Goal: Task Accomplishment & Management: Use online tool/utility

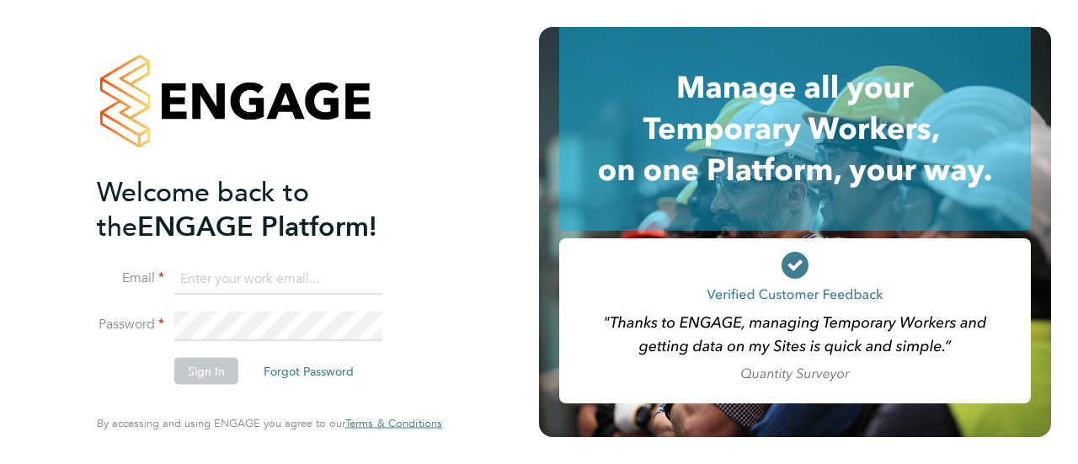
type input "[EMAIL_ADDRESS][DOMAIN_NAME]"
click at [197, 374] on button "Sign In" at bounding box center [206, 371] width 64 height 27
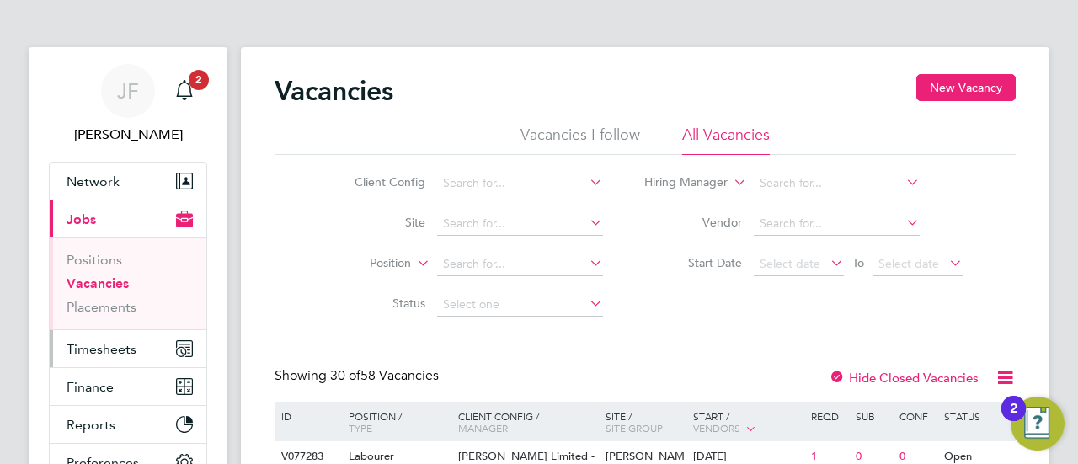
click at [93, 346] on span "Timesheets" at bounding box center [102, 349] width 70 height 16
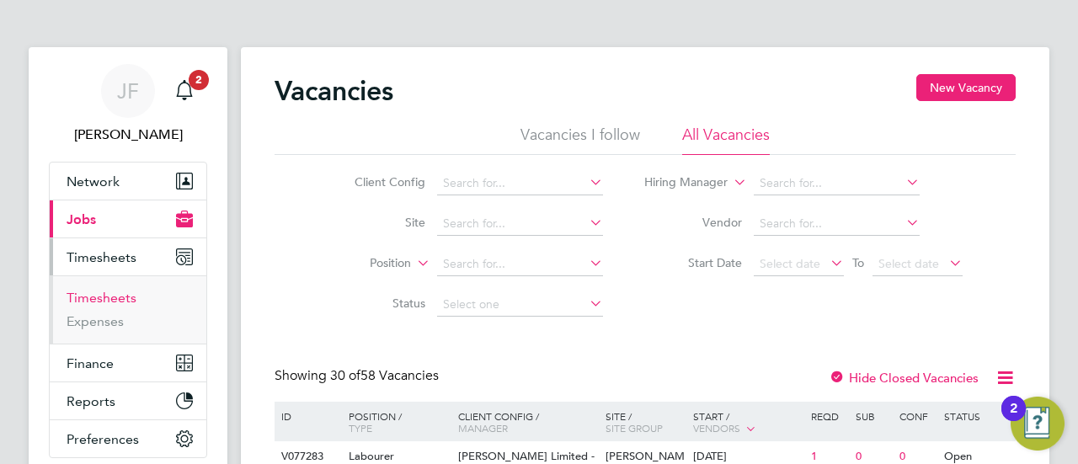
click at [116, 294] on link "Timesheets" at bounding box center [102, 298] width 70 height 16
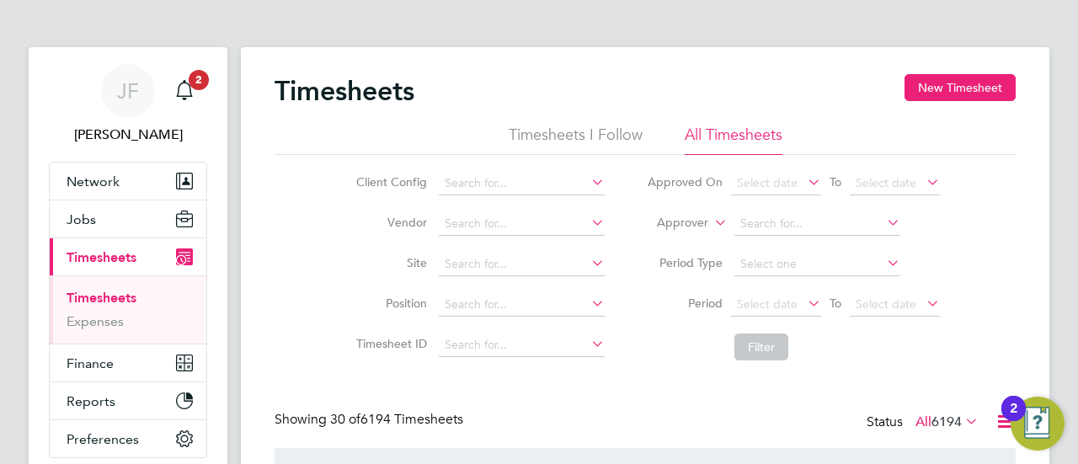
click at [917, 422] on label "All 6194" at bounding box center [947, 422] width 63 height 17
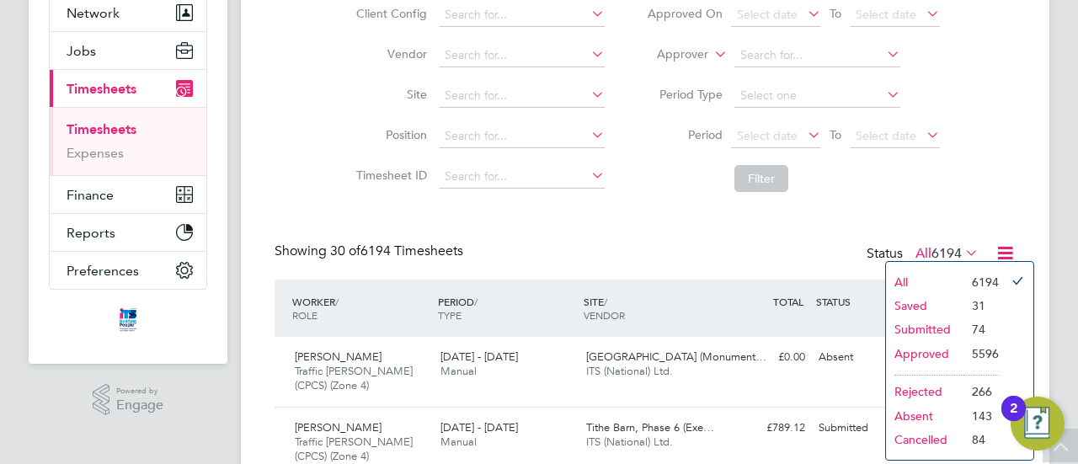
click at [933, 353] on li "Approved" at bounding box center [924, 354] width 77 height 24
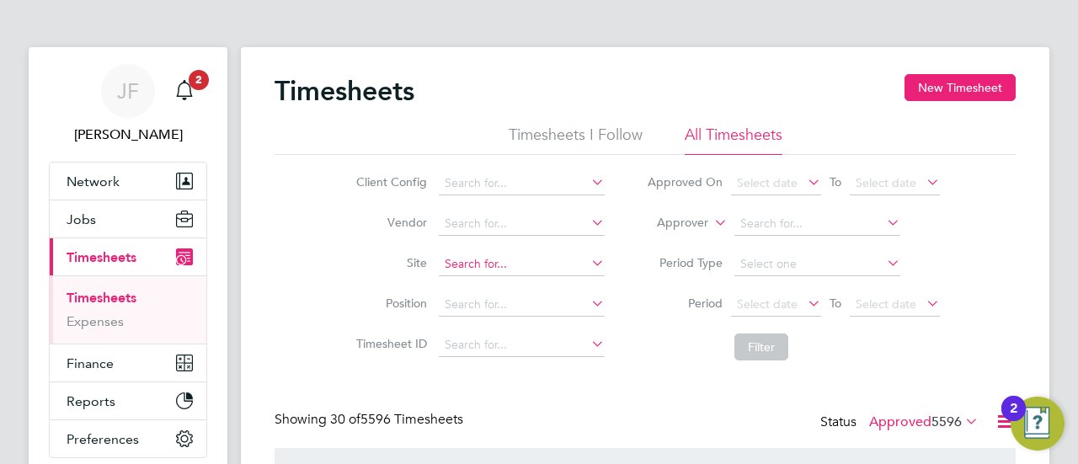
click at [465, 263] on input at bounding box center [522, 265] width 166 height 24
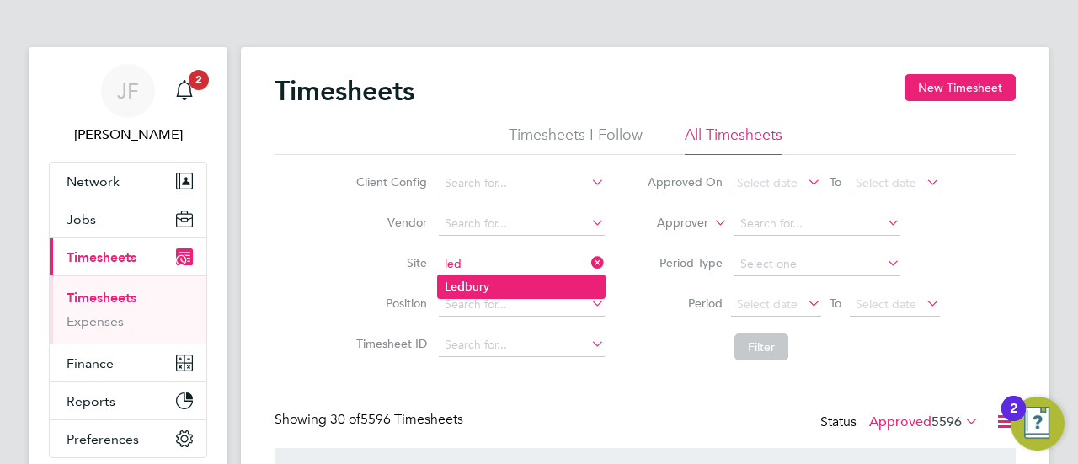
click at [482, 279] on li "Led bury" at bounding box center [521, 286] width 167 height 23
type input "Ledbury"
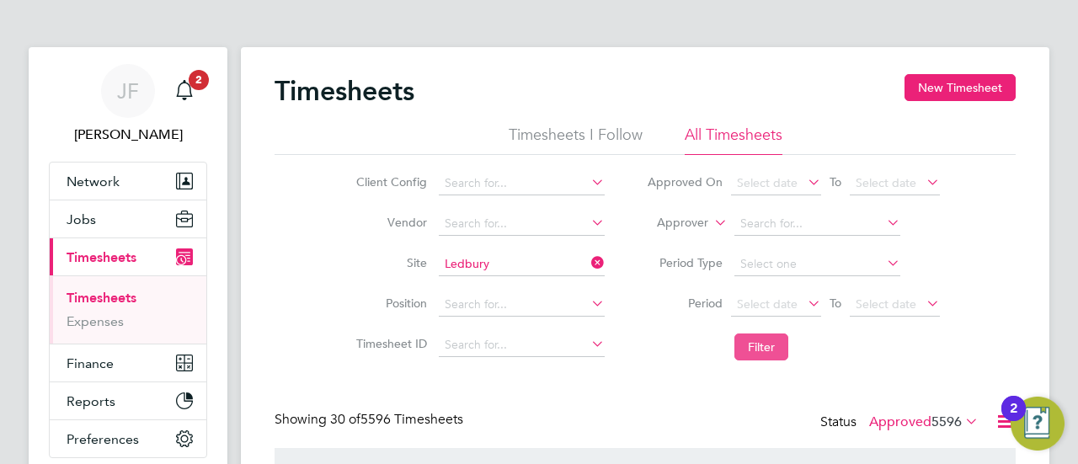
click at [766, 346] on button "Filter" at bounding box center [762, 347] width 54 height 27
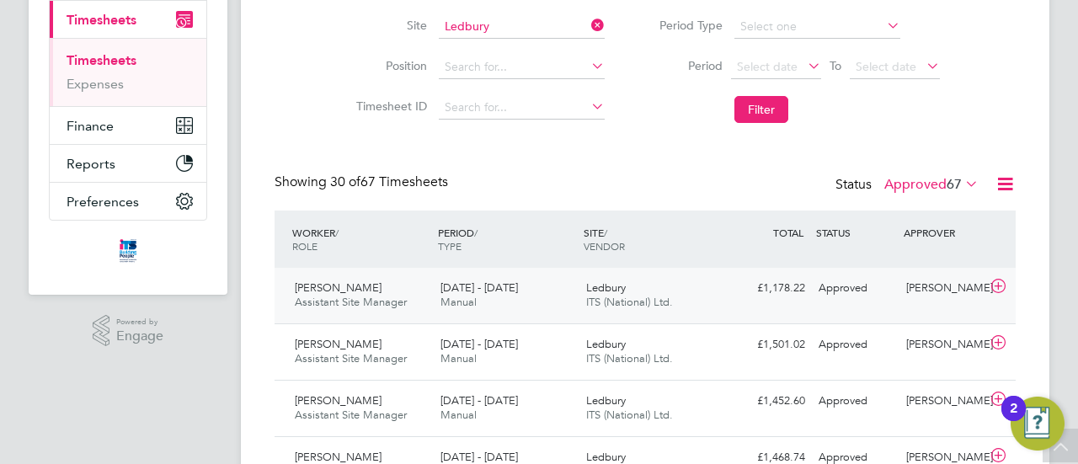
click at [384, 296] on span "Assistant Site Manager" at bounding box center [351, 302] width 112 height 14
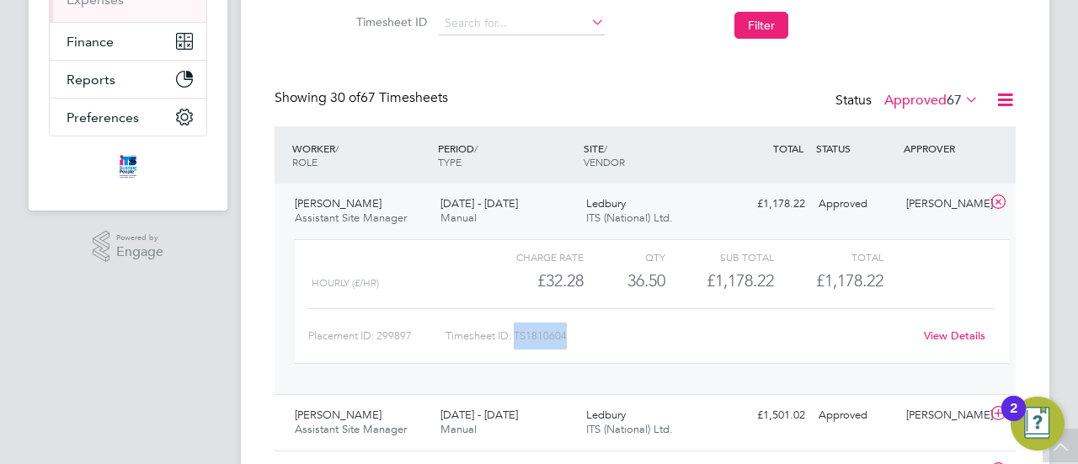
drag, startPoint x: 517, startPoint y: 334, endPoint x: 569, endPoint y: 335, distance: 52.2
click at [569, 335] on div "Timesheet ID: TS1810604" at bounding box center [680, 336] width 468 height 27
copy div "TS1810604"
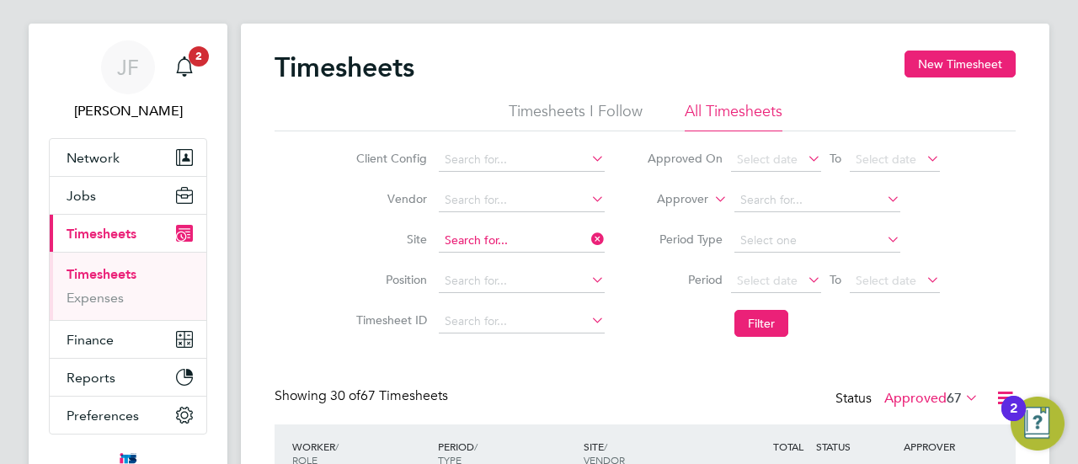
click at [494, 242] on input at bounding box center [522, 241] width 166 height 24
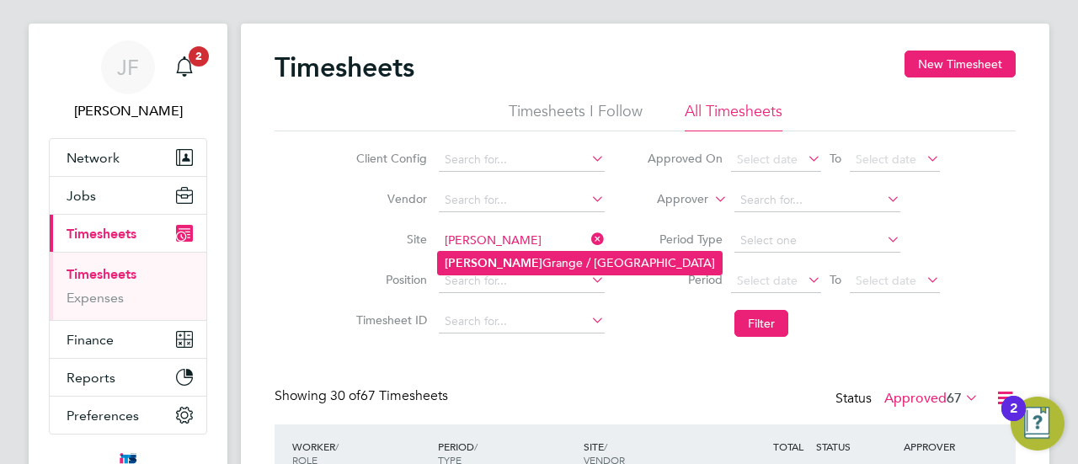
click at [505, 261] on li "[PERSON_NAME] Grange / [GEOGRAPHIC_DATA]" at bounding box center [580, 263] width 284 height 23
type input "[PERSON_NAME] Grange / [GEOGRAPHIC_DATA]"
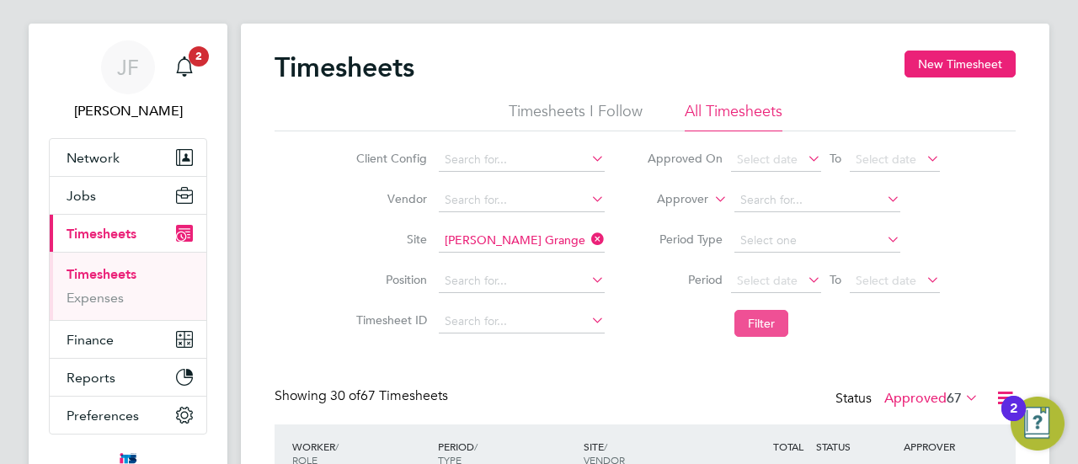
click at [773, 321] on button "Filter" at bounding box center [762, 323] width 54 height 27
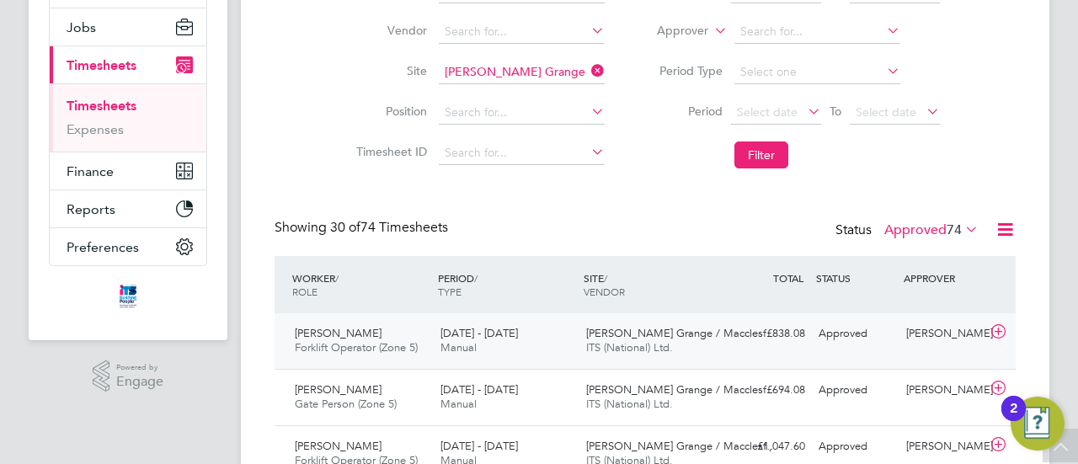
click at [430, 336] on div "[PERSON_NAME] Forklift Operator (Zone 5) [DATE] - [DATE]" at bounding box center [361, 341] width 146 height 42
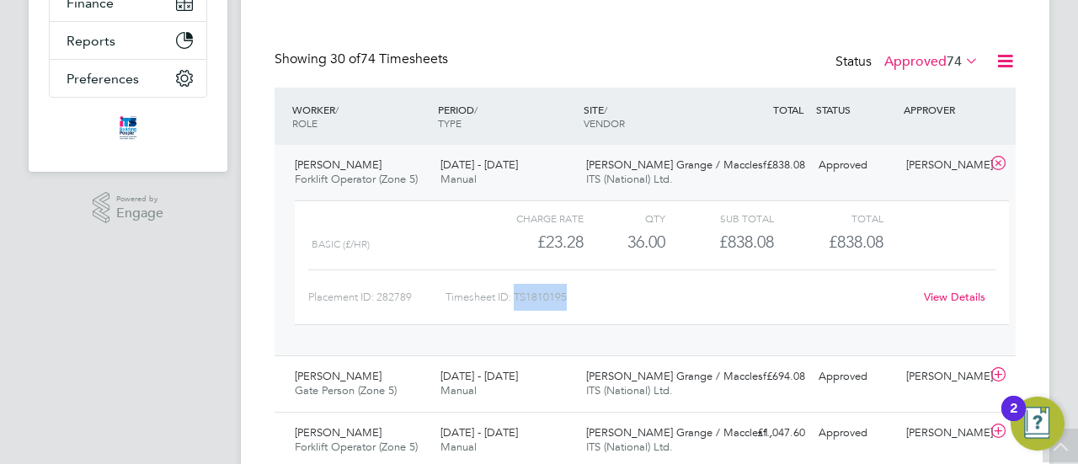
drag, startPoint x: 518, startPoint y: 293, endPoint x: 550, endPoint y: 299, distance: 32.5
click at [570, 299] on div "Timesheet ID: TS1810195" at bounding box center [680, 297] width 468 height 27
copy div "TS1810195"
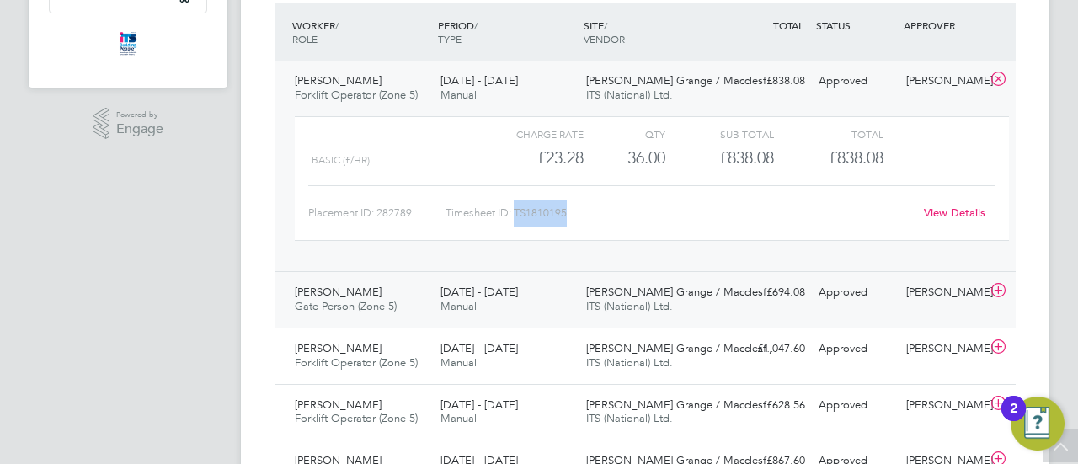
click at [462, 299] on span "Manual" at bounding box center [459, 306] width 36 height 14
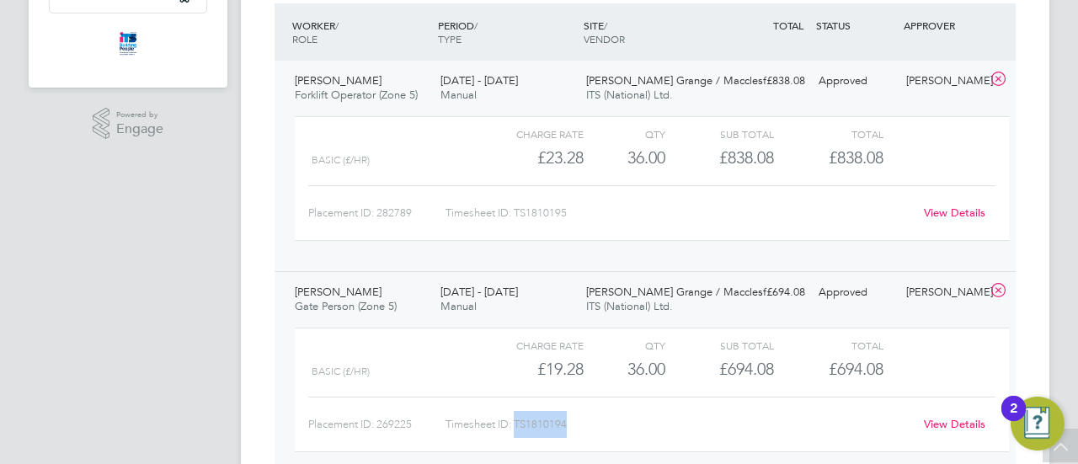
drag, startPoint x: 517, startPoint y: 423, endPoint x: 568, endPoint y: 423, distance: 50.5
click at [573, 423] on div "Timesheet ID: TS1810194" at bounding box center [680, 424] width 468 height 27
copy div "TS1810194"
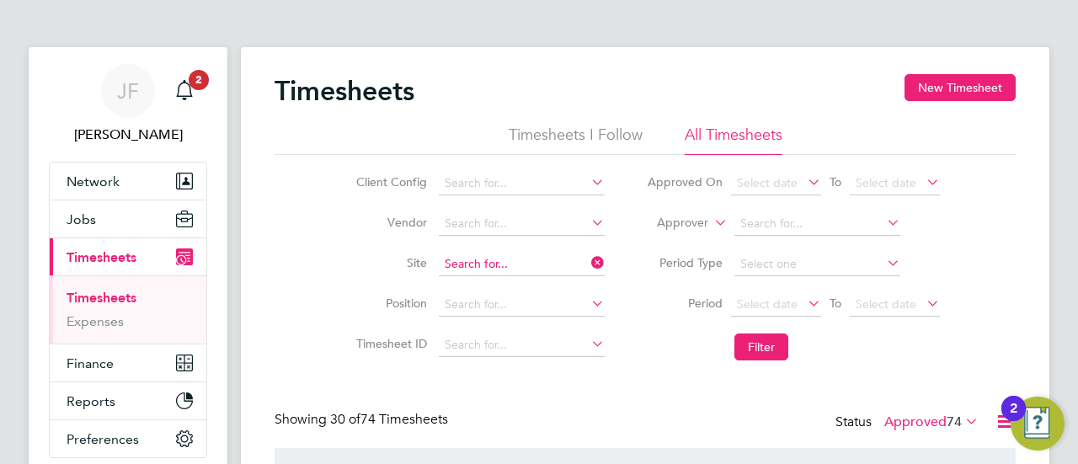
click at [521, 260] on input at bounding box center [522, 265] width 166 height 24
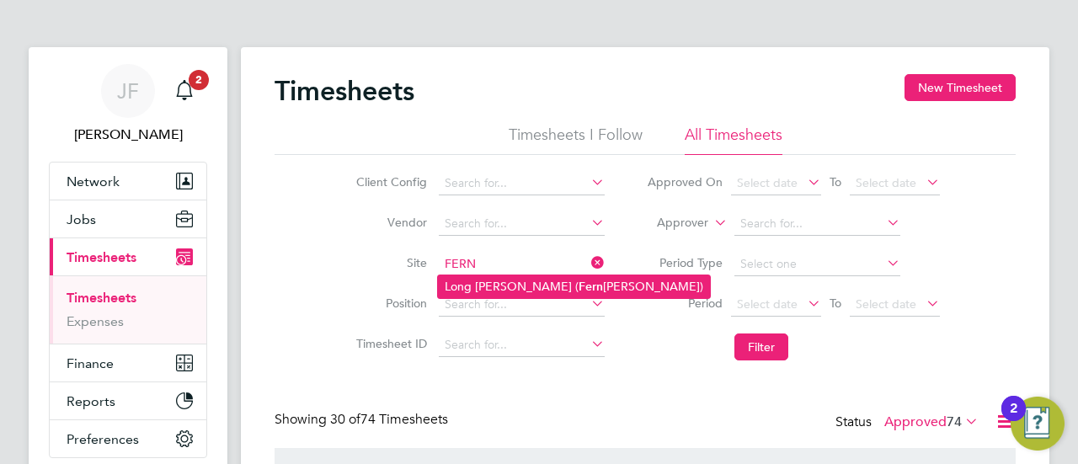
click at [526, 277] on li "Long [PERSON_NAME] ( [PERSON_NAME][GEOGRAPHIC_DATA])" at bounding box center [574, 286] width 272 height 23
type input "Long [PERSON_NAME] ([GEOGRAPHIC_DATA])"
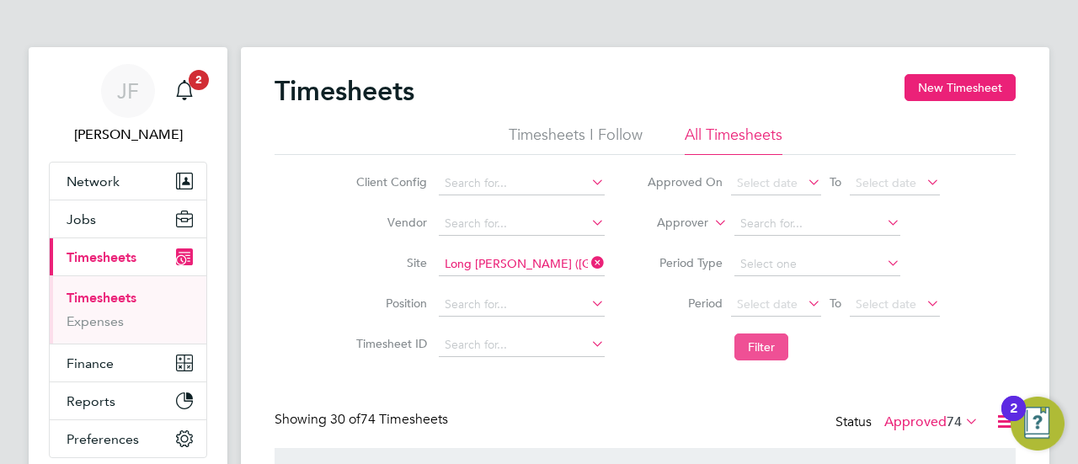
click at [768, 339] on button "Filter" at bounding box center [762, 347] width 54 height 27
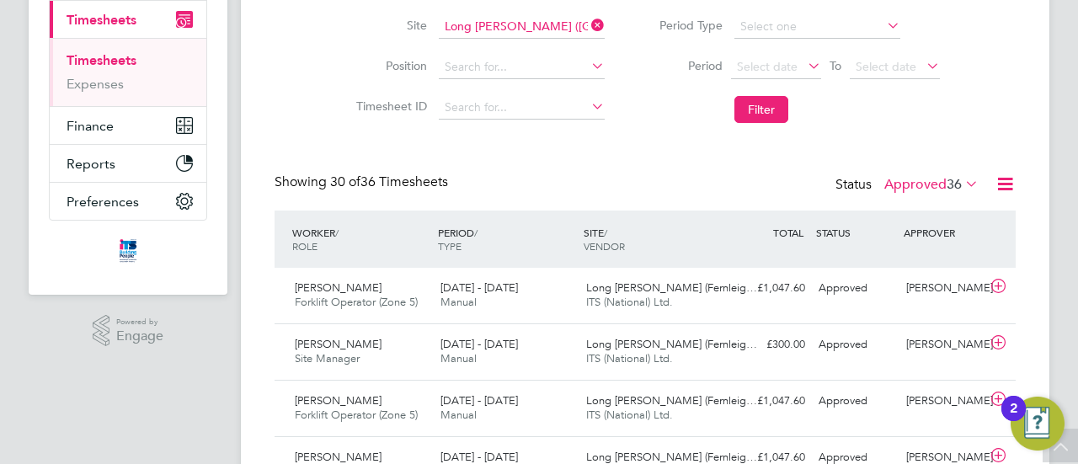
click at [921, 182] on label "Approved 36" at bounding box center [932, 184] width 94 height 17
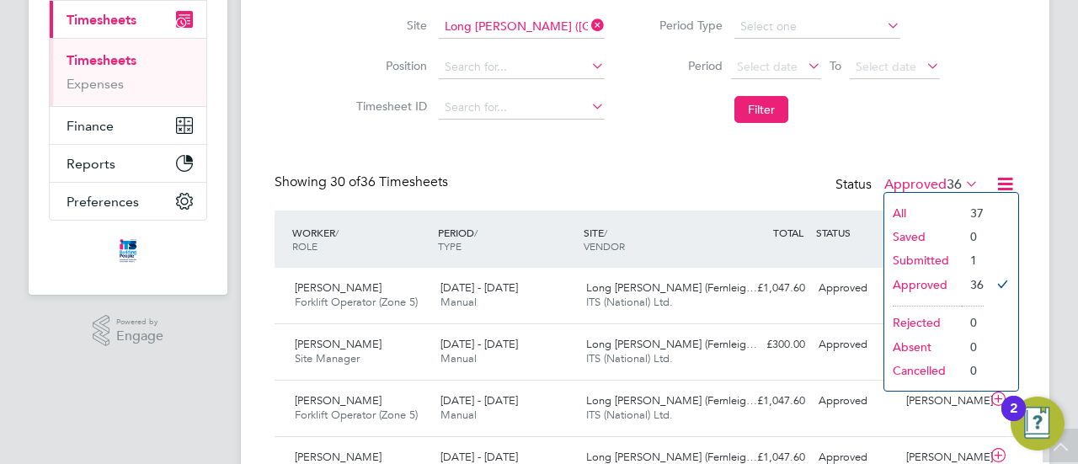
click at [917, 257] on li "Submitted" at bounding box center [923, 261] width 77 height 24
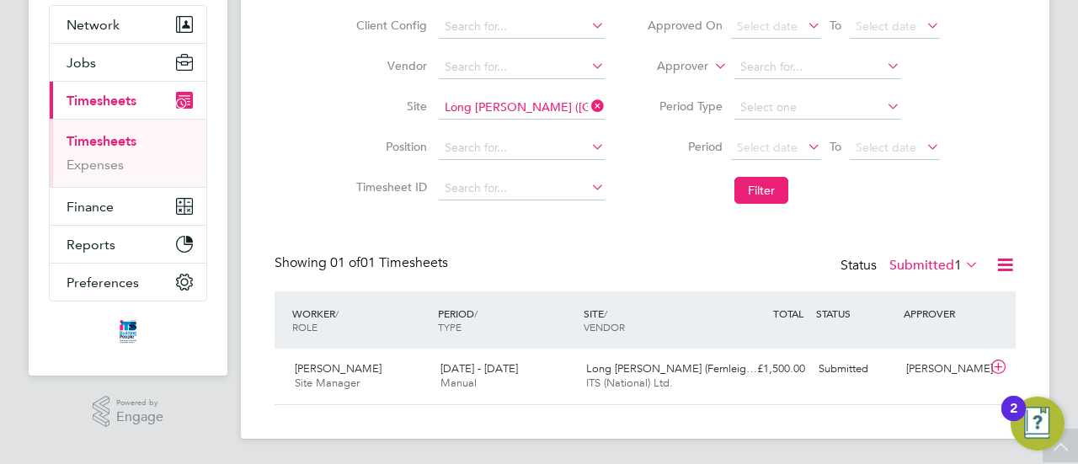
click at [911, 261] on label "Submitted 1" at bounding box center [934, 265] width 89 height 17
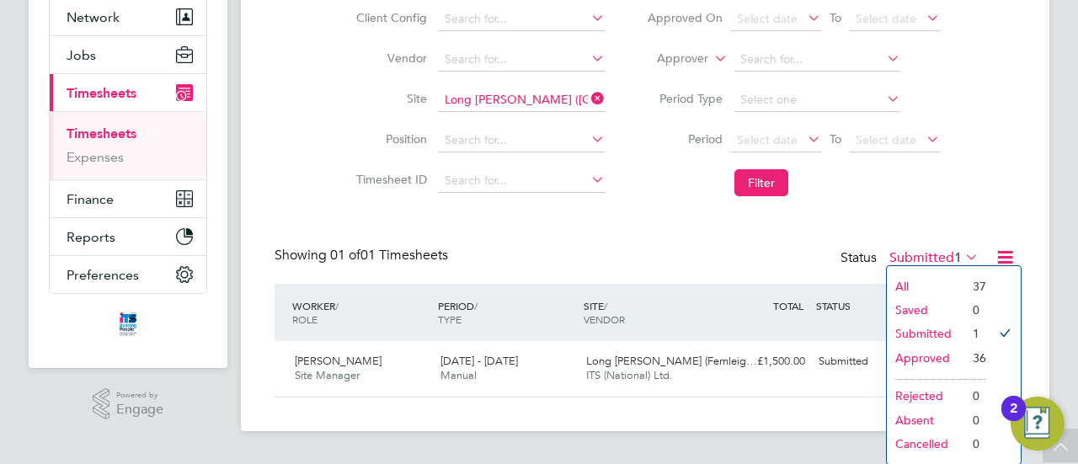
click at [928, 355] on li "Approved" at bounding box center [925, 358] width 77 height 24
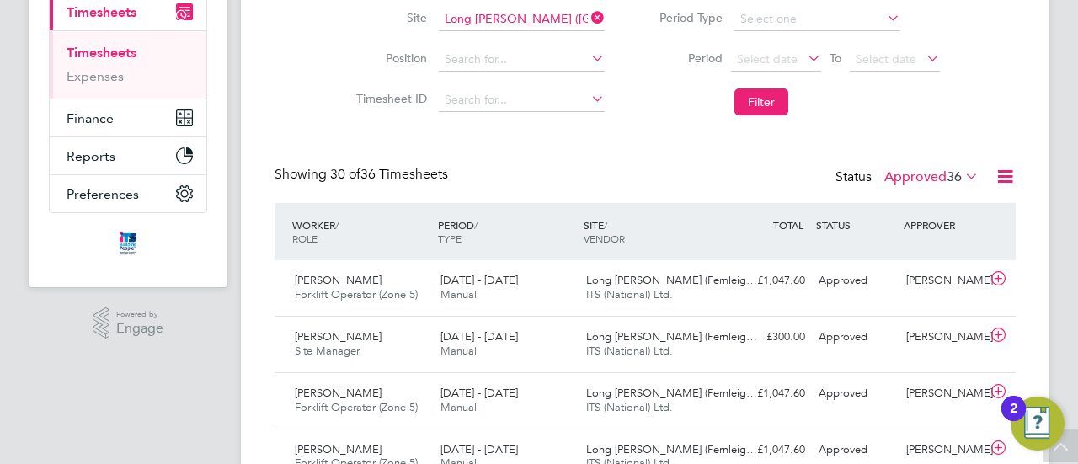
scroll to position [151, 0]
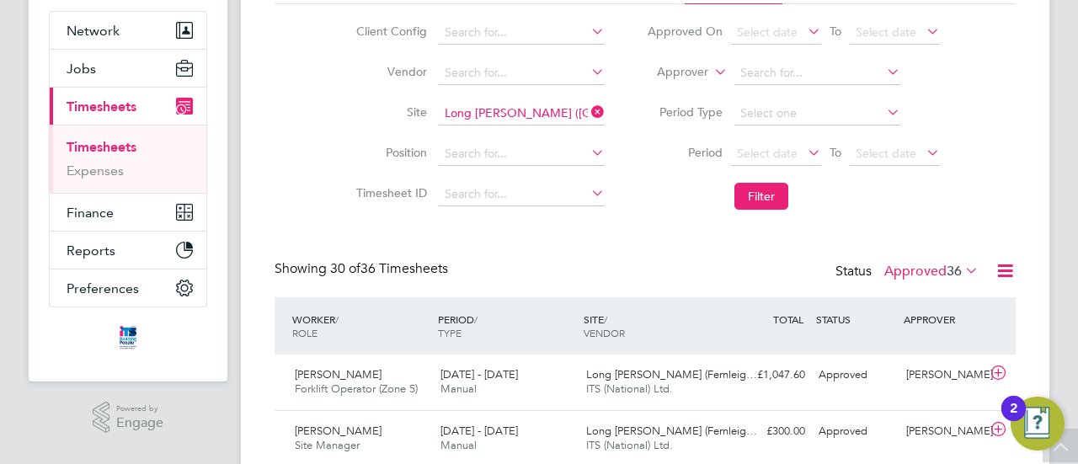
click at [931, 274] on label "Approved 36" at bounding box center [932, 271] width 94 height 17
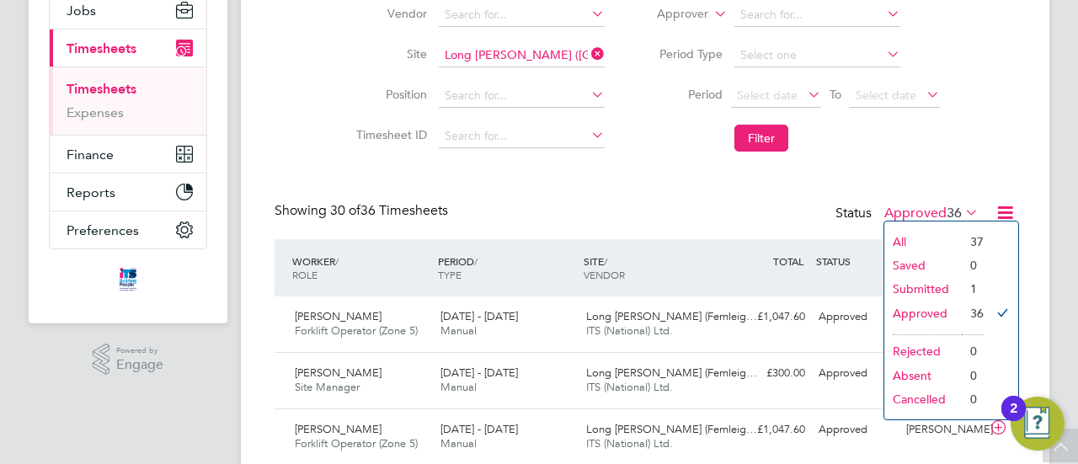
scroll to position [235, 0]
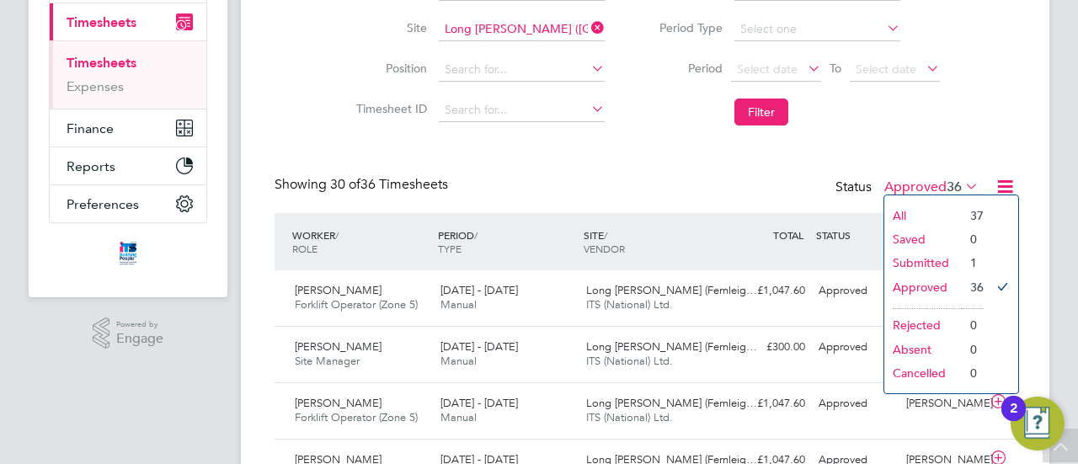
click at [920, 260] on li "Submitted" at bounding box center [923, 263] width 77 height 24
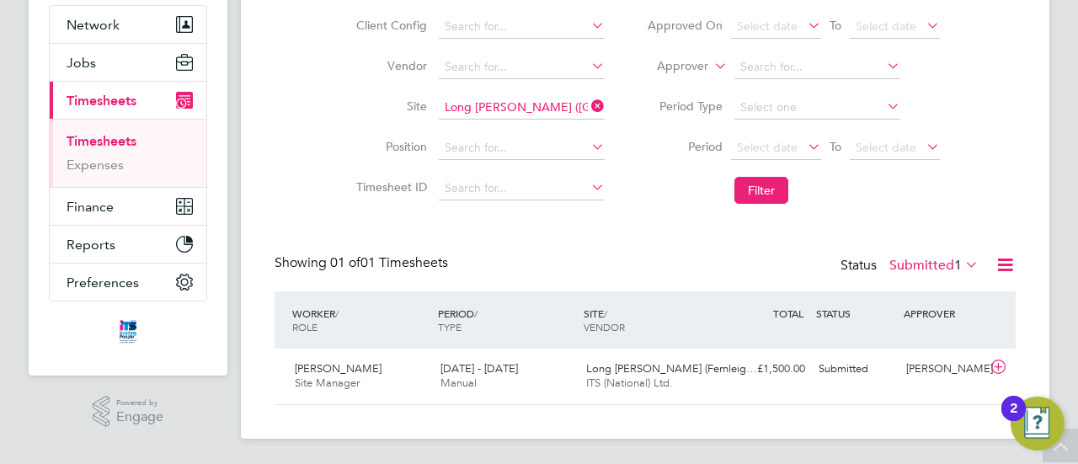
scroll to position [42, 146]
click at [942, 265] on label "Submitted 1" at bounding box center [934, 265] width 89 height 17
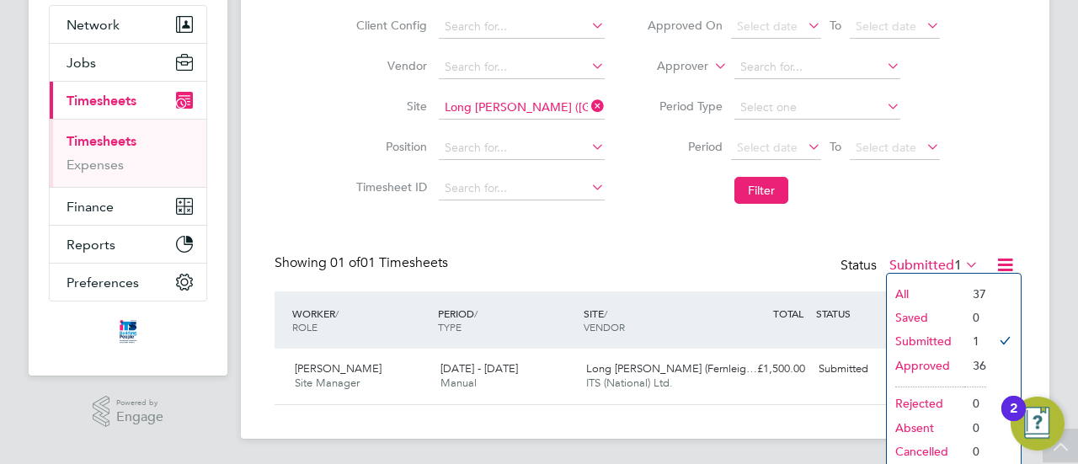
scroll to position [164, 0]
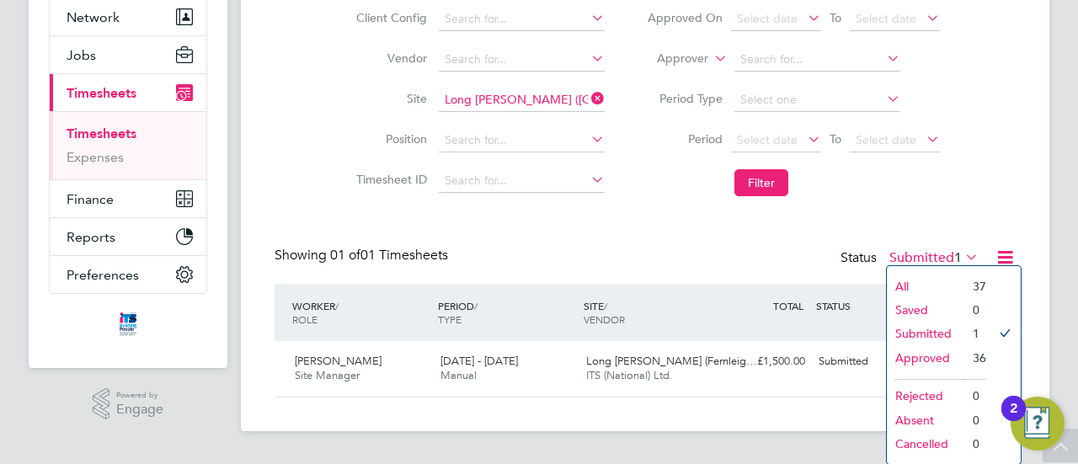
click at [913, 353] on li "Approved" at bounding box center [925, 358] width 77 height 24
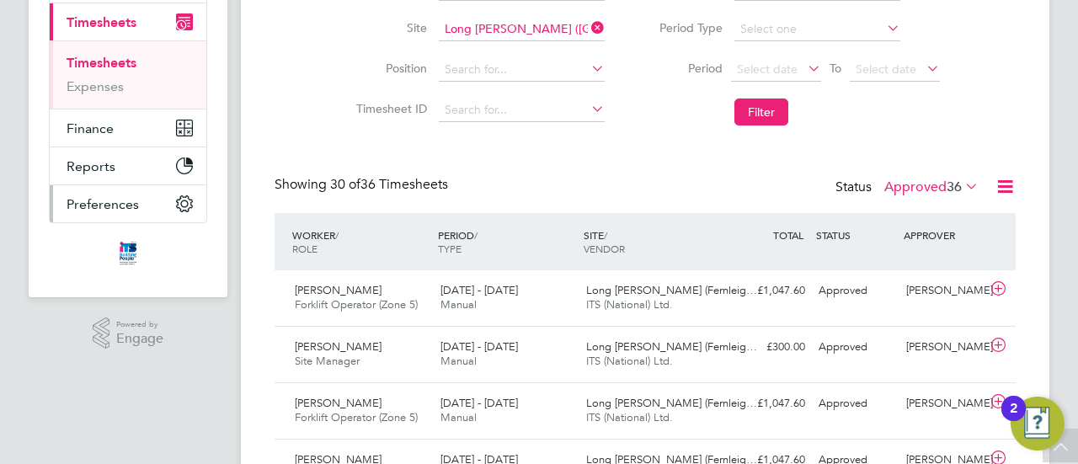
scroll to position [8, 8]
click at [493, 31] on input at bounding box center [522, 30] width 166 height 24
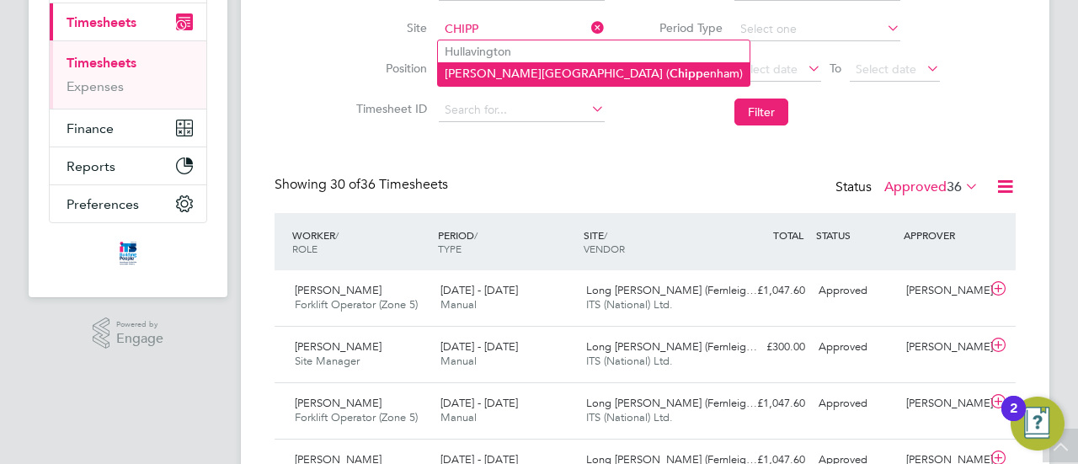
click at [670, 73] on b "Chipp" at bounding box center [687, 74] width 34 height 14
type input "[PERSON_NAME][GEOGRAPHIC_DATA] ([GEOGRAPHIC_DATA])"
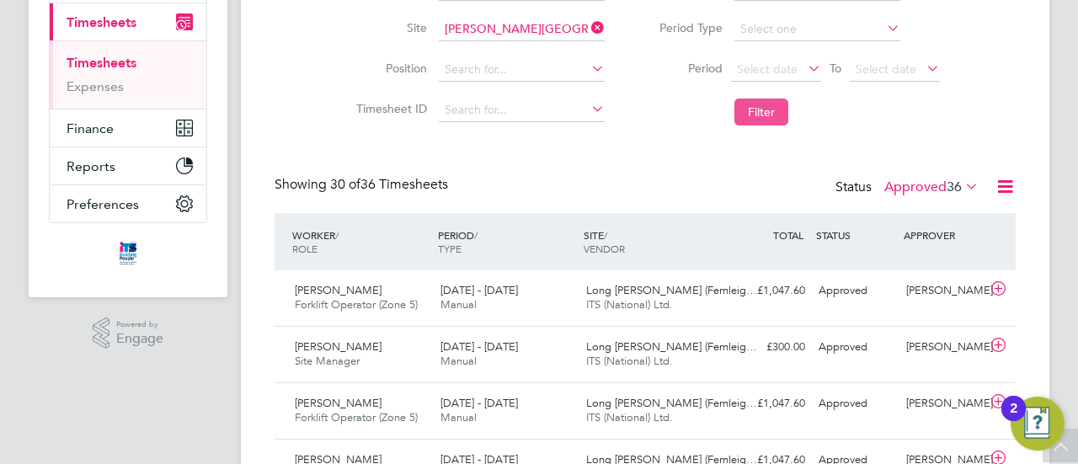
click at [762, 113] on button "Filter" at bounding box center [762, 112] width 54 height 27
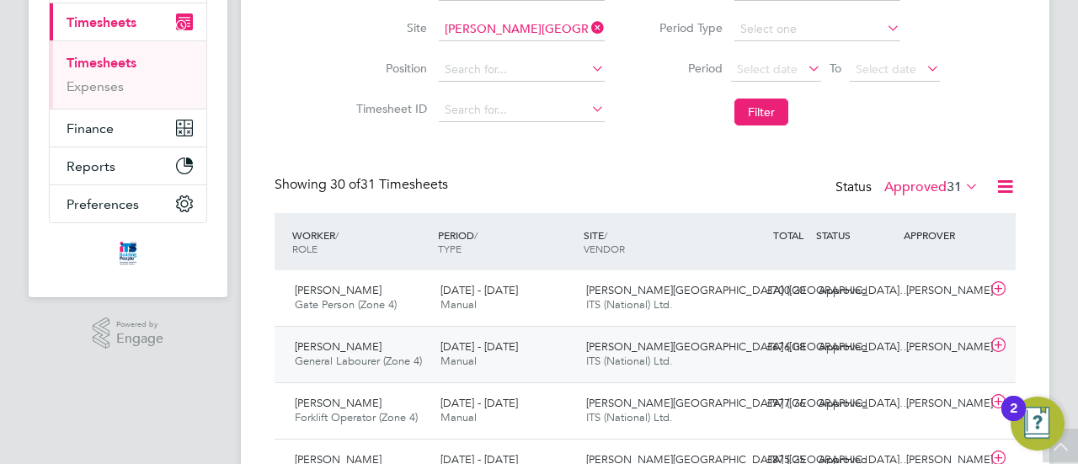
click at [359, 358] on span "General Labourer (Zone 4)" at bounding box center [358, 361] width 127 height 14
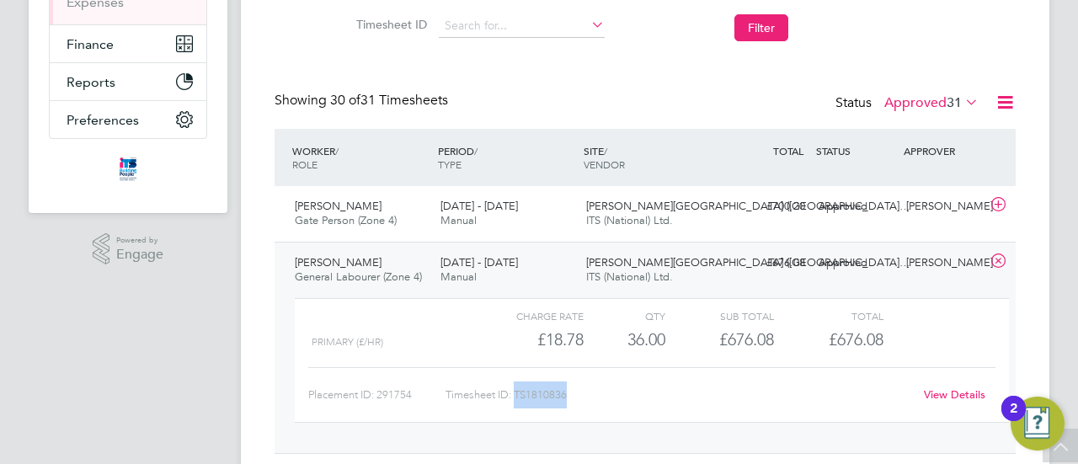
drag, startPoint x: 516, startPoint y: 391, endPoint x: 563, endPoint y: 394, distance: 46.5
click at [573, 393] on div "Timesheet ID: TS1810836" at bounding box center [680, 395] width 468 height 27
copy div "TS1810836"
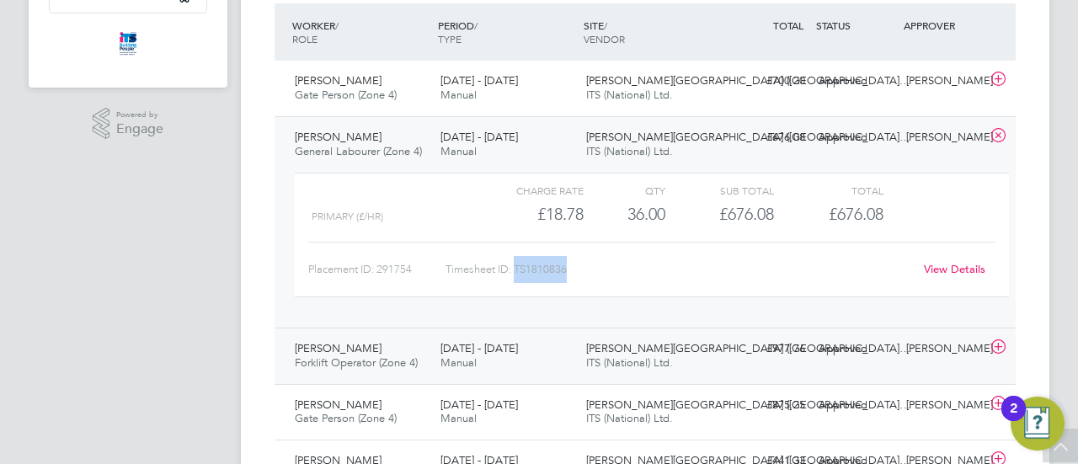
click at [377, 355] on span "Forklift Operator (Zone 4)" at bounding box center [356, 362] width 123 height 14
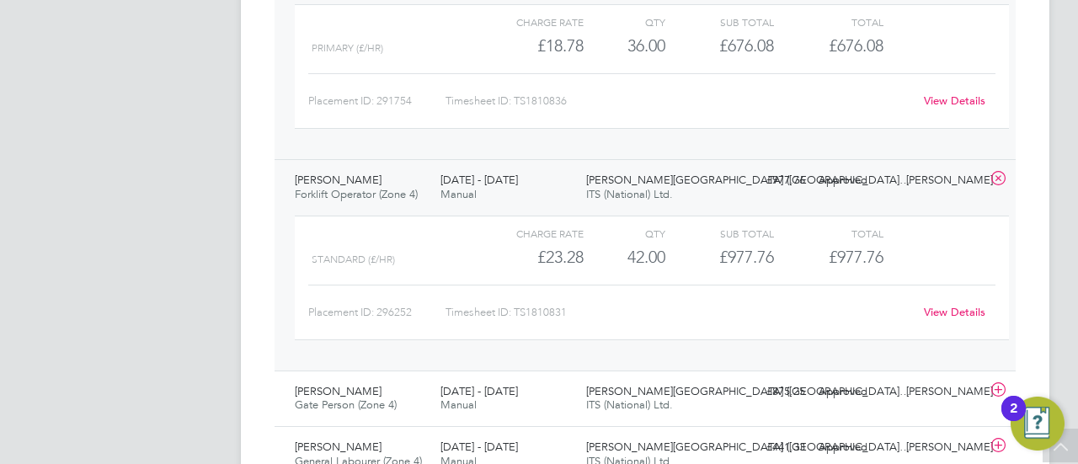
click at [537, 306] on div "Timesheet ID: TS1810831" at bounding box center [680, 312] width 468 height 27
drag, startPoint x: 515, startPoint y: 309, endPoint x: 575, endPoint y: 307, distance: 59.8
click at [575, 307] on div "Timesheet ID: TS1810831" at bounding box center [680, 312] width 468 height 27
click at [587, 313] on div "Timesheet ID: TS1810831" at bounding box center [680, 312] width 468 height 27
drag, startPoint x: 517, startPoint y: 307, endPoint x: 569, endPoint y: 309, distance: 51.4
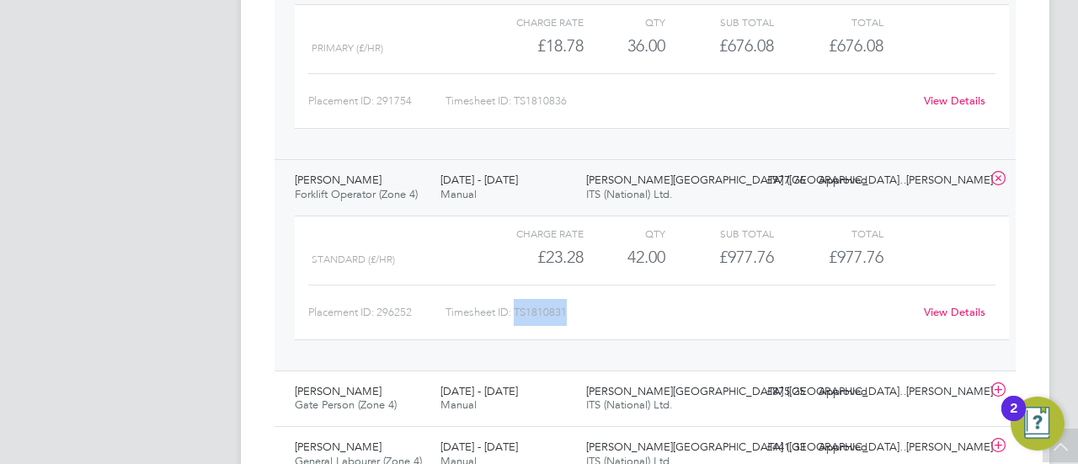
click at [569, 309] on div "Timesheet ID: TS1810831" at bounding box center [680, 312] width 468 height 27
copy div "TS1810831"
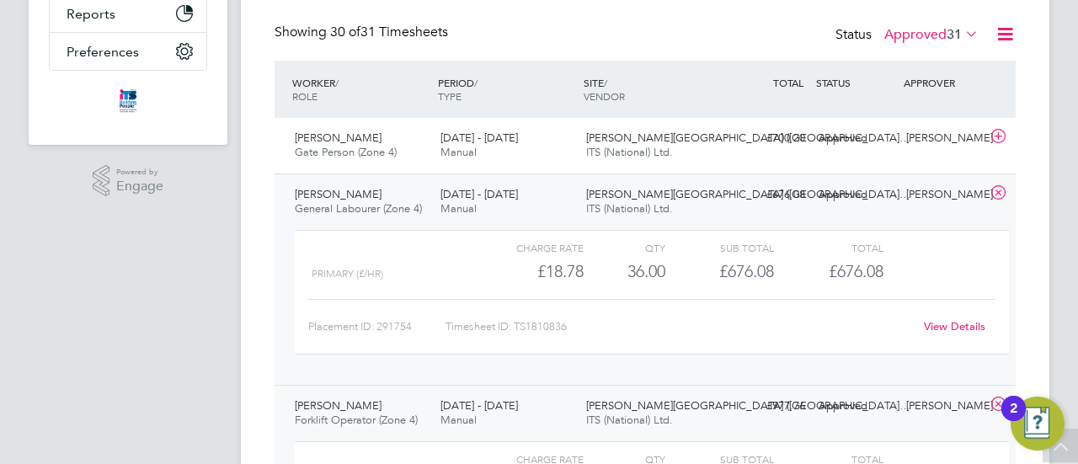
scroll to position [192, 0]
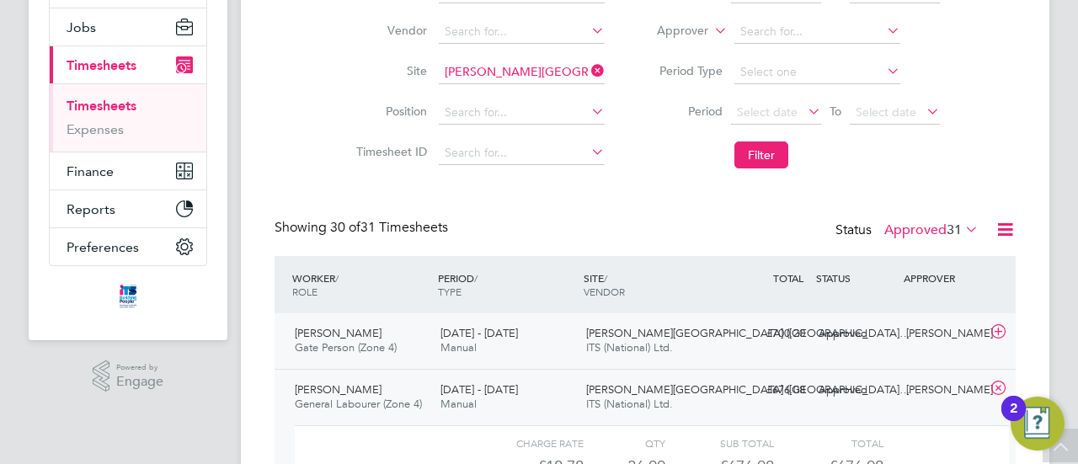
click at [331, 338] on span "[PERSON_NAME]" at bounding box center [338, 333] width 87 height 14
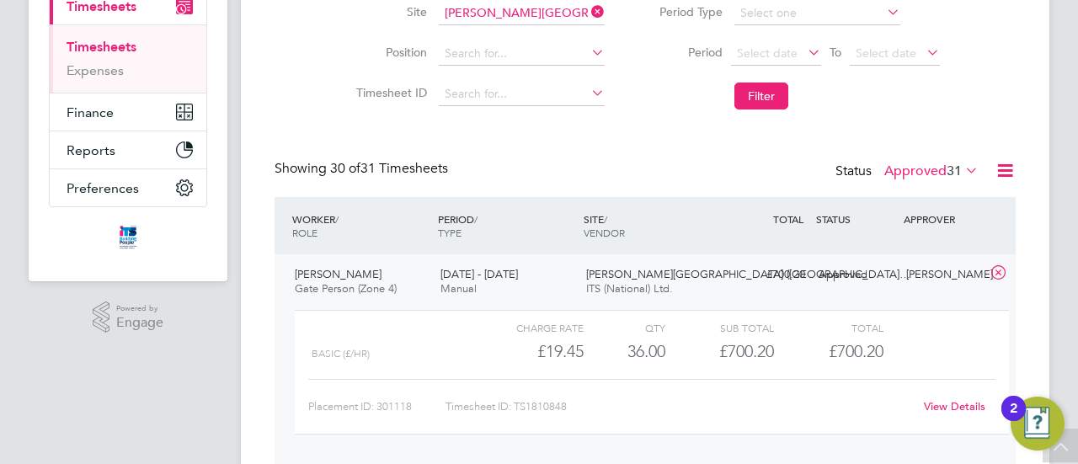
scroll to position [276, 0]
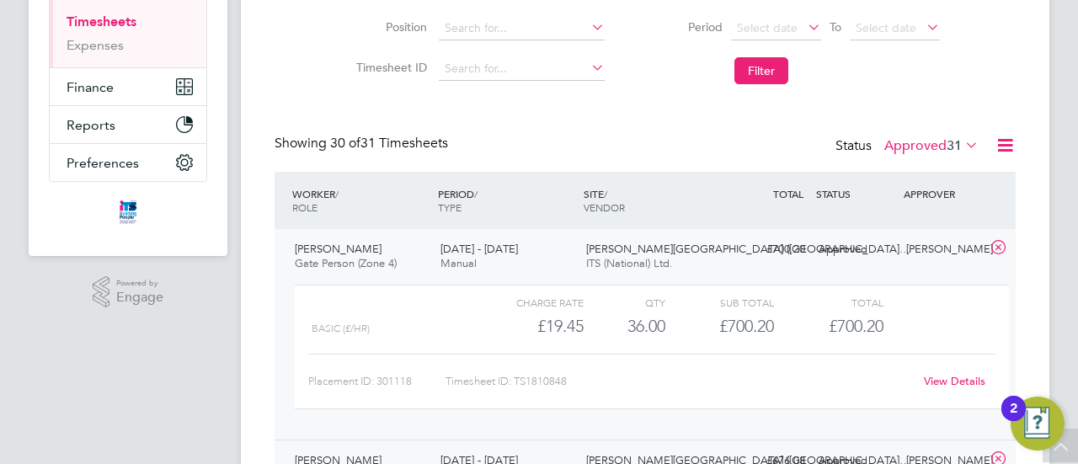
click at [531, 378] on div "Timesheet ID: TS1810848" at bounding box center [680, 381] width 468 height 27
drag, startPoint x: 516, startPoint y: 380, endPoint x: 573, endPoint y: 378, distance: 57.3
click at [573, 378] on div "Timesheet ID: TS1810848" at bounding box center [680, 381] width 468 height 27
copy div "TS1810848"
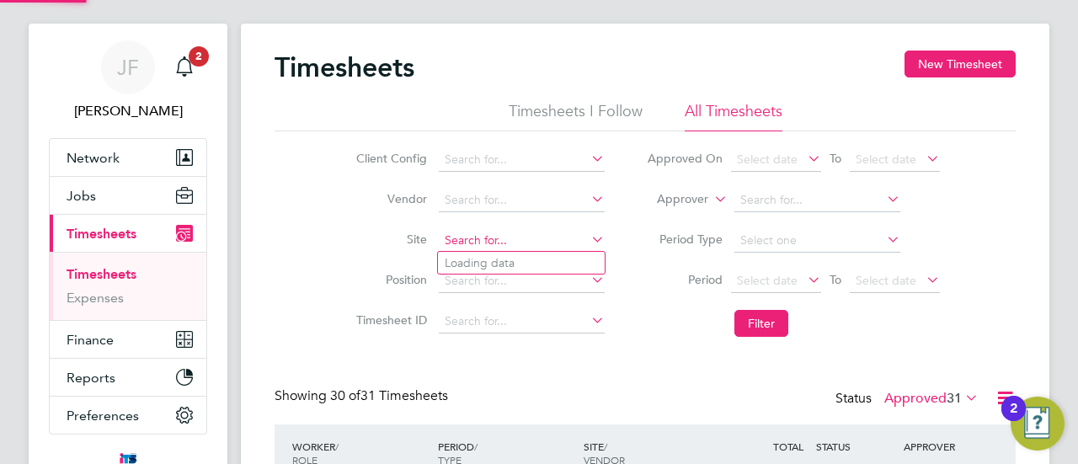
click at [548, 235] on input at bounding box center [522, 241] width 166 height 24
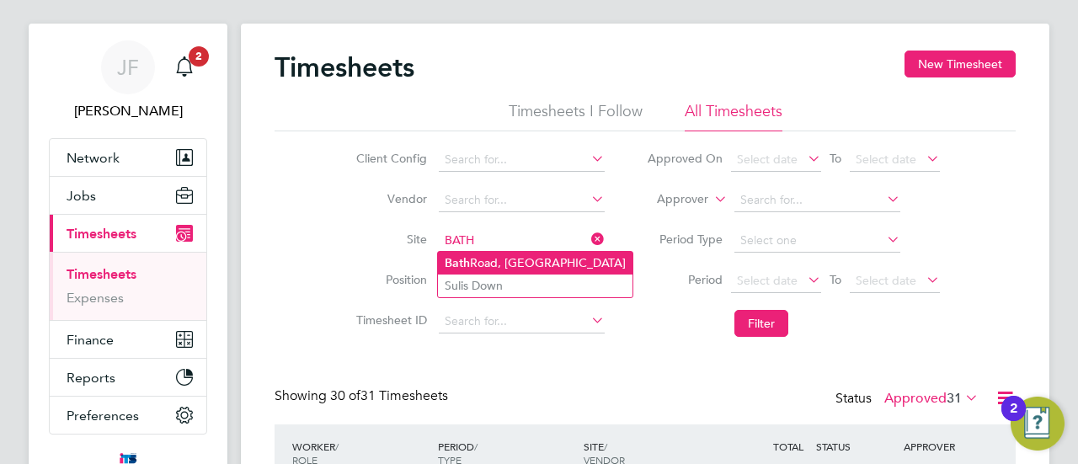
click at [518, 261] on li "[GEOGRAPHIC_DATA]" at bounding box center [535, 263] width 195 height 23
type input "[GEOGRAPHIC_DATA]"
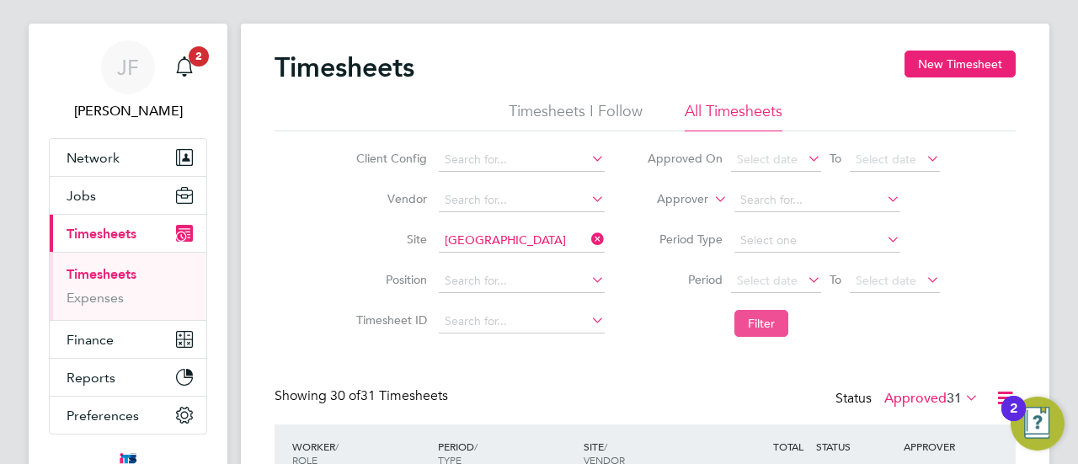
click at [770, 325] on button "Filter" at bounding box center [762, 323] width 54 height 27
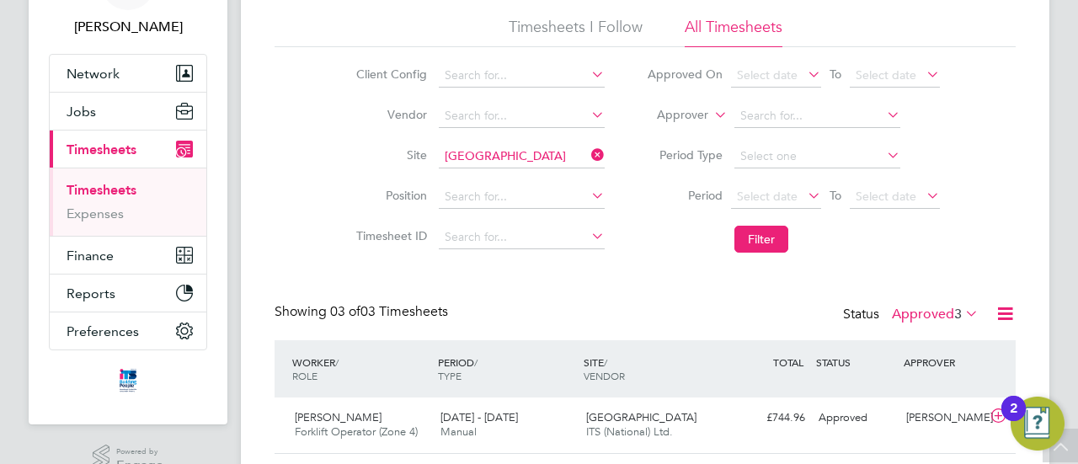
scroll to position [269, 0]
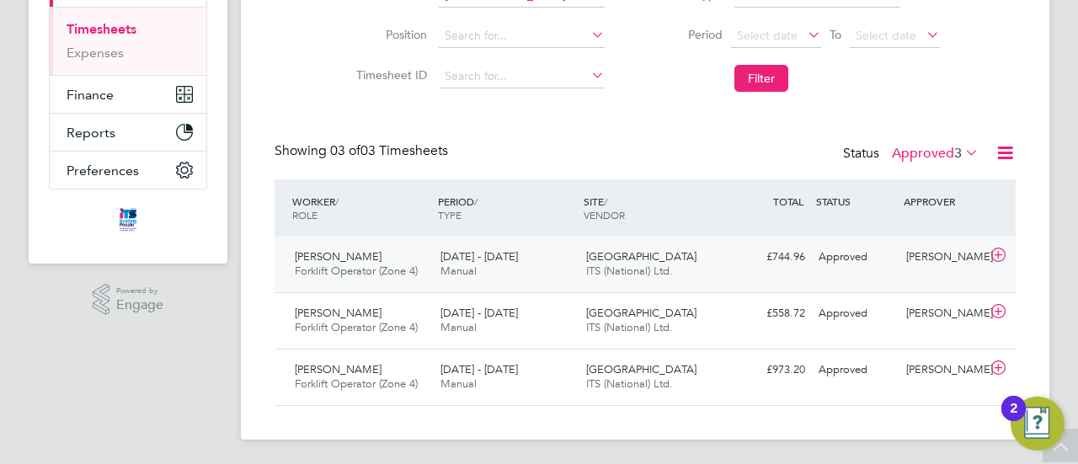
click at [399, 266] on span "Forklift Operator (Zone 4)" at bounding box center [356, 271] width 123 height 14
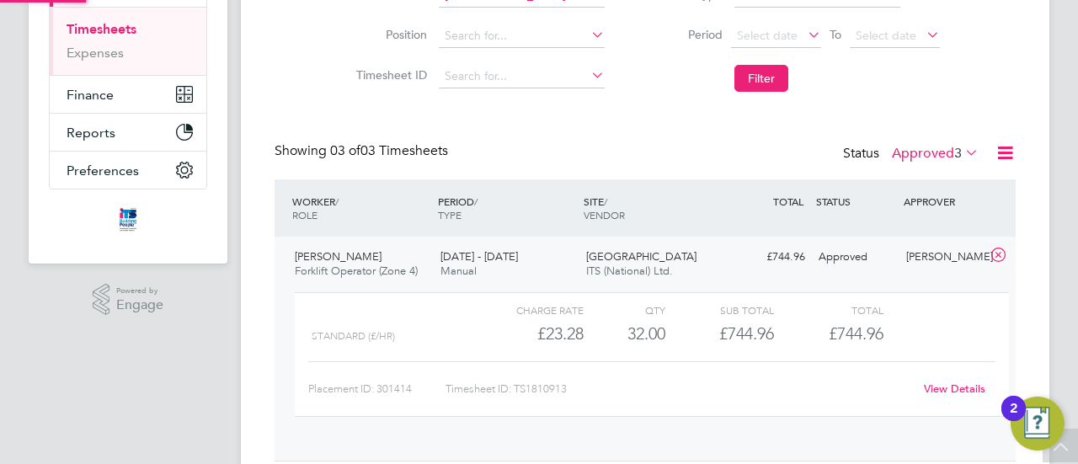
scroll to position [29, 164]
click at [536, 387] on div "Timesheet ID: TS1810913" at bounding box center [680, 389] width 468 height 27
drag, startPoint x: 516, startPoint y: 387, endPoint x: 571, endPoint y: 387, distance: 54.8
click at [571, 387] on div "Timesheet ID: TS1810913" at bounding box center [680, 389] width 468 height 27
copy div "TS1810913"
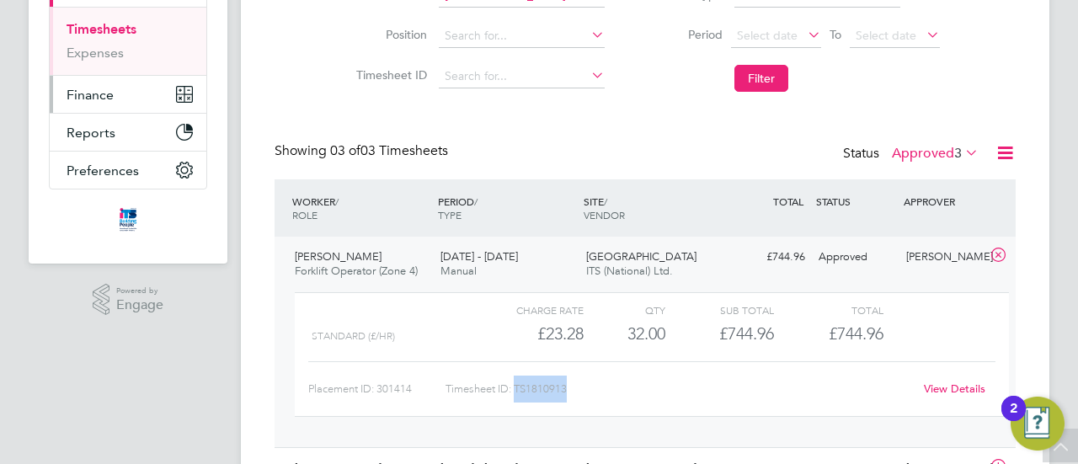
scroll to position [238, 0]
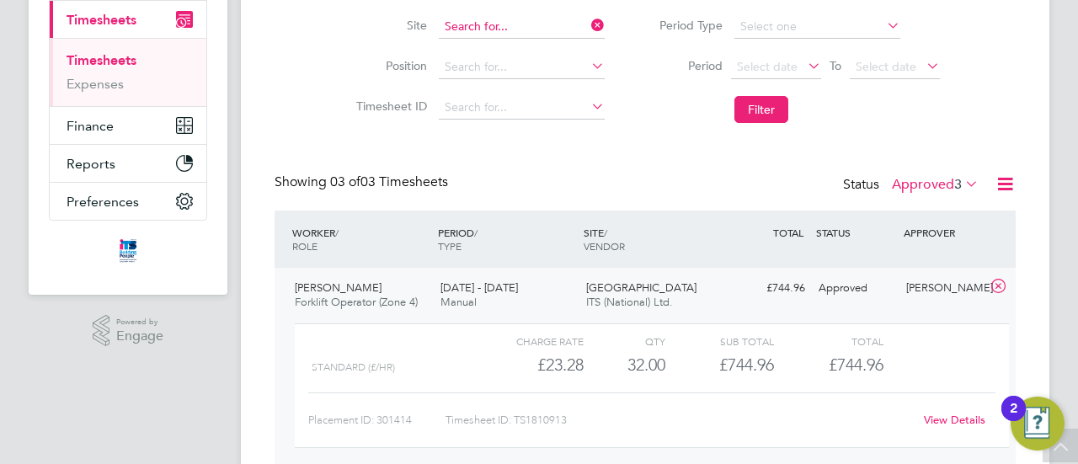
click at [531, 26] on input at bounding box center [522, 27] width 166 height 24
click at [522, 65] on b "Parcel" at bounding box center [528, 72] width 35 height 14
type input "Alphington (Parcel 15)"
click at [763, 99] on button "Filter" at bounding box center [762, 109] width 54 height 27
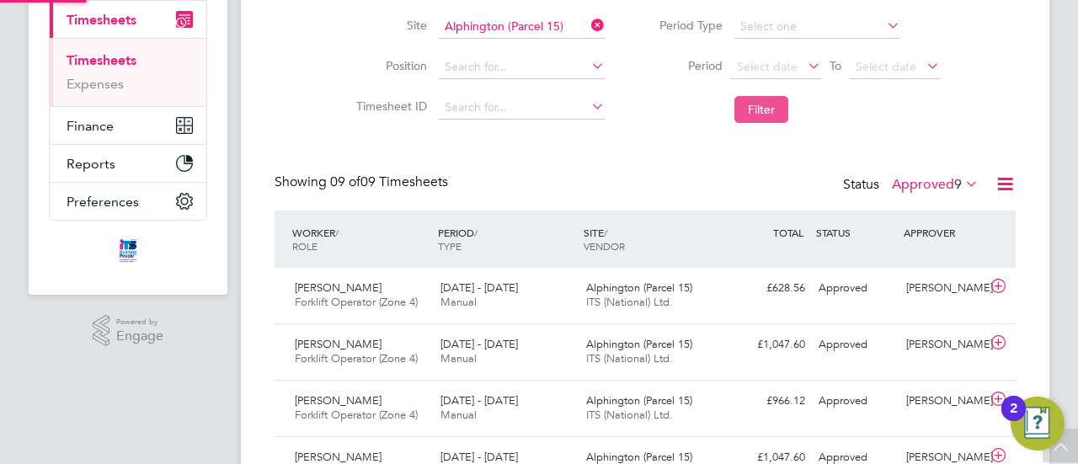
scroll to position [42, 146]
click at [398, 289] on div "[PERSON_NAME] Forklift Operator (Zone 4) [DATE] - [DATE]" at bounding box center [361, 296] width 146 height 42
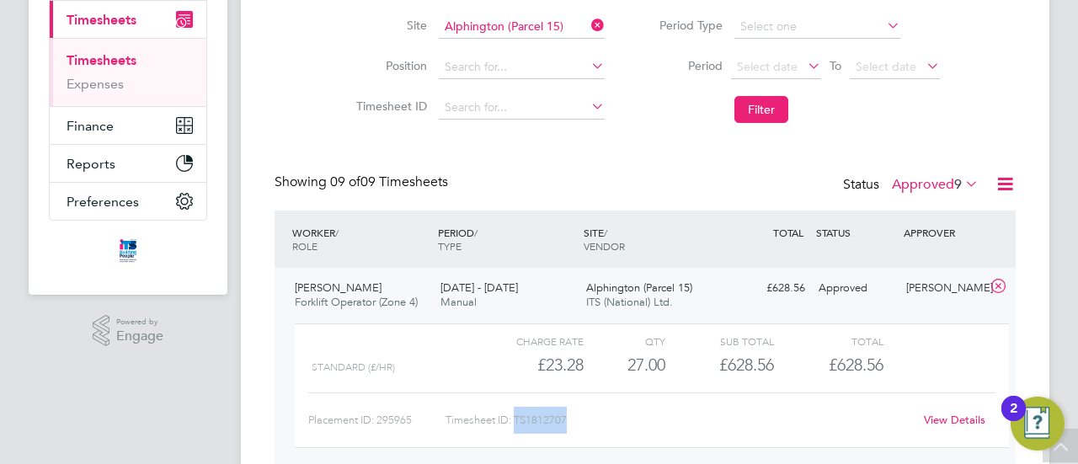
drag, startPoint x: 518, startPoint y: 417, endPoint x: 564, endPoint y: 420, distance: 45.6
click at [571, 420] on div "Timesheet ID: TS1812707" at bounding box center [680, 420] width 468 height 27
copy div "TS1812707"
click at [524, 24] on input at bounding box center [522, 27] width 166 height 24
click at [510, 51] on li "Longr ock ([GEOGRAPHIC_DATA])" at bounding box center [535, 49] width 195 height 23
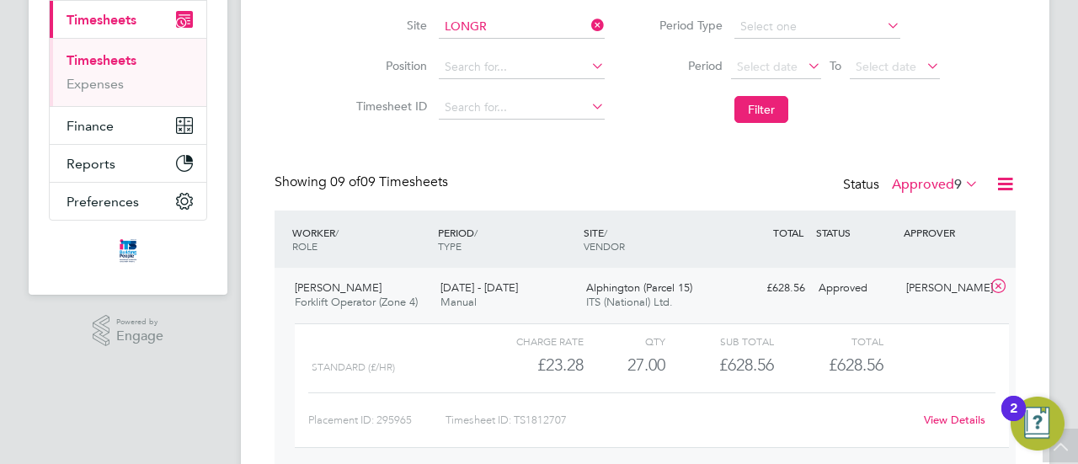
type input "Longrock ([GEOGRAPHIC_DATA])"
click at [767, 107] on button "Filter" at bounding box center [762, 109] width 54 height 27
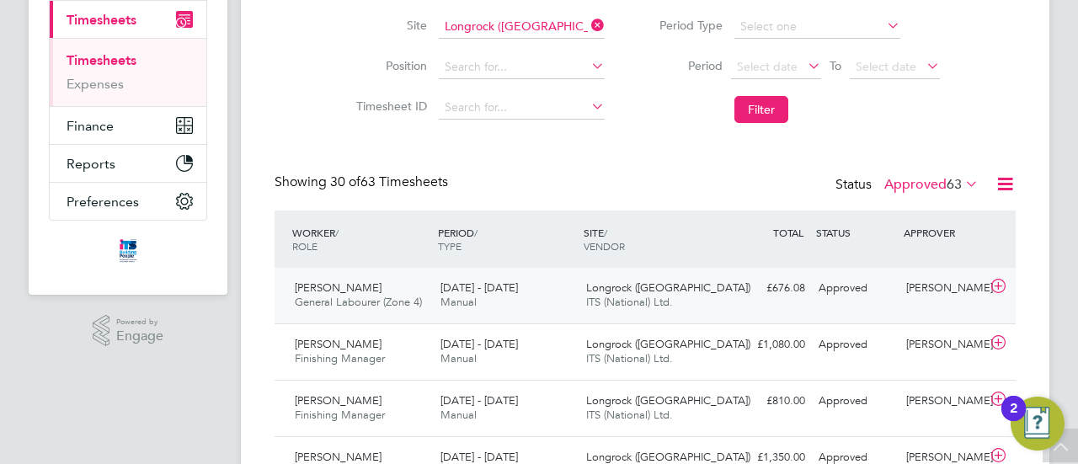
click at [344, 287] on div "[PERSON_NAME] General Labourer (Zone 4) [DATE] - [DATE]" at bounding box center [361, 296] width 146 height 42
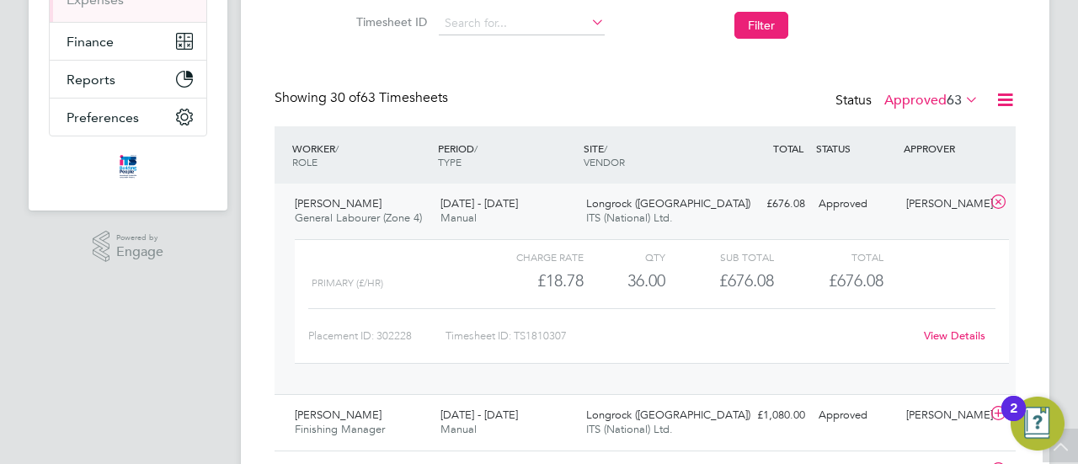
click at [558, 339] on div "Timesheet ID: TS1810307" at bounding box center [680, 336] width 468 height 27
drag, startPoint x: 516, startPoint y: 333, endPoint x: 558, endPoint y: 338, distance: 41.6
click at [569, 336] on div "Timesheet ID: TS1810307" at bounding box center [680, 336] width 468 height 27
copy div "TS1810307"
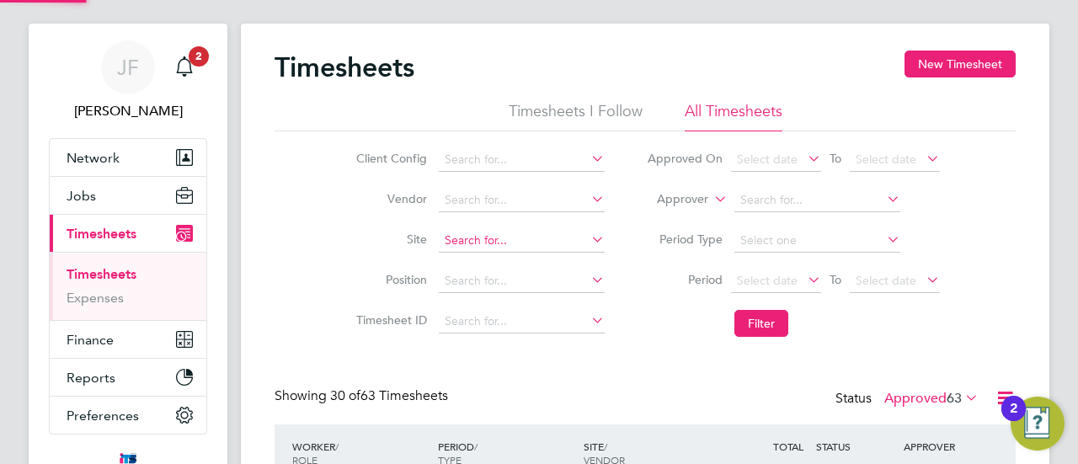
click at [504, 244] on input at bounding box center [522, 241] width 166 height 24
click at [578, 284] on b "Beac" at bounding box center [591, 286] width 27 height 14
type input "[PERSON_NAME] Walk / Beacon Side"
click at [755, 321] on button "Filter" at bounding box center [762, 323] width 54 height 27
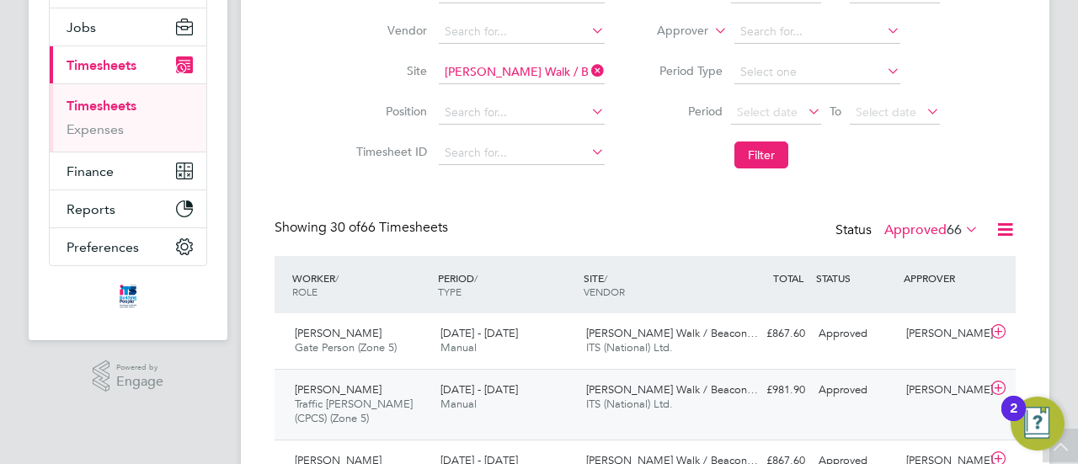
click at [361, 404] on span "Traffic [PERSON_NAME] (CPCS) (Zone 5)" at bounding box center [354, 411] width 118 height 29
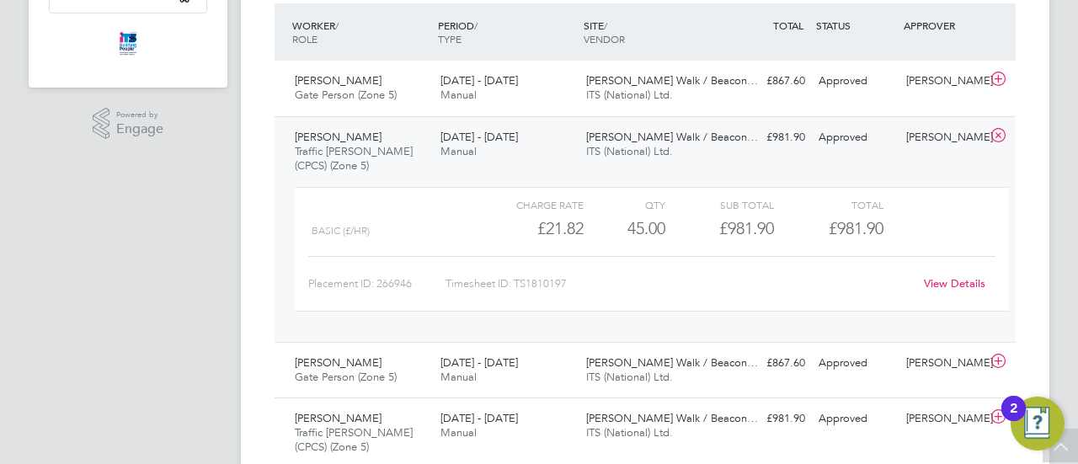
click at [566, 284] on div "Timesheet ID: TS1810197" at bounding box center [680, 283] width 468 height 27
drag, startPoint x: 518, startPoint y: 279, endPoint x: 579, endPoint y: 288, distance: 61.4
click at [580, 288] on div "Timesheet ID: TS1810197" at bounding box center [680, 283] width 468 height 27
copy div "TS1810197"
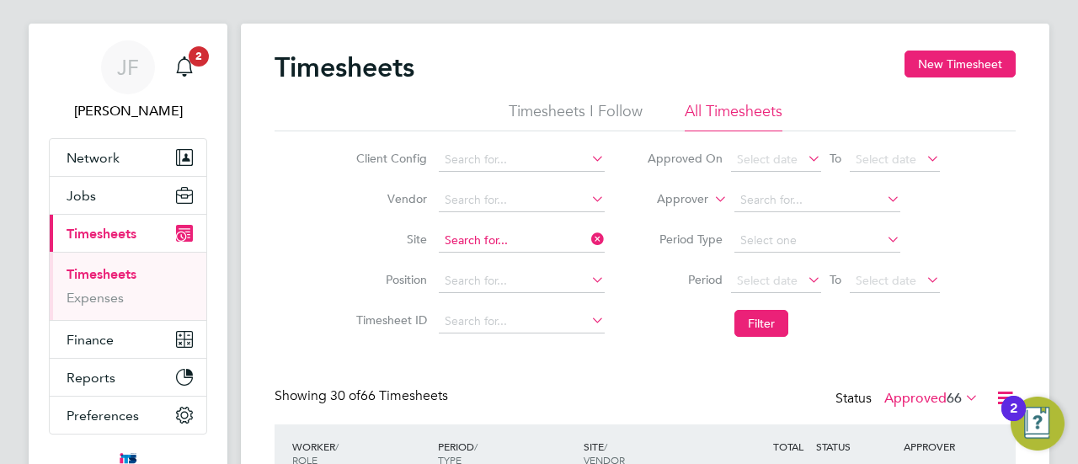
click at [503, 235] on input at bounding box center [522, 241] width 166 height 24
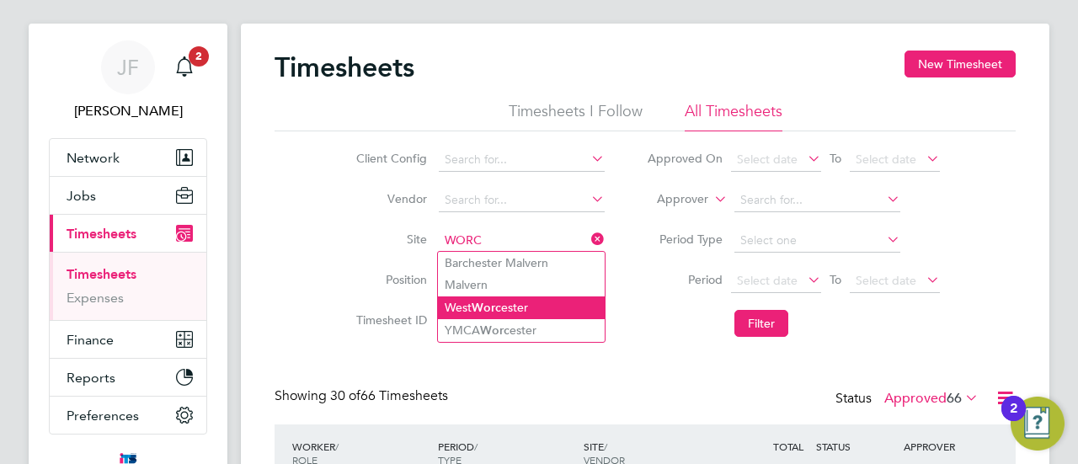
click at [496, 302] on b "Worc" at bounding box center [486, 308] width 29 height 14
type input "[GEOGRAPHIC_DATA]"
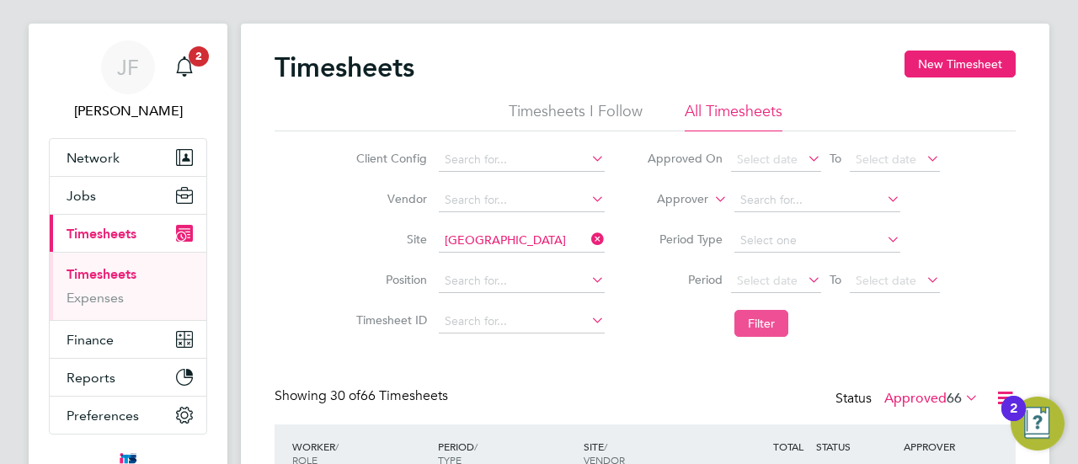
click at [770, 316] on button "Filter" at bounding box center [762, 323] width 54 height 27
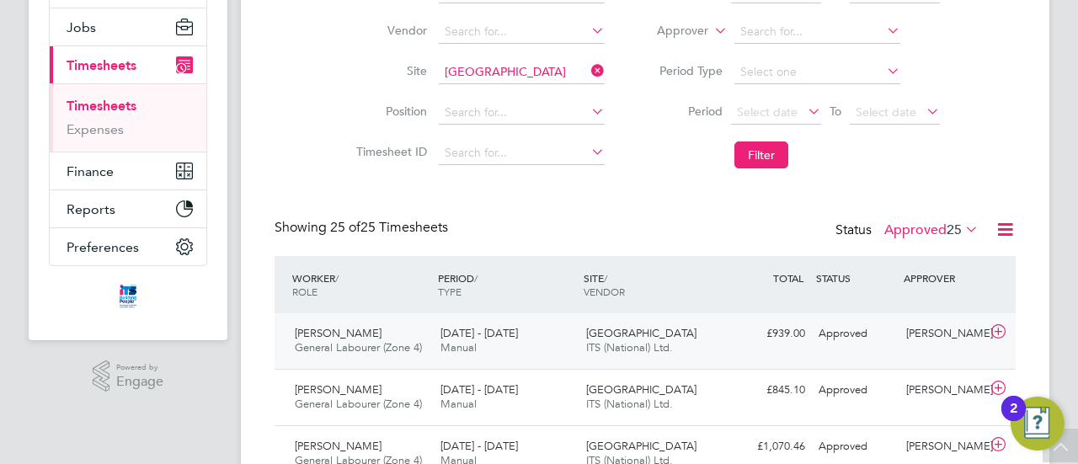
click at [350, 333] on span "[PERSON_NAME]" at bounding box center [338, 333] width 87 height 14
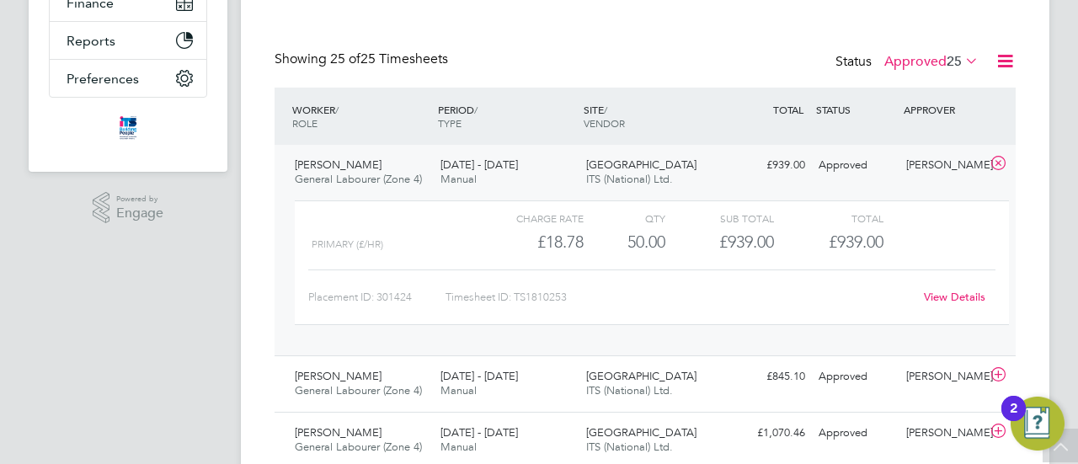
click at [529, 297] on div "Timesheet ID: TS1810253" at bounding box center [680, 297] width 468 height 27
drag, startPoint x: 516, startPoint y: 295, endPoint x: 580, endPoint y: 299, distance: 64.2
click at [580, 299] on div "Timesheet ID: TS1810253" at bounding box center [680, 297] width 468 height 27
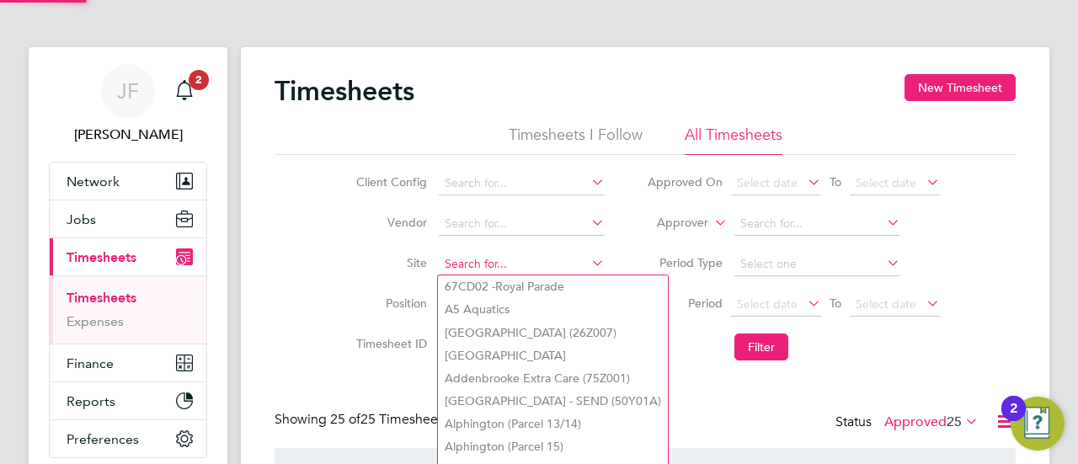
click at [512, 259] on input at bounding box center [522, 265] width 166 height 24
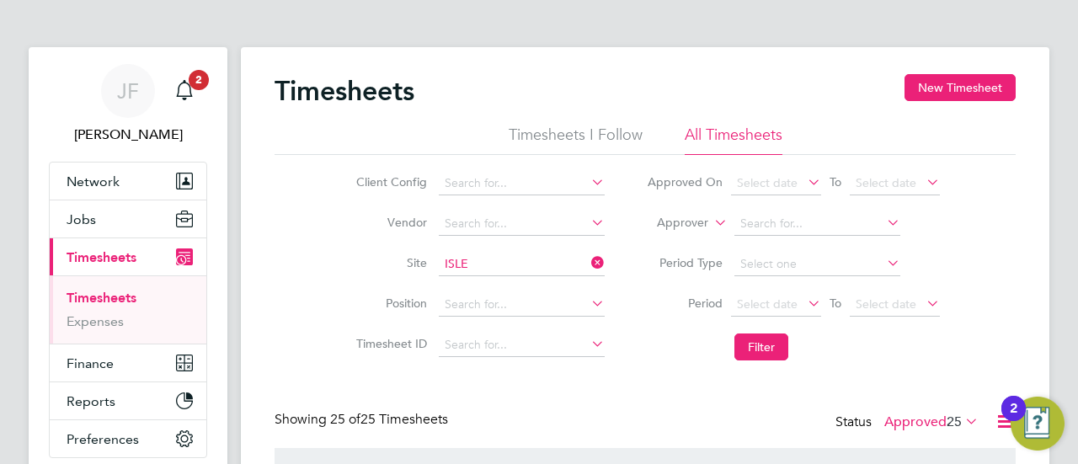
click at [497, 287] on li "[GEOGRAPHIC_DATA]" at bounding box center [521, 286] width 167 height 23
type input "[GEOGRAPHIC_DATA]"
click at [753, 341] on button "Filter" at bounding box center [762, 347] width 54 height 27
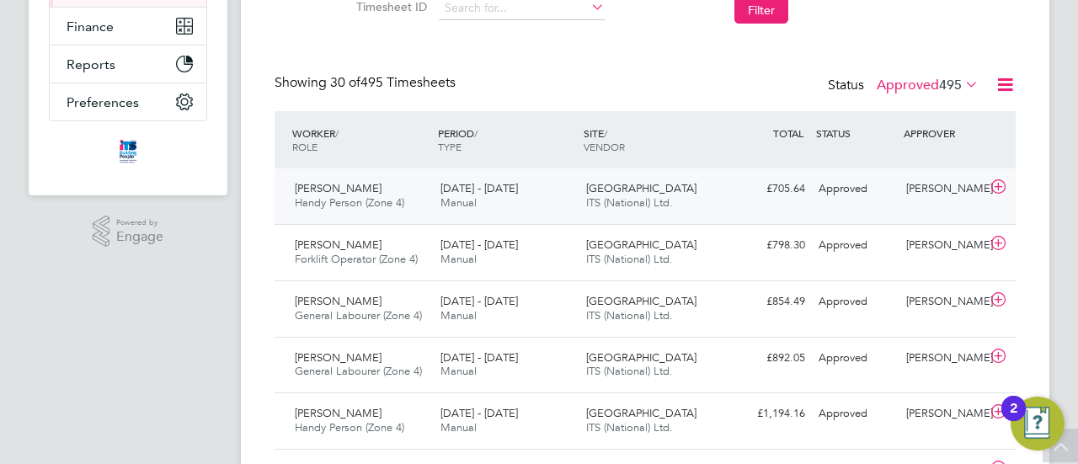
click at [438, 195] on div "[DATE] - [DATE] Manual" at bounding box center [507, 196] width 146 height 42
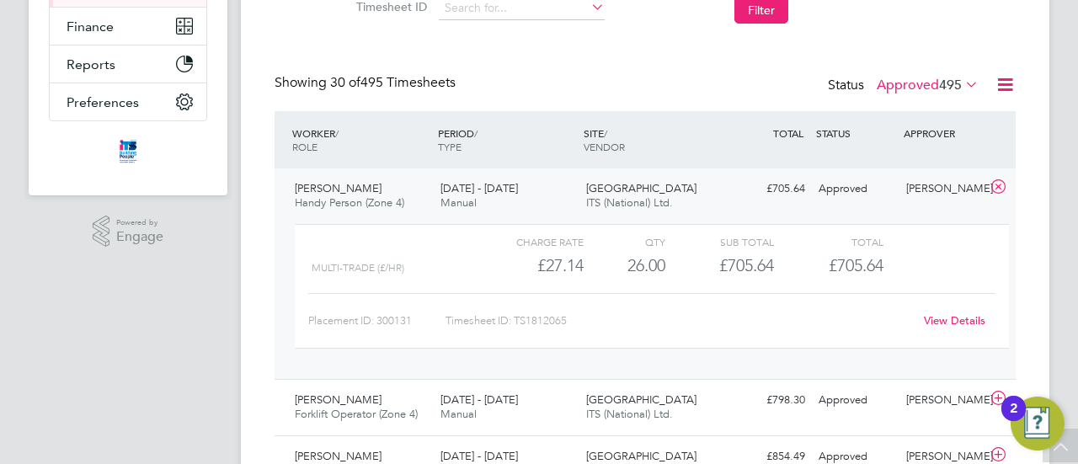
click at [542, 319] on div "Timesheet ID: TS1812065" at bounding box center [680, 320] width 468 height 27
drag, startPoint x: 517, startPoint y: 317, endPoint x: 572, endPoint y: 317, distance: 54.8
click at [572, 317] on div "Timesheet ID: TS1812065" at bounding box center [680, 320] width 468 height 27
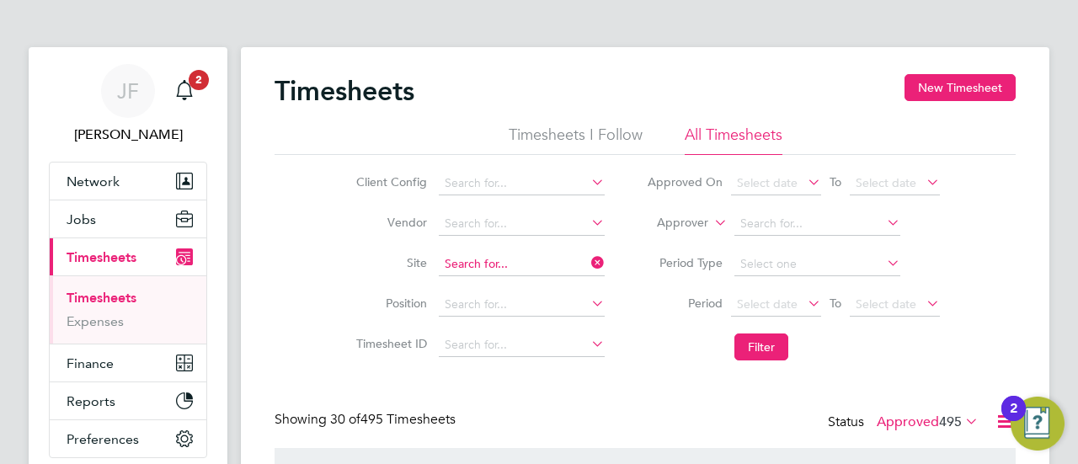
click at [539, 260] on input at bounding box center [522, 265] width 166 height 24
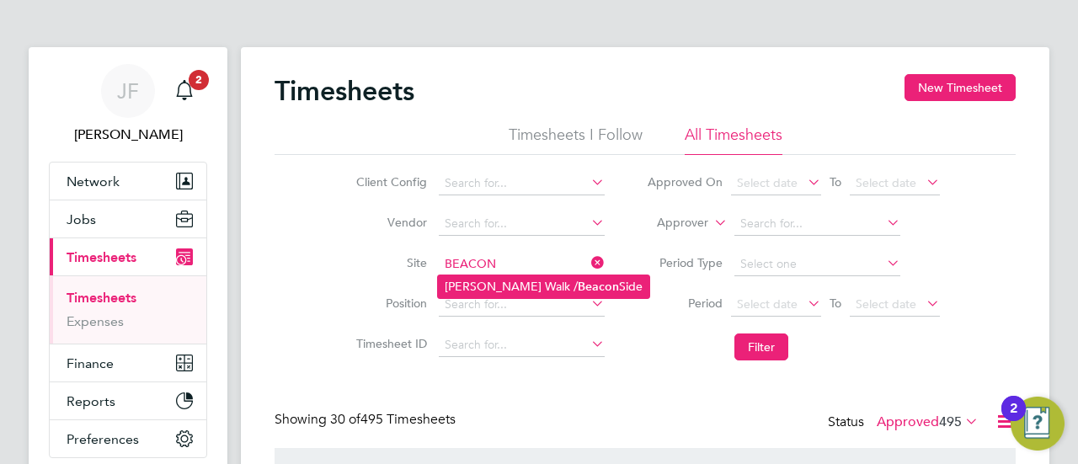
click at [526, 287] on li "[PERSON_NAME] Walk / Beacon Side" at bounding box center [543, 286] width 211 height 23
type input "[PERSON_NAME] Walk / Beacon Side"
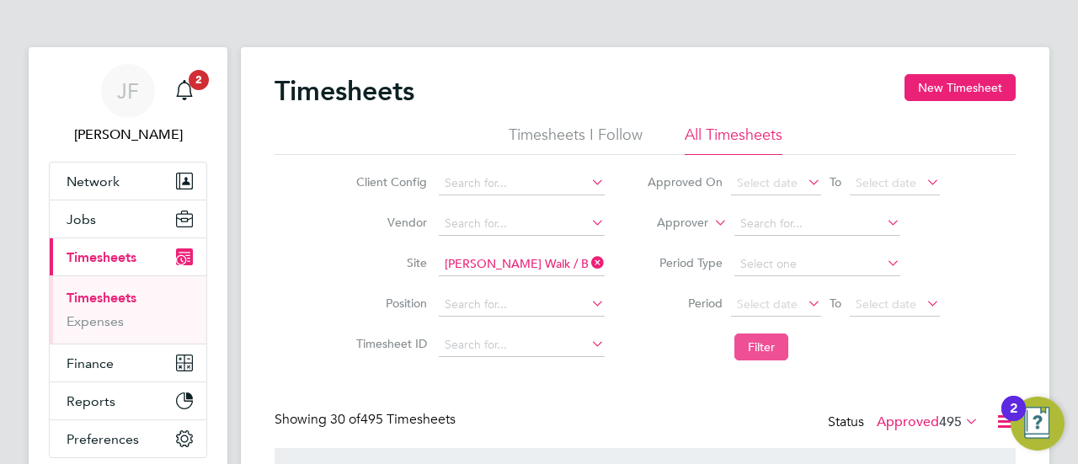
click at [761, 343] on button "Filter" at bounding box center [762, 347] width 54 height 27
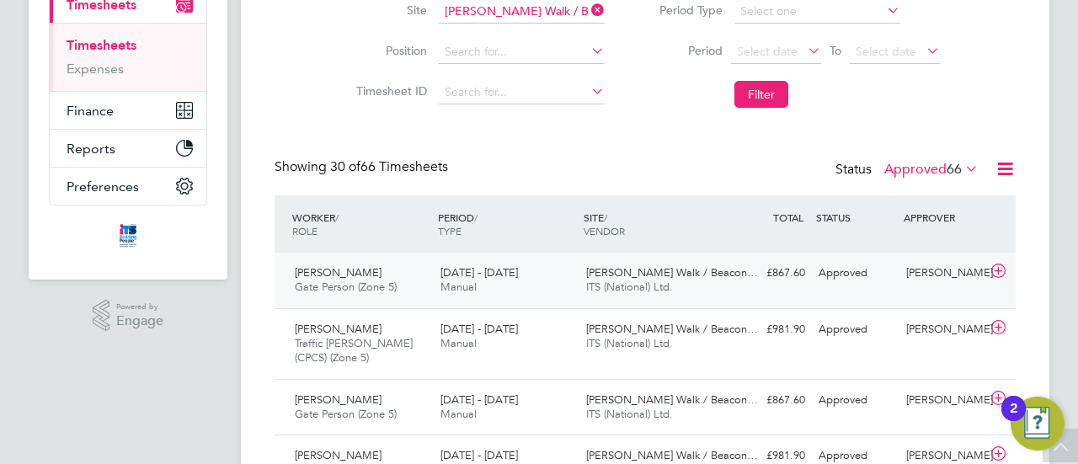
click at [392, 275] on div "[PERSON_NAME] Gate Person (Zone 5) [DATE] - [DATE]" at bounding box center [361, 280] width 146 height 42
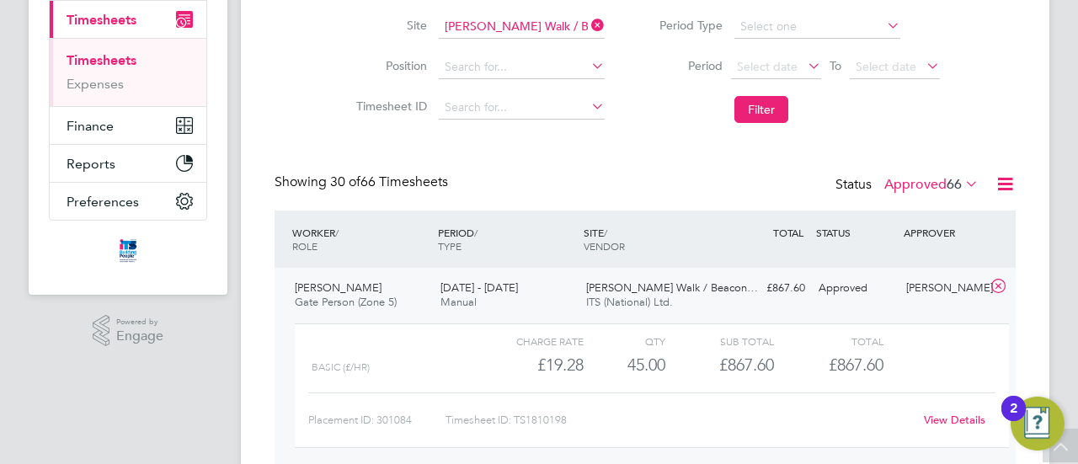
click at [543, 412] on div "Timesheet ID: TS1810198" at bounding box center [680, 420] width 468 height 27
drag, startPoint x: 517, startPoint y: 419, endPoint x: 569, endPoint y: 419, distance: 52.2
click at [569, 419] on div "Timesheet ID: TS1810198" at bounding box center [680, 420] width 468 height 27
click at [537, 26] on input at bounding box center [522, 27] width 166 height 24
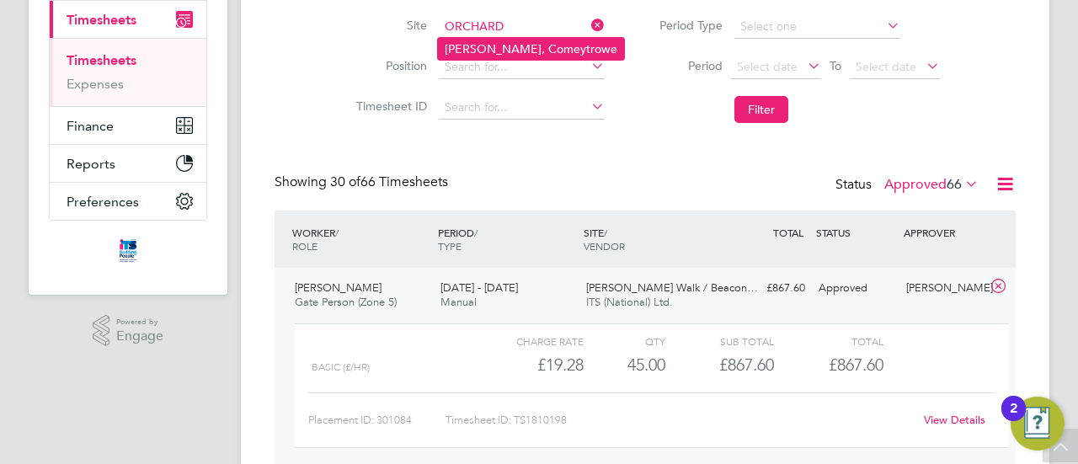
click at [530, 50] on li "[PERSON_NAME], Comeytrowe" at bounding box center [531, 49] width 186 height 22
type input "[PERSON_NAME], Comeytrowe"
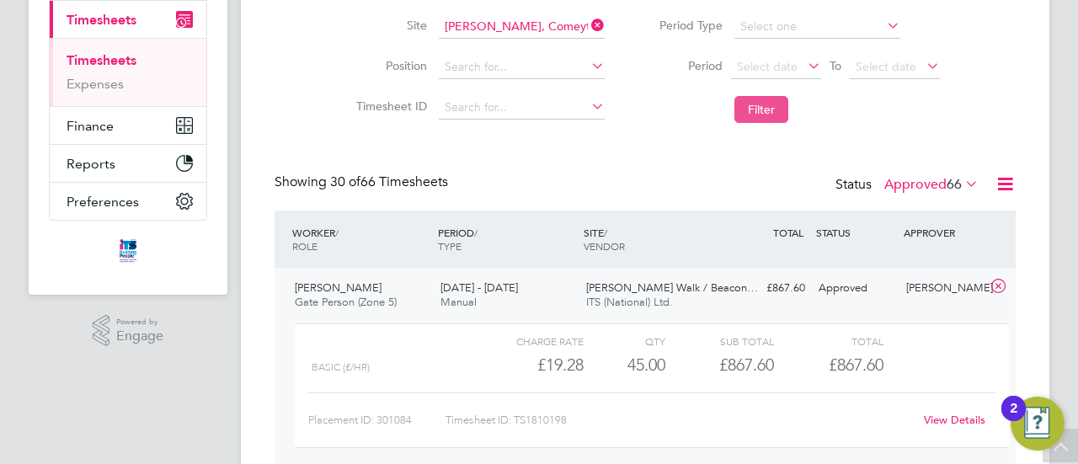
click at [772, 109] on button "Filter" at bounding box center [762, 109] width 54 height 27
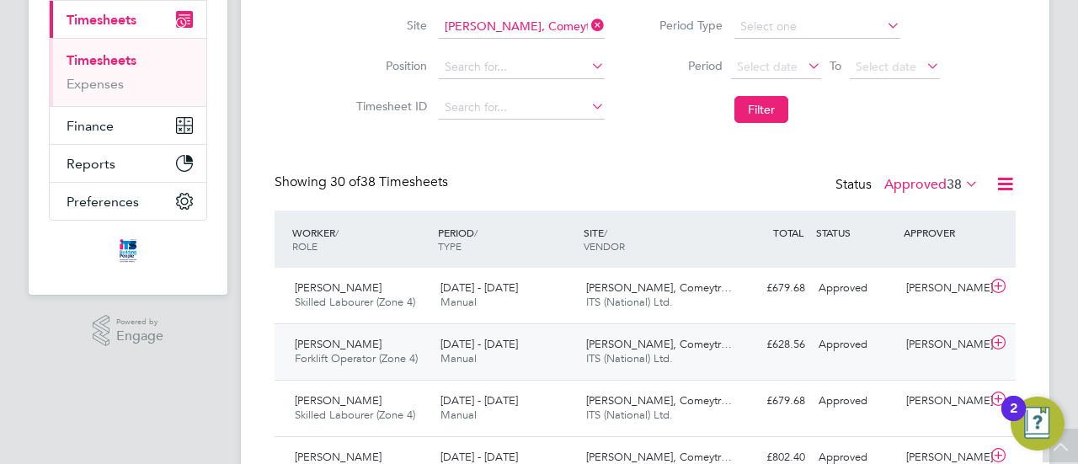
click at [482, 347] on span "[DATE] - [DATE]" at bounding box center [479, 344] width 77 height 14
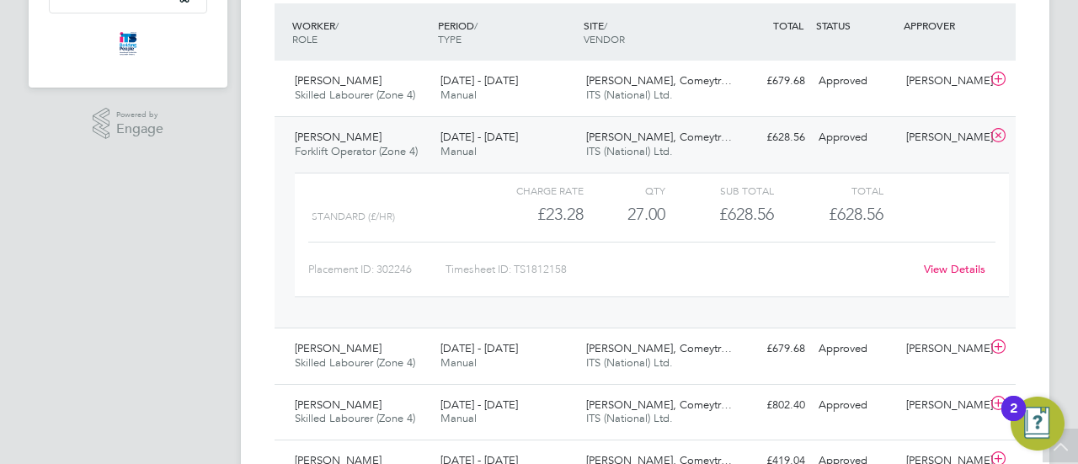
drag, startPoint x: 540, startPoint y: 270, endPoint x: 527, endPoint y: 267, distance: 13.1
click at [540, 270] on div "Timesheet ID: TS1812158" at bounding box center [680, 269] width 468 height 27
drag, startPoint x: 517, startPoint y: 265, endPoint x: 575, endPoint y: 266, distance: 57.3
click at [575, 266] on div "Timesheet ID: TS1812158" at bounding box center [680, 269] width 468 height 27
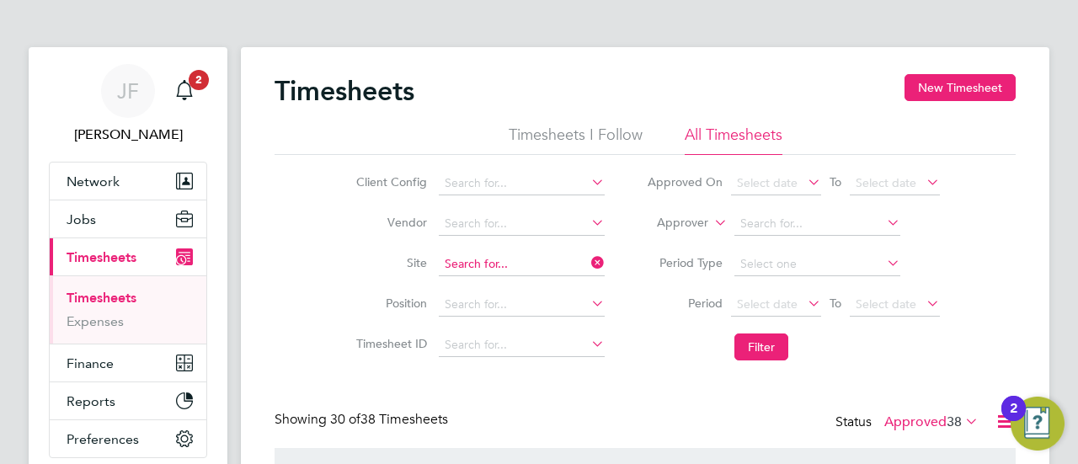
click at [524, 256] on input at bounding box center [522, 265] width 166 height 24
click at [503, 355] on li "Stra wberry Grange" at bounding box center [574, 353] width 272 height 23
type input "Strawberry Grange"
click at [760, 339] on button "Filter" at bounding box center [762, 347] width 54 height 27
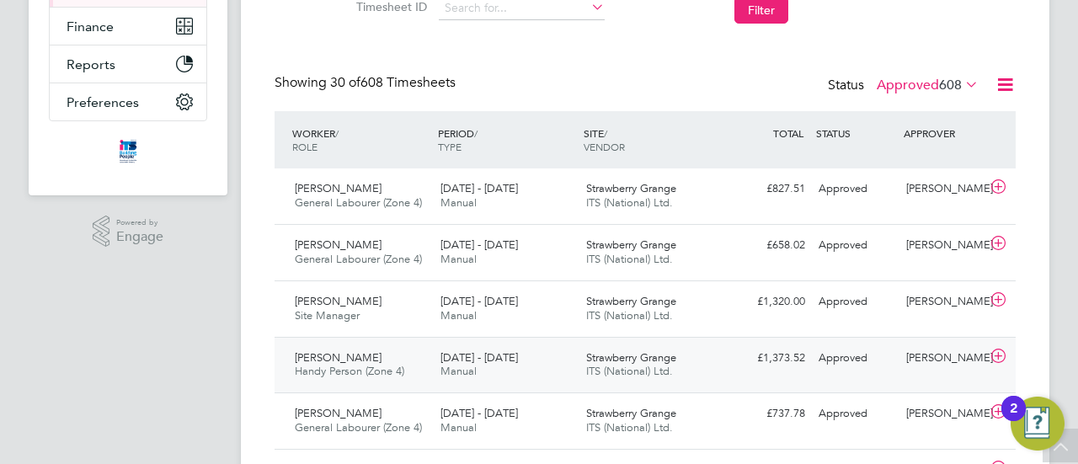
click at [334, 358] on span "[PERSON_NAME]" at bounding box center [338, 357] width 87 height 14
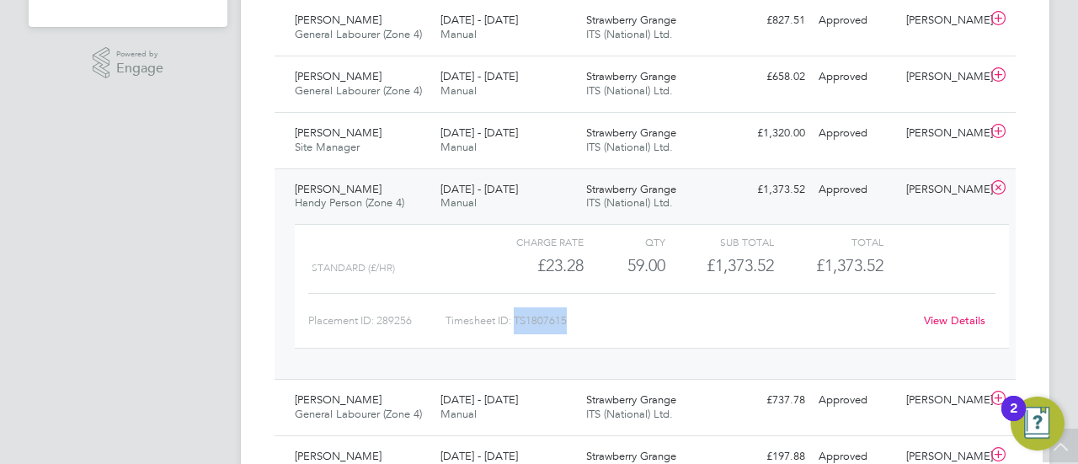
drag, startPoint x: 547, startPoint y: 318, endPoint x: 577, endPoint y: 319, distance: 30.4
click at [577, 319] on div "Timesheet ID: TS1807615" at bounding box center [680, 320] width 468 height 27
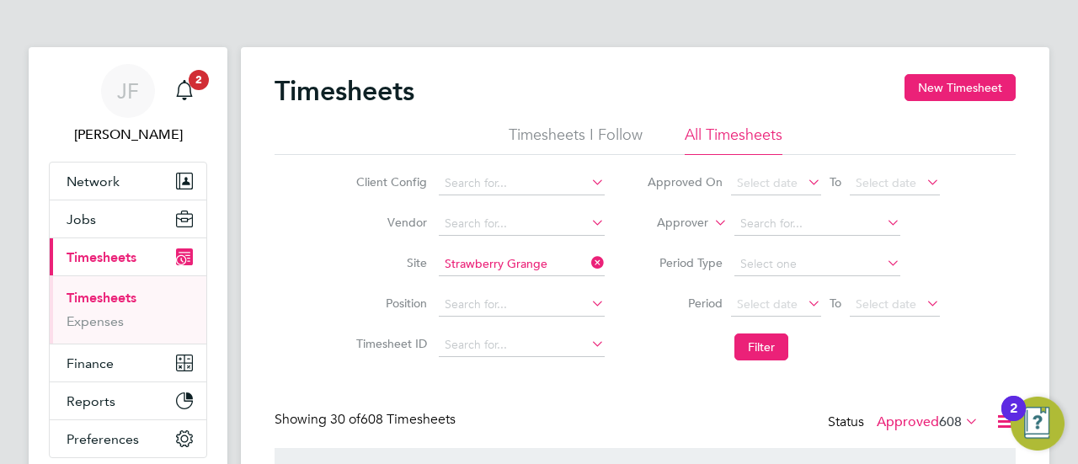
click at [522, 252] on li "Site [GEOGRAPHIC_DATA]" at bounding box center [478, 264] width 296 height 40
click at [530, 262] on input at bounding box center [522, 265] width 166 height 24
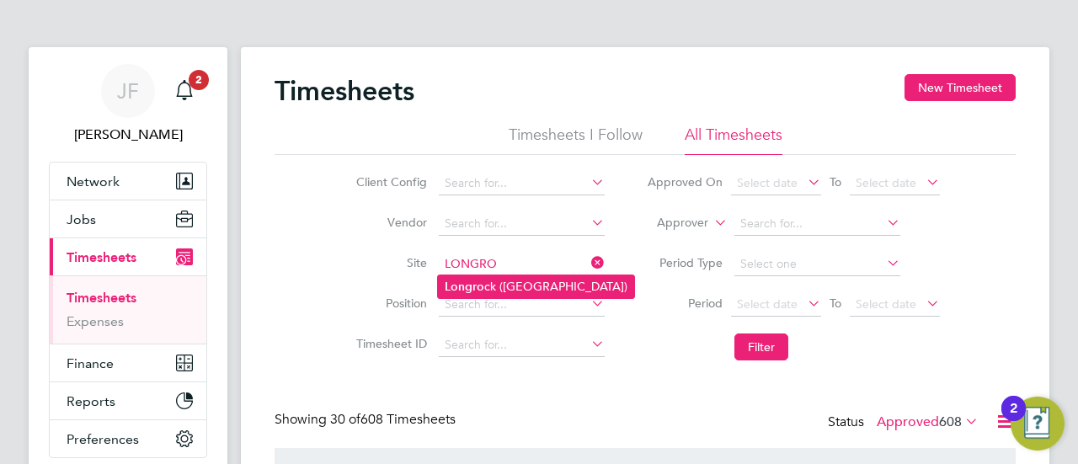
click at [524, 286] on li "Longro ck ([GEOGRAPHIC_DATA])" at bounding box center [536, 286] width 196 height 23
type input "Longrock ([GEOGRAPHIC_DATA])"
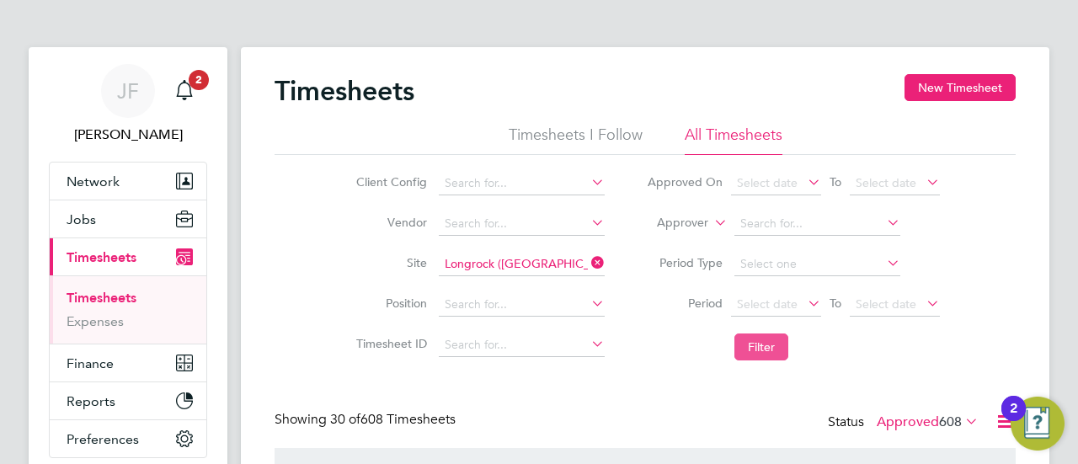
click at [751, 345] on button "Filter" at bounding box center [762, 347] width 54 height 27
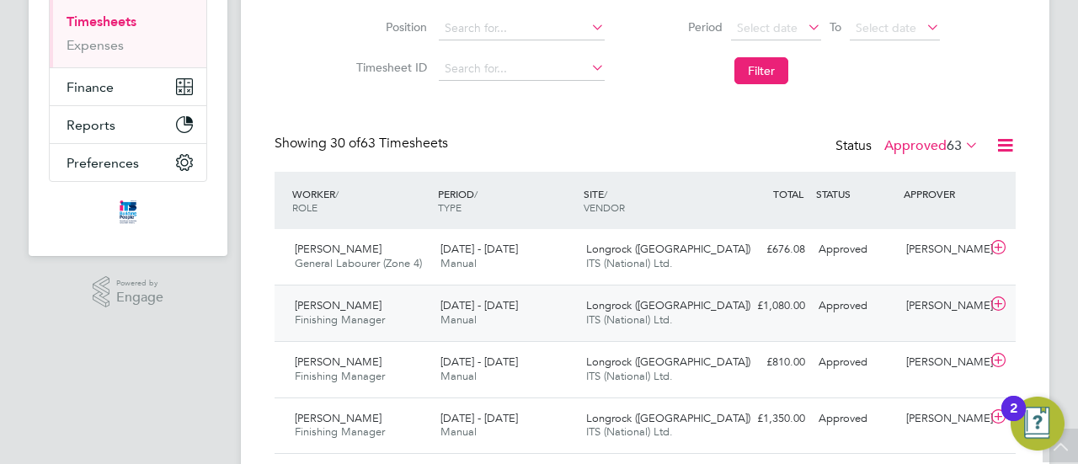
click at [345, 311] on span "[PERSON_NAME]" at bounding box center [338, 305] width 87 height 14
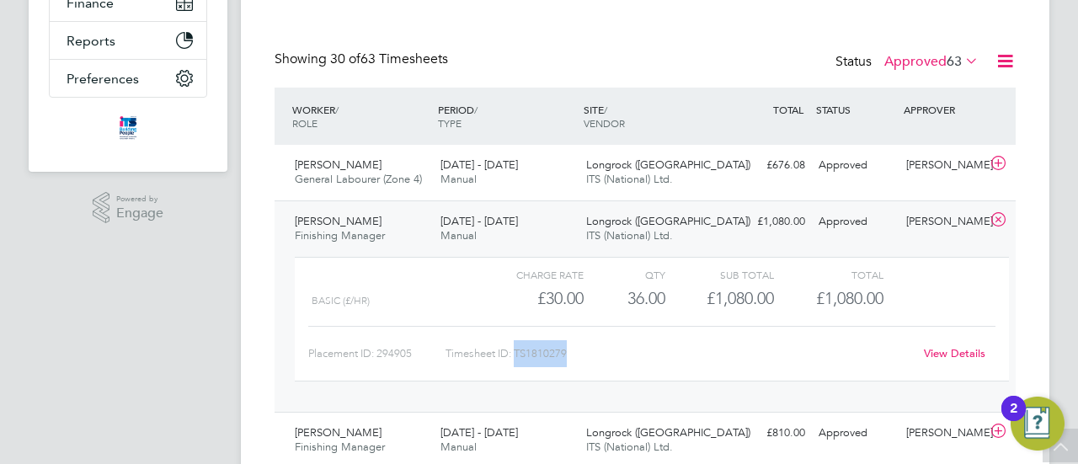
drag, startPoint x: 518, startPoint y: 351, endPoint x: 580, endPoint y: 356, distance: 62.5
click at [580, 356] on div "Timesheet ID: TS1810279" at bounding box center [680, 353] width 468 height 27
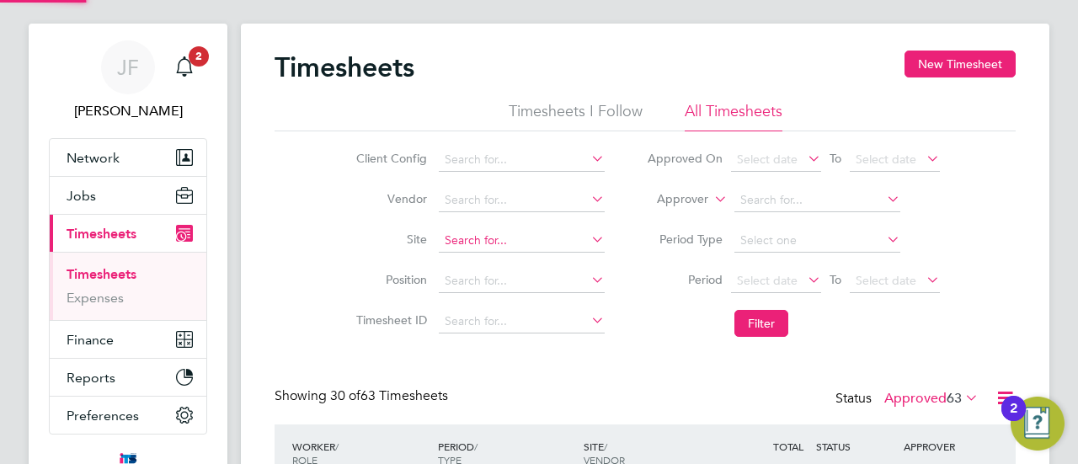
click at [553, 238] on input at bounding box center [522, 241] width 166 height 24
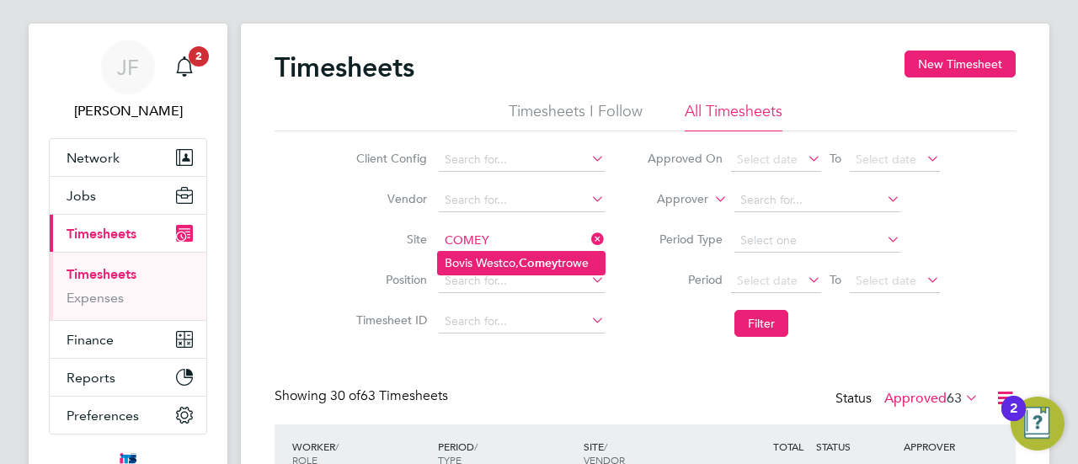
click at [547, 262] on b "Comey" at bounding box center [538, 263] width 39 height 14
type input "[PERSON_NAME], Comeytrowe"
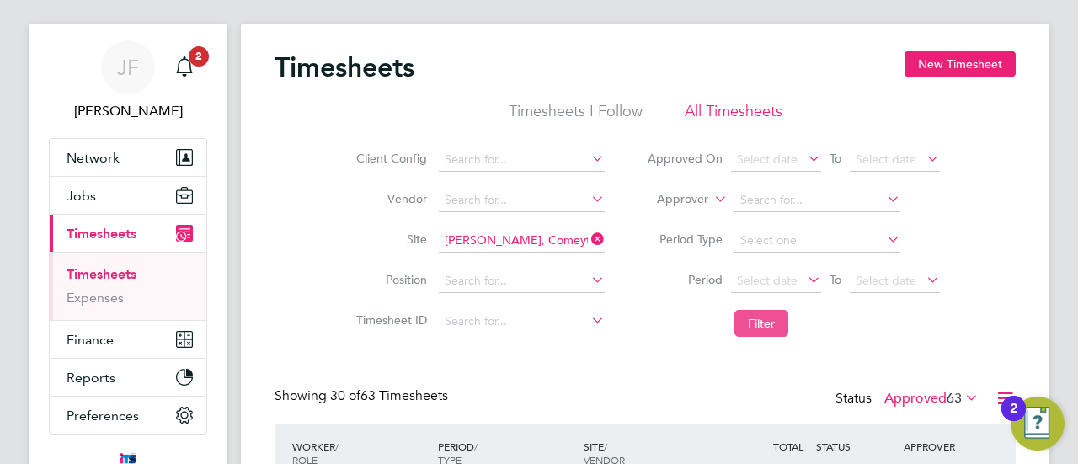
click at [753, 324] on button "Filter" at bounding box center [762, 323] width 54 height 27
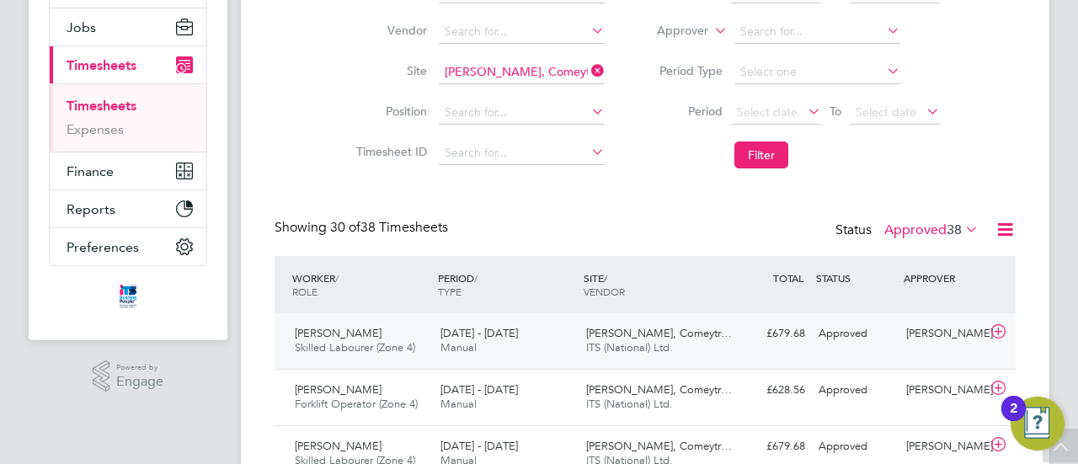
click at [473, 345] on span "Manual" at bounding box center [459, 347] width 36 height 14
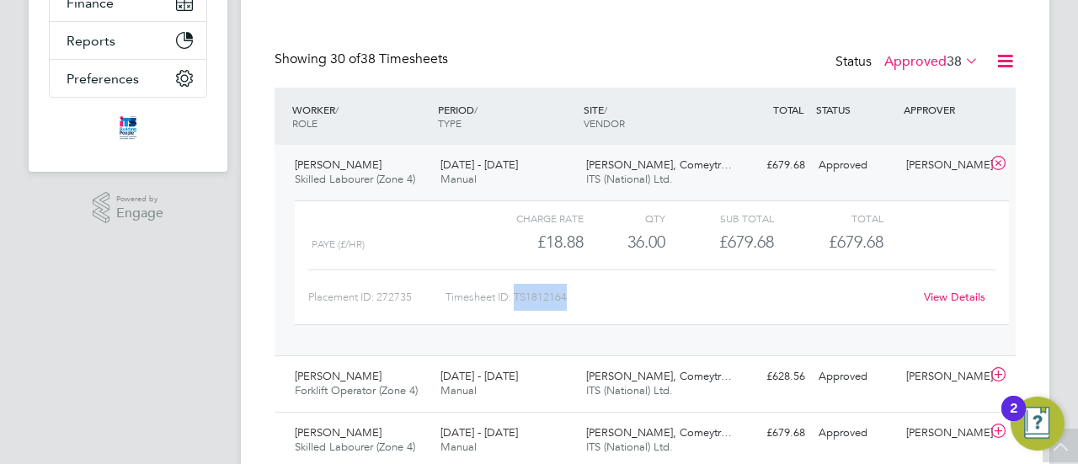
drag, startPoint x: 518, startPoint y: 296, endPoint x: 569, endPoint y: 299, distance: 51.5
click at [569, 299] on div "Timesheet ID: TS1812164" at bounding box center [680, 297] width 468 height 27
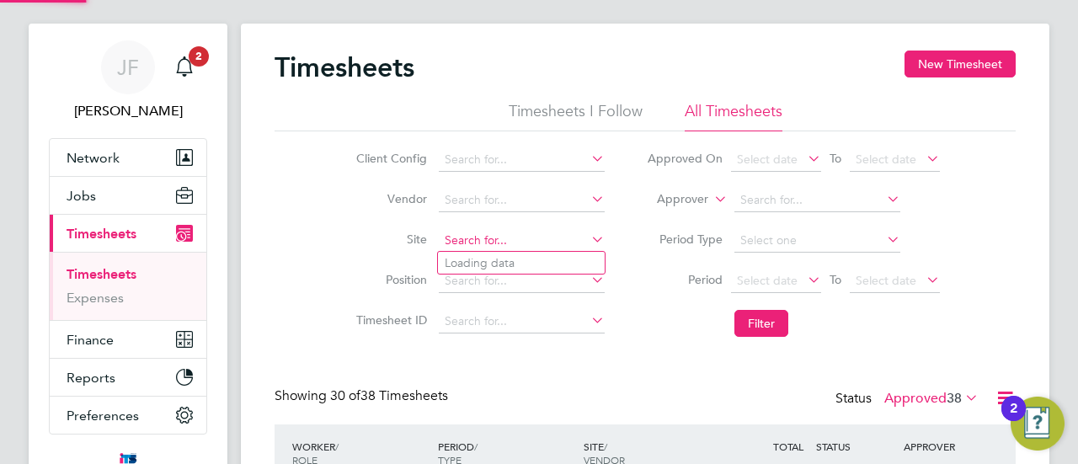
click at [484, 238] on input at bounding box center [522, 241] width 166 height 24
drag, startPoint x: 475, startPoint y: 264, endPoint x: 568, endPoint y: 284, distance: 94.8
click at [476, 262] on li "[PERSON_NAME] nceston" at bounding box center [521, 263] width 167 height 23
type input "Launceston"
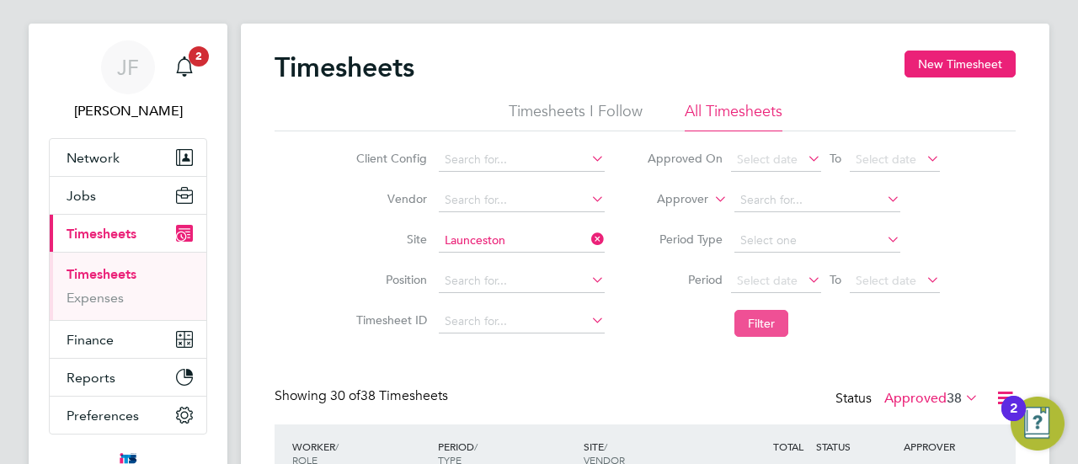
click at [751, 324] on button "Filter" at bounding box center [762, 323] width 54 height 27
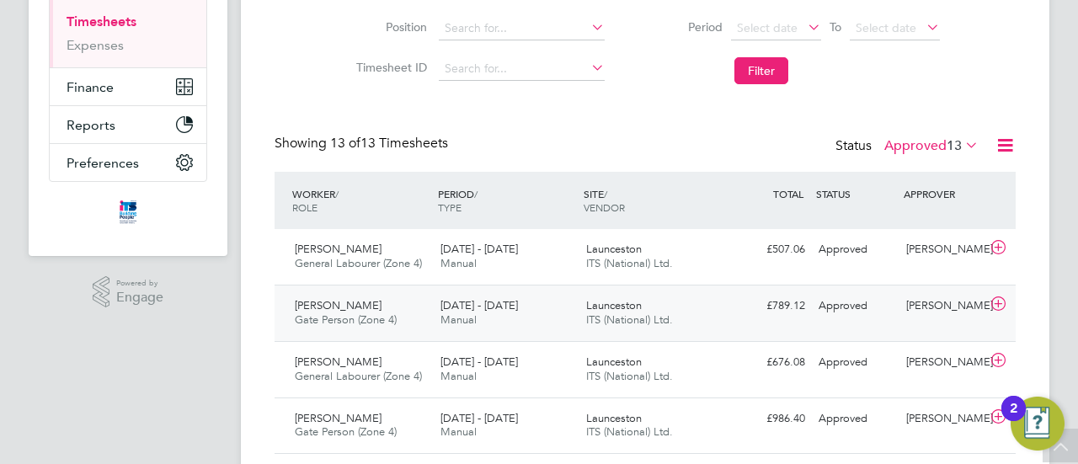
click at [361, 313] on span "Gate Person (Zone 4)" at bounding box center [346, 320] width 102 height 14
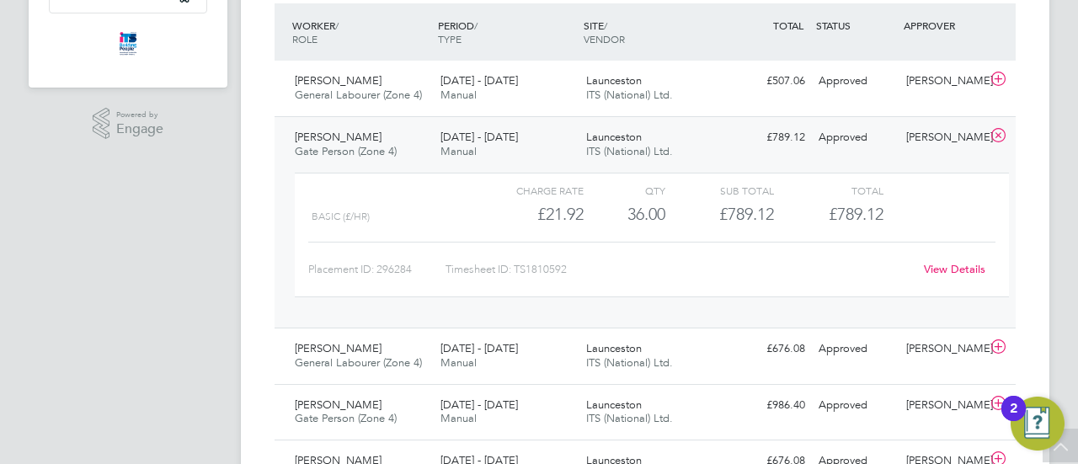
click at [530, 265] on div "Timesheet ID: TS1810592" at bounding box center [680, 269] width 468 height 27
drag, startPoint x: 517, startPoint y: 265, endPoint x: 578, endPoint y: 266, distance: 60.7
click at [578, 266] on div "Timesheet ID: TS1810592" at bounding box center [680, 269] width 468 height 27
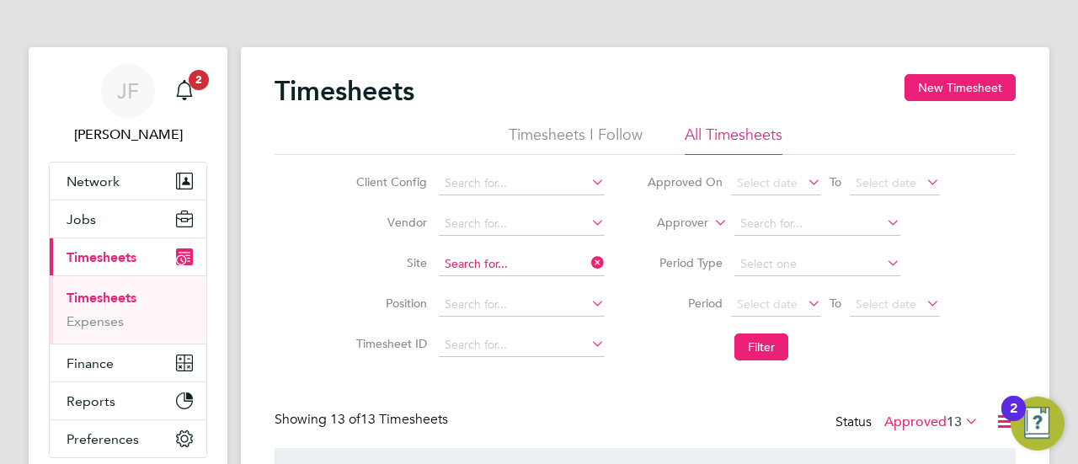
click at [528, 259] on input at bounding box center [522, 265] width 166 height 24
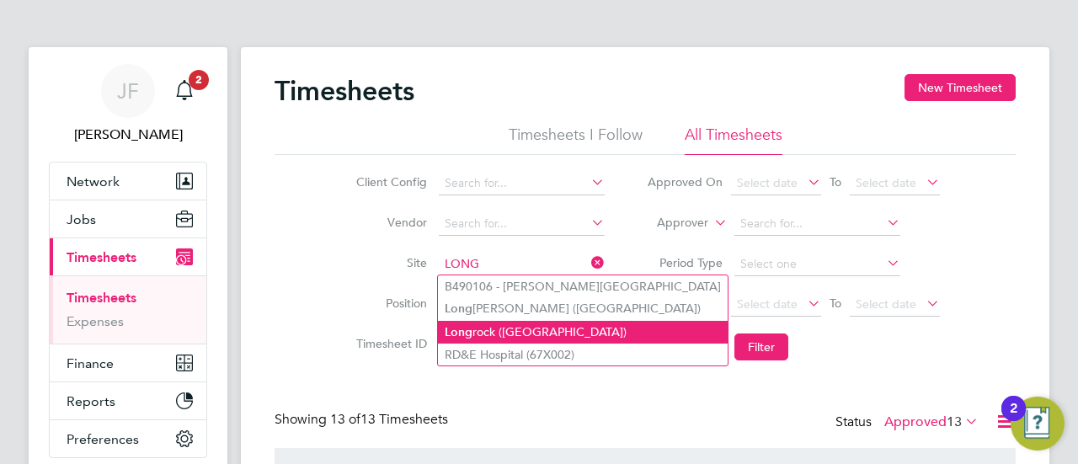
click at [510, 331] on li "Long rock ([GEOGRAPHIC_DATA])" at bounding box center [583, 332] width 290 height 23
type input "Longrock ([GEOGRAPHIC_DATA])"
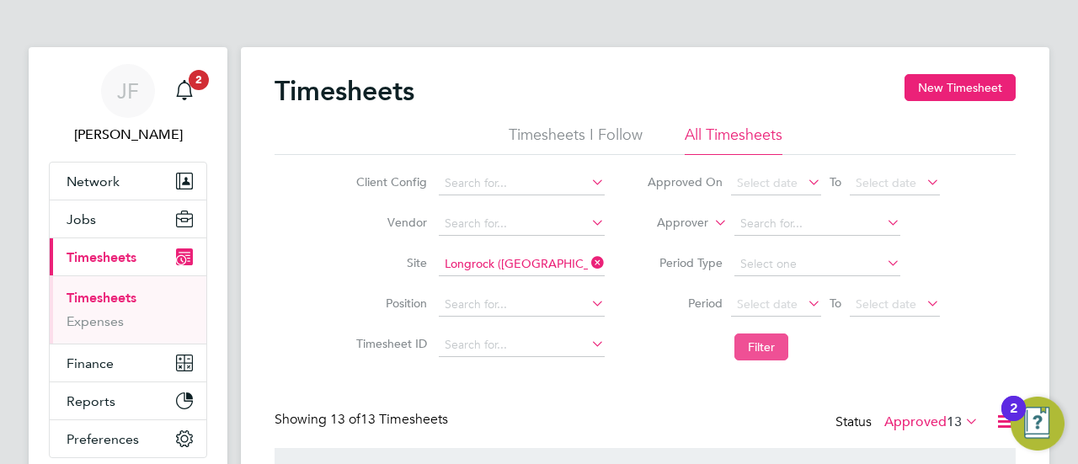
click at [778, 348] on button "Filter" at bounding box center [762, 347] width 54 height 27
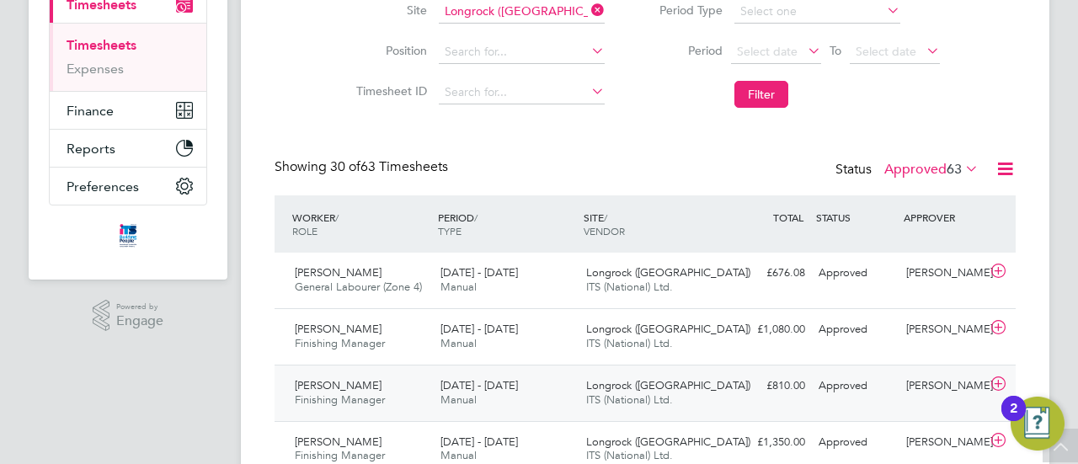
click at [366, 393] on span "Finishing Manager" at bounding box center [340, 400] width 90 height 14
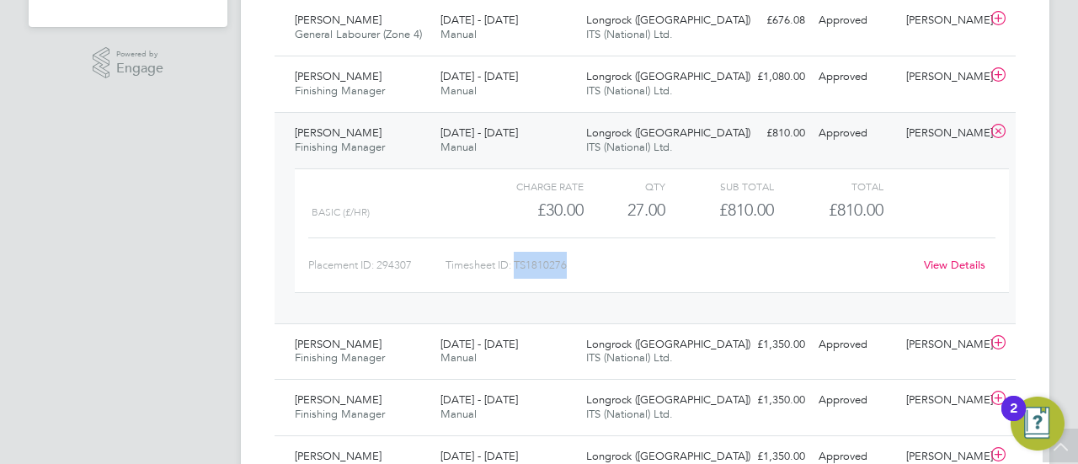
drag, startPoint x: 517, startPoint y: 262, endPoint x: 569, endPoint y: 263, distance: 52.2
click at [569, 263] on div "Timesheet ID: TS1810276" at bounding box center [680, 265] width 468 height 27
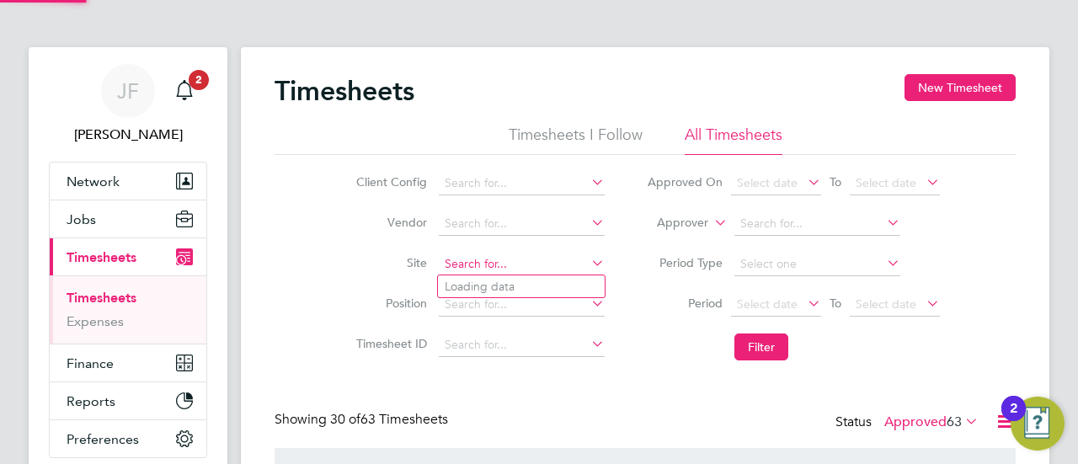
click at [555, 259] on input at bounding box center [522, 265] width 166 height 24
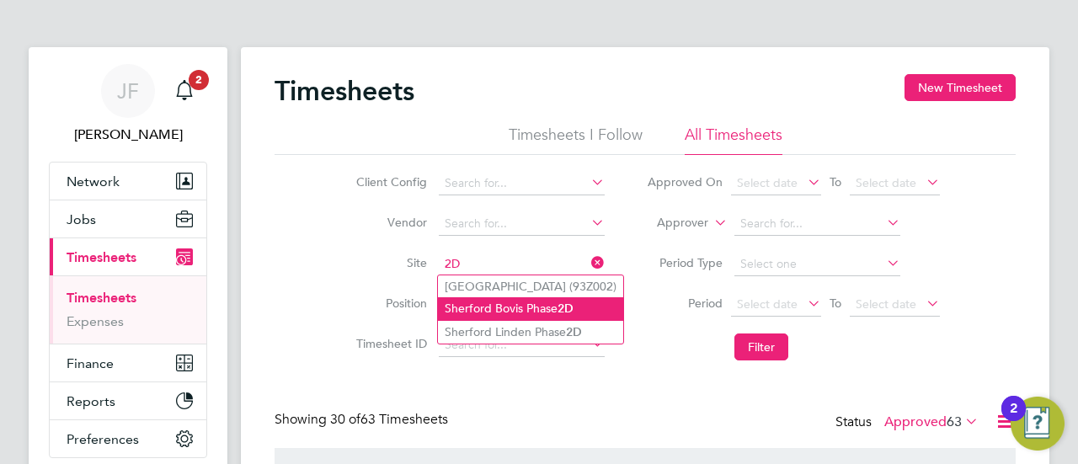
click at [536, 307] on li "Sherford Bovis Phase 2D" at bounding box center [530, 308] width 185 height 23
type input "Sherford Bovis Phase 2D"
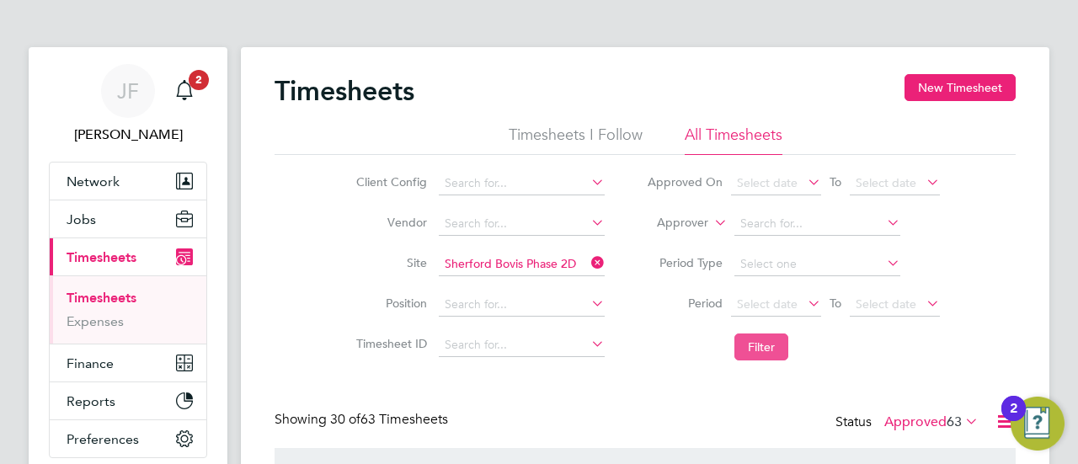
click at [757, 340] on button "Filter" at bounding box center [762, 347] width 54 height 27
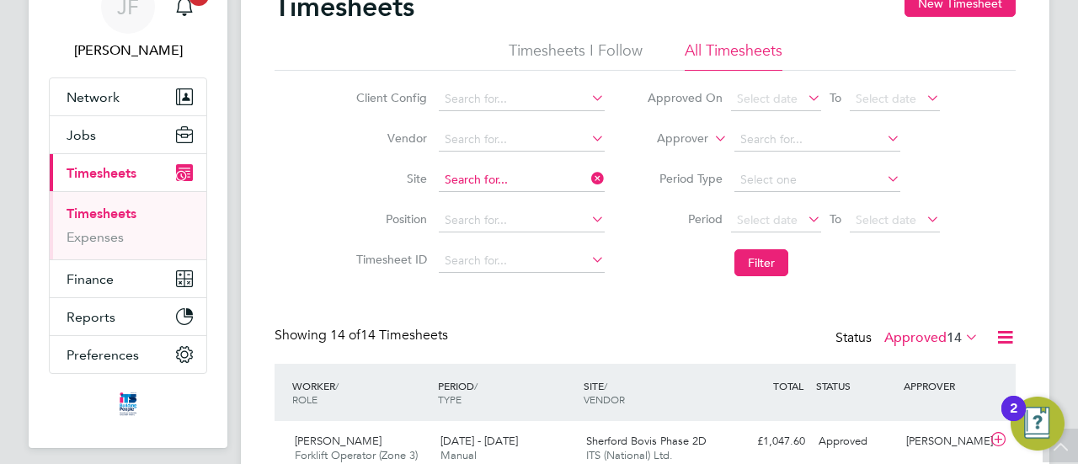
click at [548, 174] on input at bounding box center [522, 180] width 166 height 24
click at [495, 245] on li "Sherford Linden Phase 2D" at bounding box center [530, 248] width 185 height 23
type input "Sherford Linden Phase 2D"
click at [751, 258] on button "Filter" at bounding box center [762, 262] width 54 height 27
click at [526, 175] on input at bounding box center [522, 180] width 166 height 24
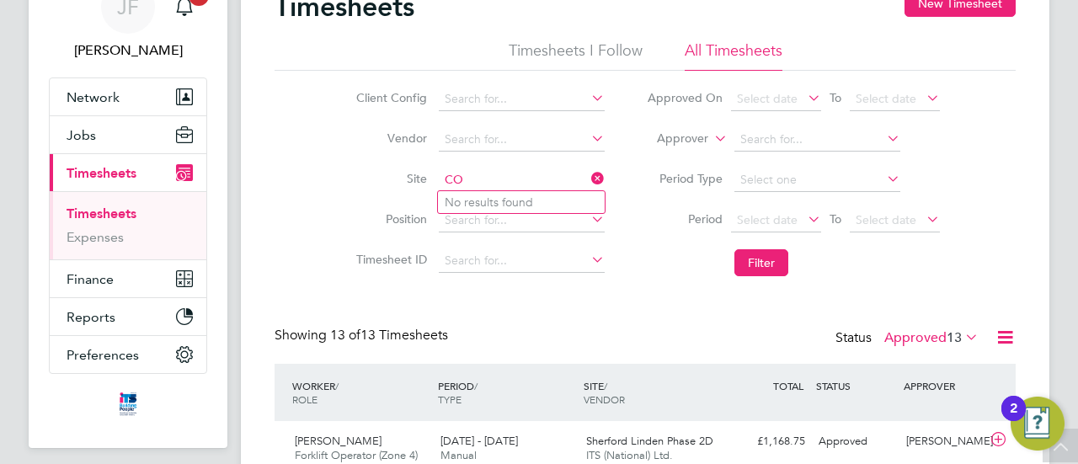
type input "C"
click at [512, 247] on li "Sherford Countryside" at bounding box center [546, 249] width 216 height 23
type input "Sherford Countryside"
click at [769, 260] on button "Filter" at bounding box center [762, 262] width 54 height 27
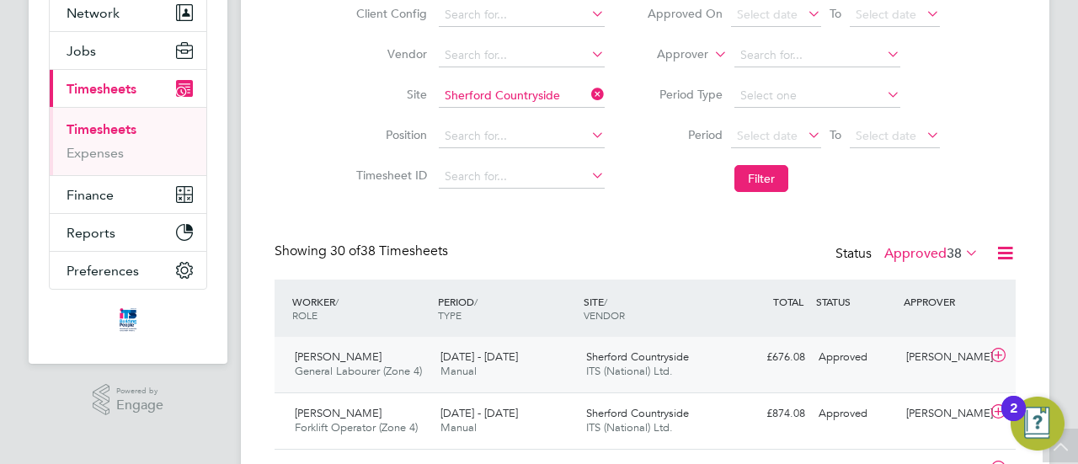
click at [377, 362] on div "[PERSON_NAME] General Labourer (Zone 4) [DATE] - [DATE]" at bounding box center [361, 365] width 146 height 42
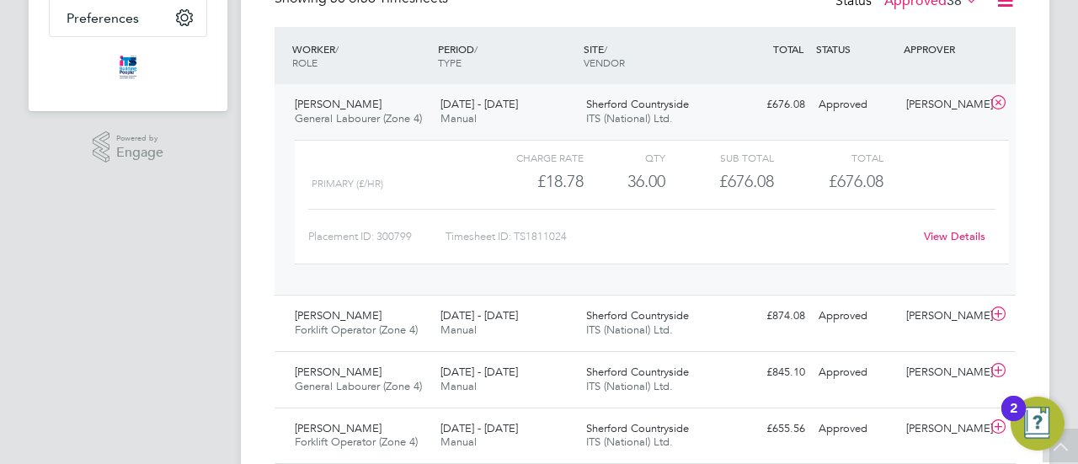
click at [548, 230] on div "Timesheet ID: TS1811024" at bounding box center [680, 236] width 468 height 27
drag, startPoint x: 516, startPoint y: 232, endPoint x: 565, endPoint y: 242, distance: 50.6
click at [569, 242] on div "Timesheet ID: TS1811024" at bounding box center [680, 236] width 468 height 27
click at [374, 326] on span "Forklift Operator (Zone 4)" at bounding box center [356, 330] width 123 height 14
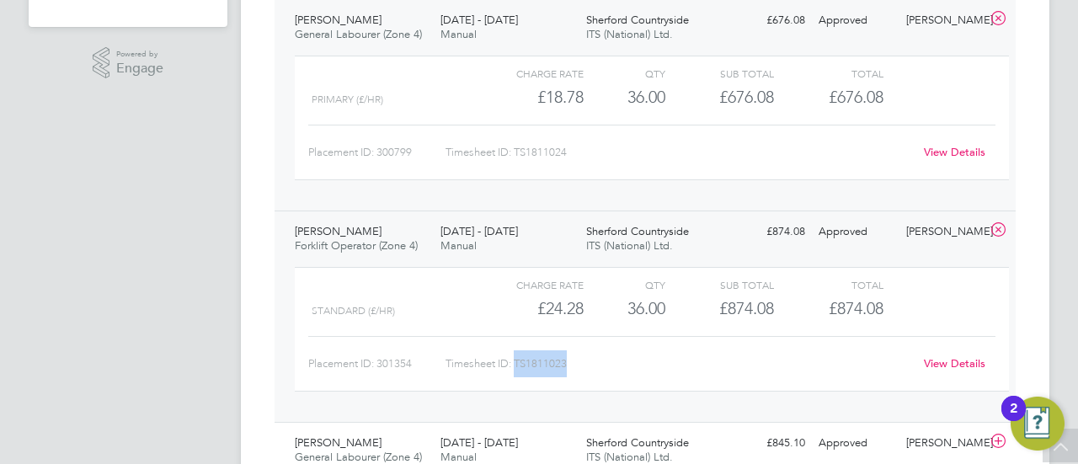
drag, startPoint x: 517, startPoint y: 360, endPoint x: 564, endPoint y: 367, distance: 47.8
click at [572, 367] on div "Timesheet ID: TS1811023" at bounding box center [680, 363] width 468 height 27
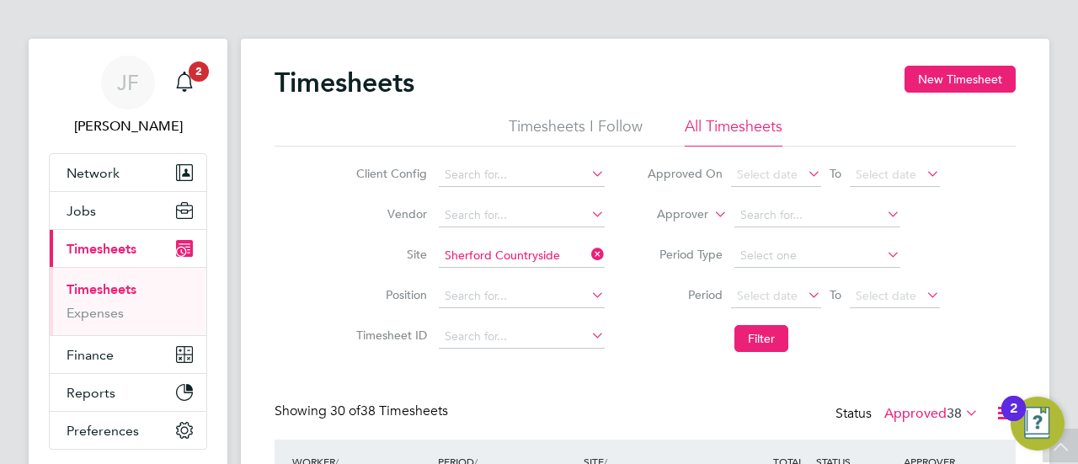
scroll to position [0, 0]
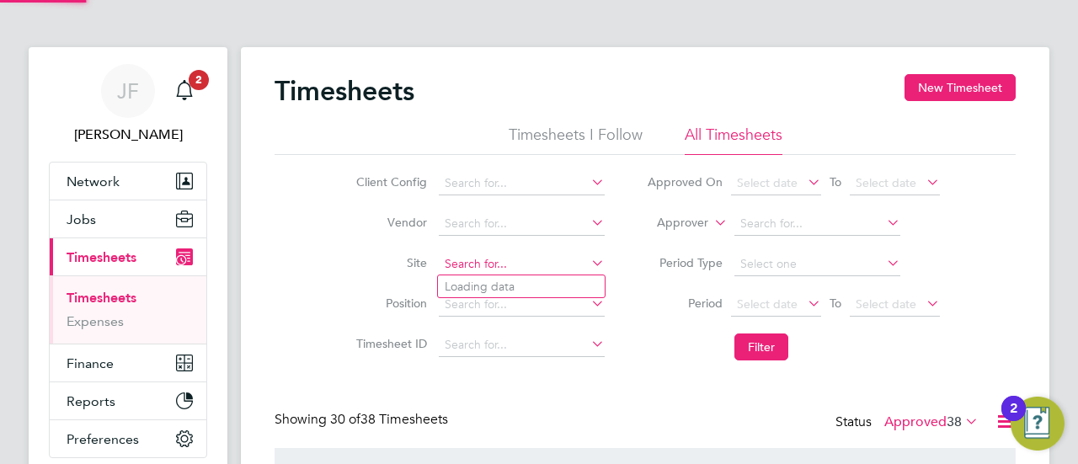
click at [512, 261] on input at bounding box center [522, 265] width 166 height 24
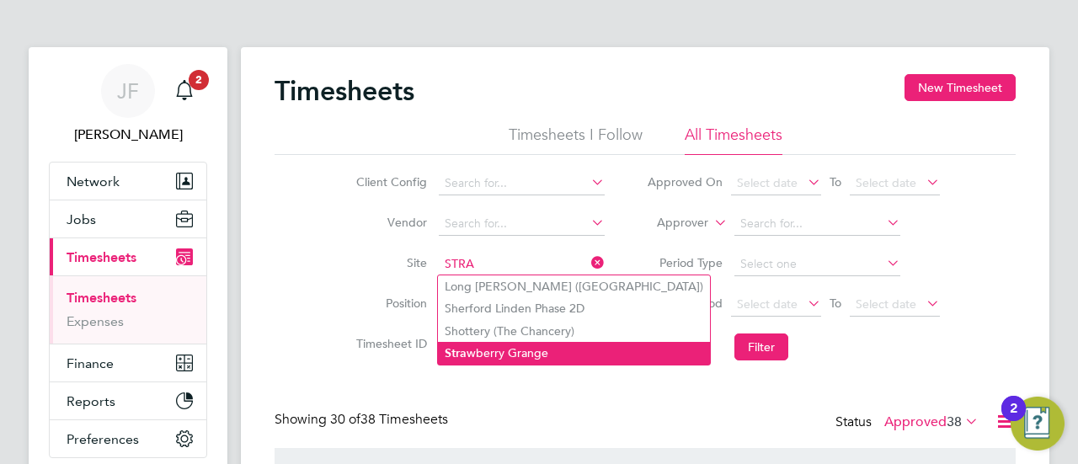
click at [504, 348] on li "Stra wberry Grange" at bounding box center [574, 353] width 272 height 23
type input "Strawberry Grange"
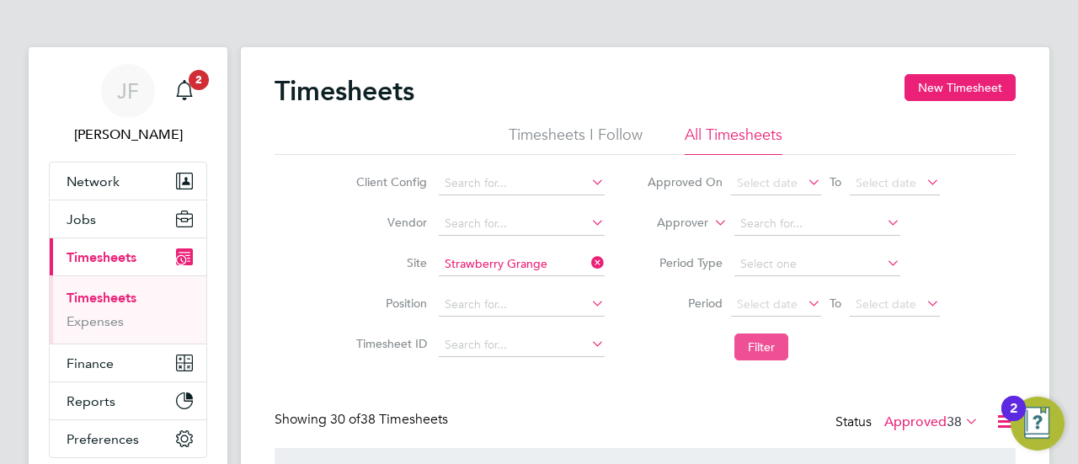
click at [763, 345] on button "Filter" at bounding box center [762, 347] width 54 height 27
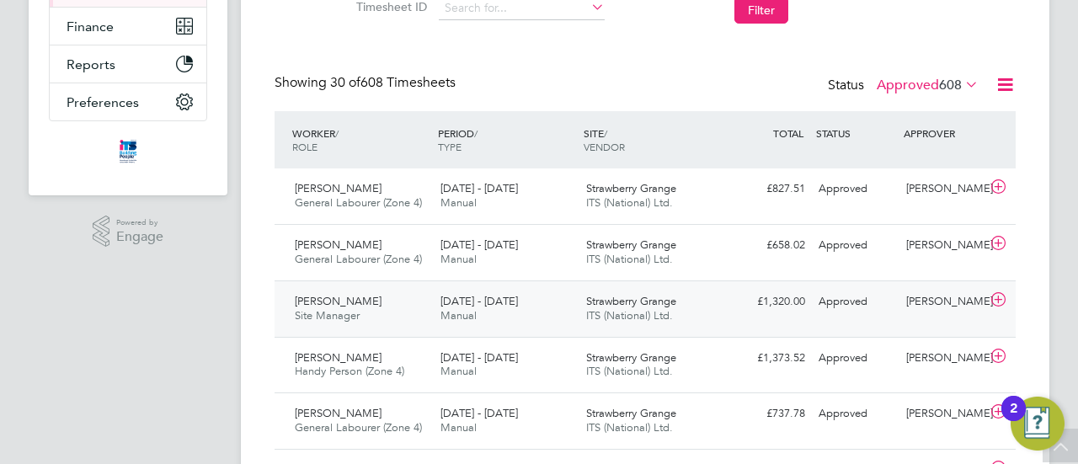
click at [337, 302] on span "[PERSON_NAME]" at bounding box center [338, 301] width 87 height 14
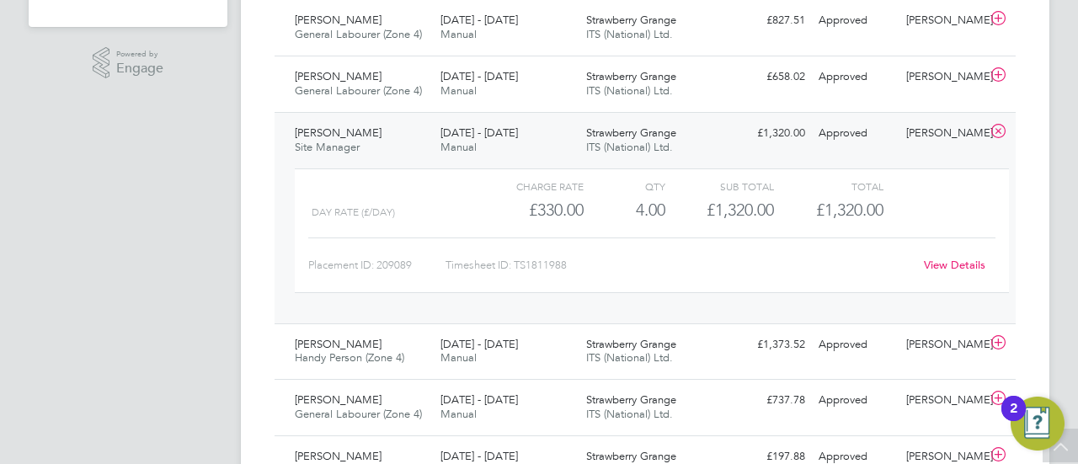
drag, startPoint x: 566, startPoint y: 264, endPoint x: 544, endPoint y: 266, distance: 22.0
click at [566, 265] on div "Timesheet ID: TS1811988" at bounding box center [680, 265] width 468 height 27
drag, startPoint x: 516, startPoint y: 260, endPoint x: 556, endPoint y: 267, distance: 41.0
click at [582, 269] on div "Timesheet ID: TS1811988" at bounding box center [680, 265] width 468 height 27
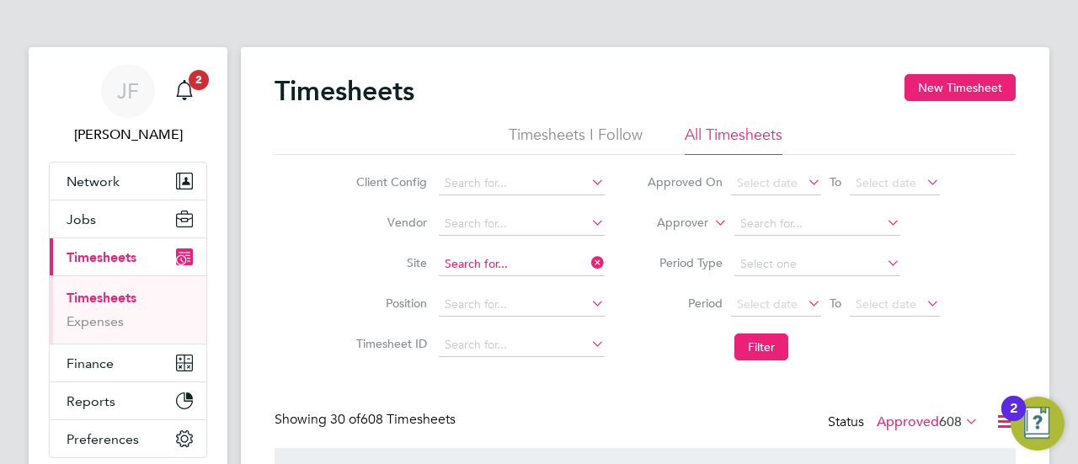
click at [529, 262] on input at bounding box center [522, 265] width 166 height 24
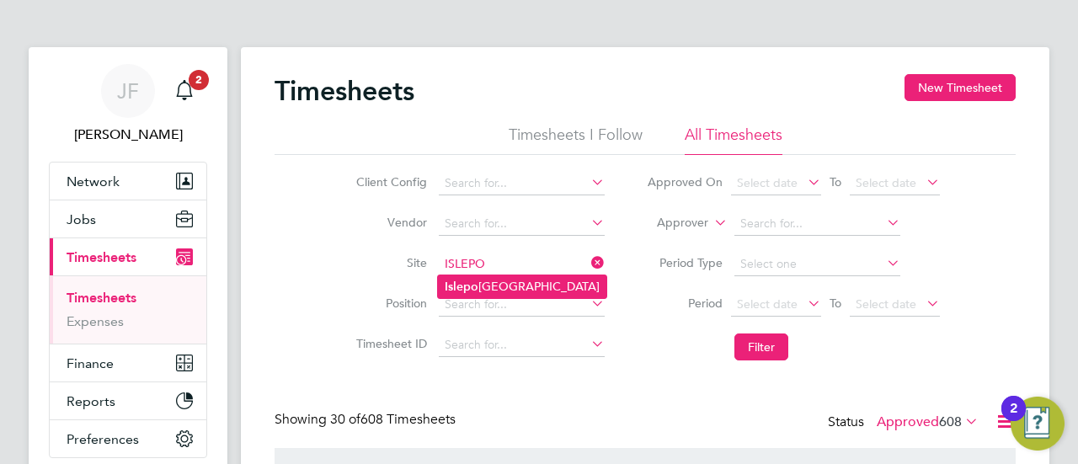
click at [493, 287] on li "[GEOGRAPHIC_DATA]" at bounding box center [522, 286] width 168 height 23
type input "[GEOGRAPHIC_DATA]"
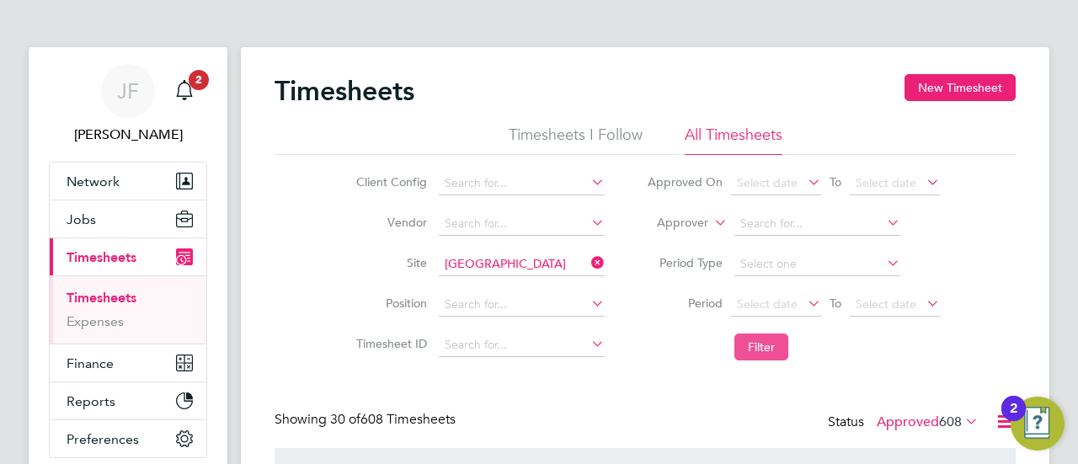
click at [777, 346] on button "Filter" at bounding box center [762, 347] width 54 height 27
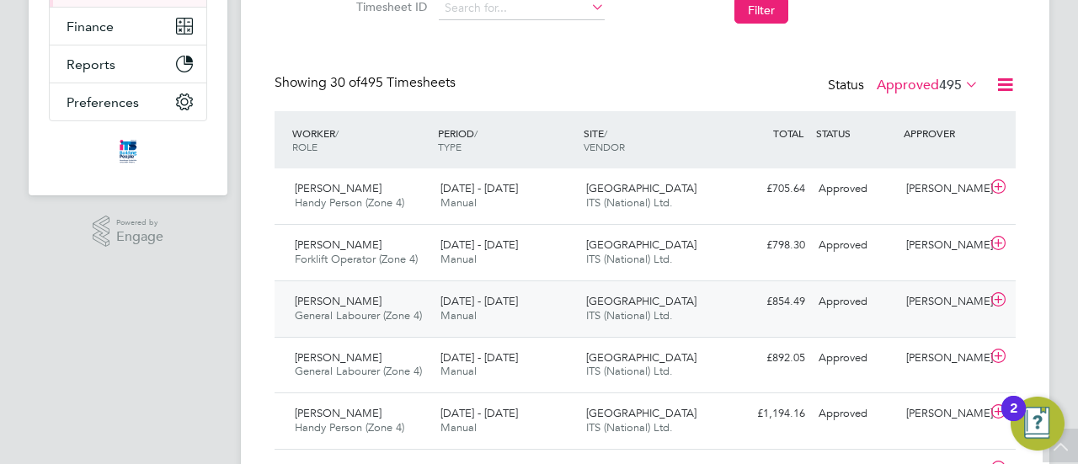
click at [347, 308] on span "General Labourer (Zone 4)" at bounding box center [358, 315] width 127 height 14
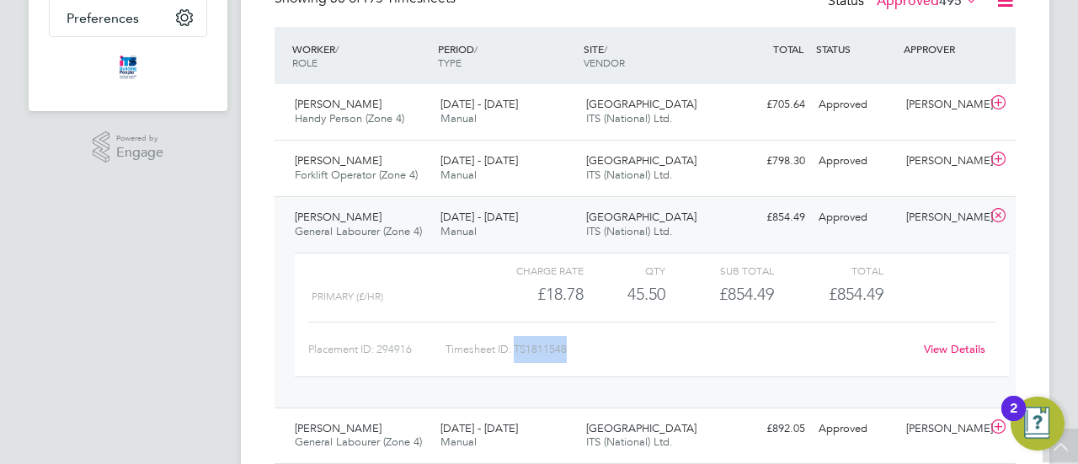
drag, startPoint x: 517, startPoint y: 347, endPoint x: 561, endPoint y: 350, distance: 43.9
click at [570, 348] on div "Timesheet ID: TS1811548" at bounding box center [680, 349] width 468 height 27
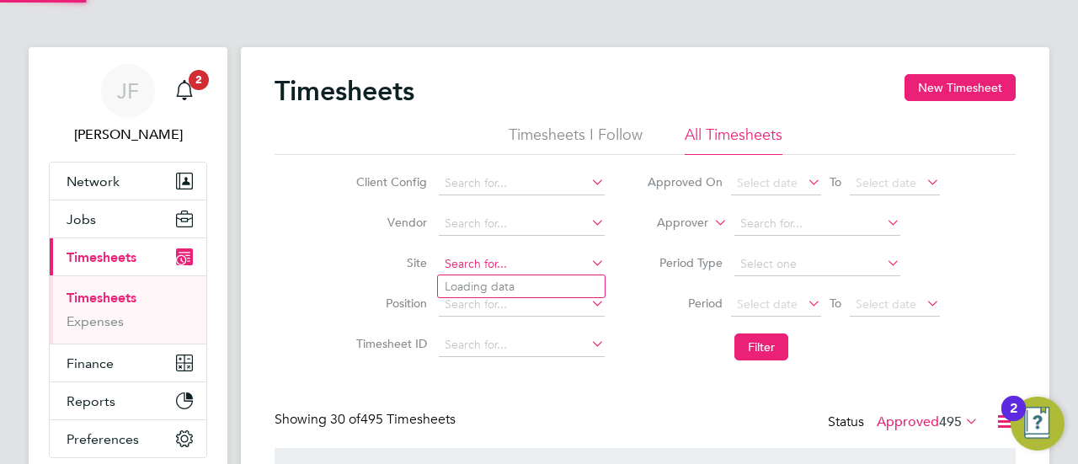
click at [526, 259] on input at bounding box center [522, 265] width 166 height 24
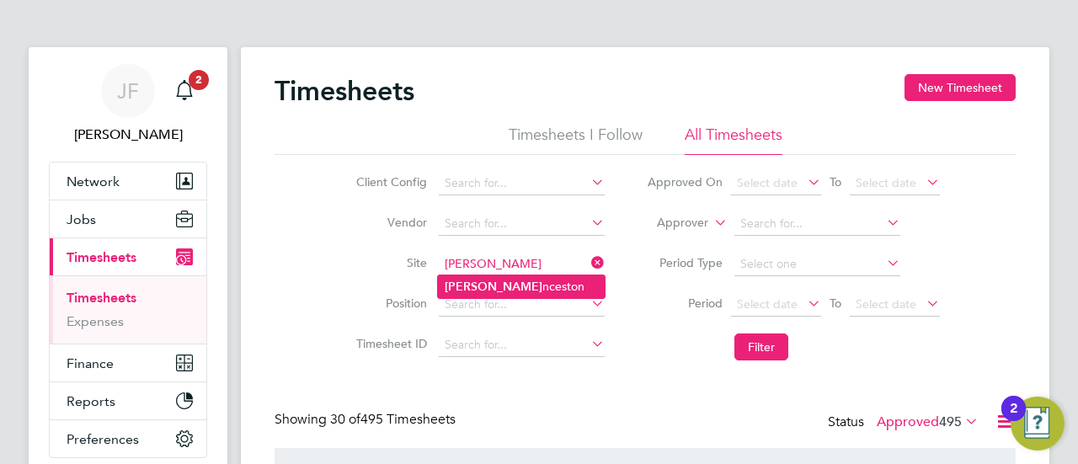
click at [503, 280] on li "[PERSON_NAME] nceston" at bounding box center [521, 286] width 167 height 23
type input "Launceston"
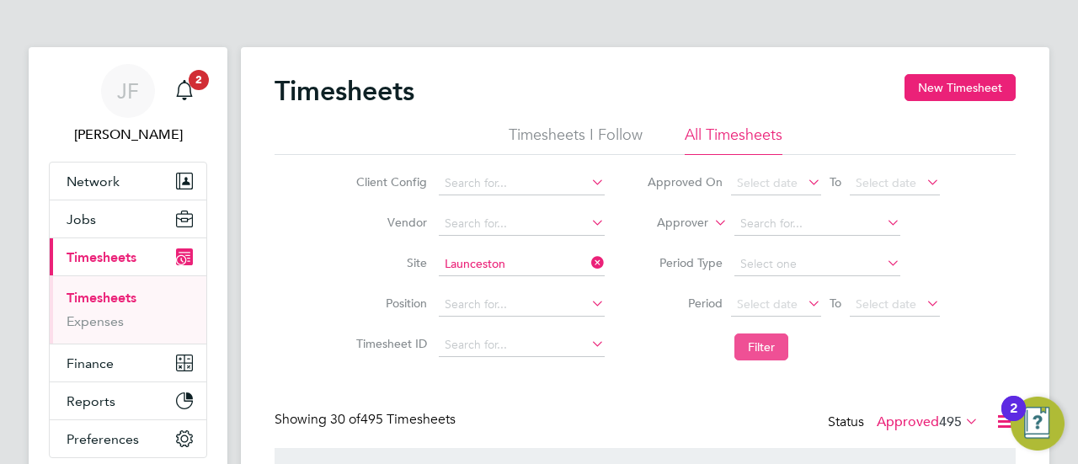
click at [778, 350] on button "Filter" at bounding box center [762, 347] width 54 height 27
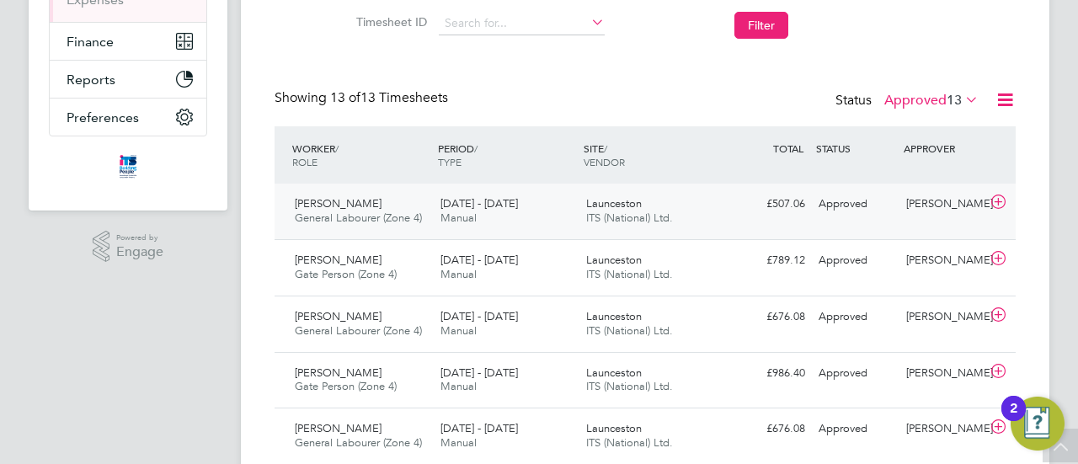
click at [362, 207] on div "[PERSON_NAME] General Labourer (Zone 4) [DATE] - [DATE]" at bounding box center [361, 211] width 146 height 42
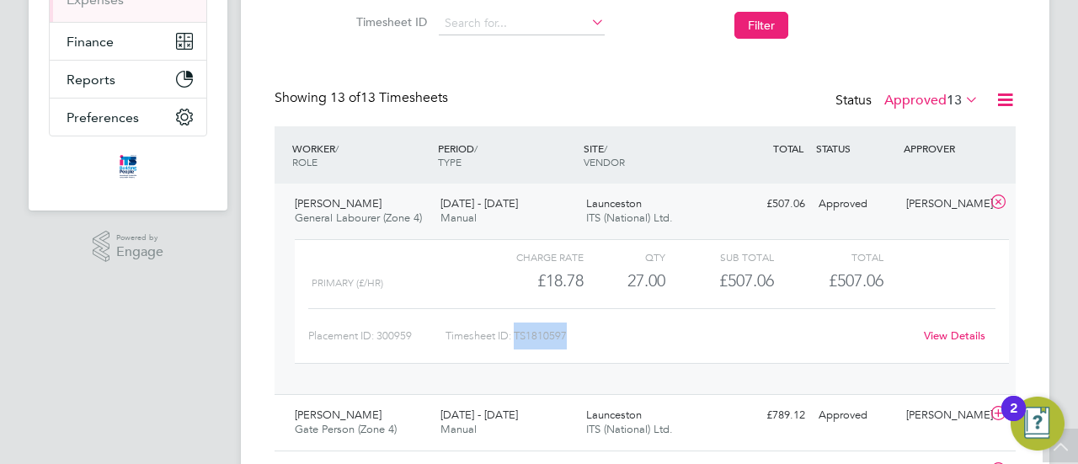
drag, startPoint x: 517, startPoint y: 334, endPoint x: 559, endPoint y: 339, distance: 42.4
click at [578, 341] on div "Timesheet ID: TS1810597" at bounding box center [680, 336] width 468 height 27
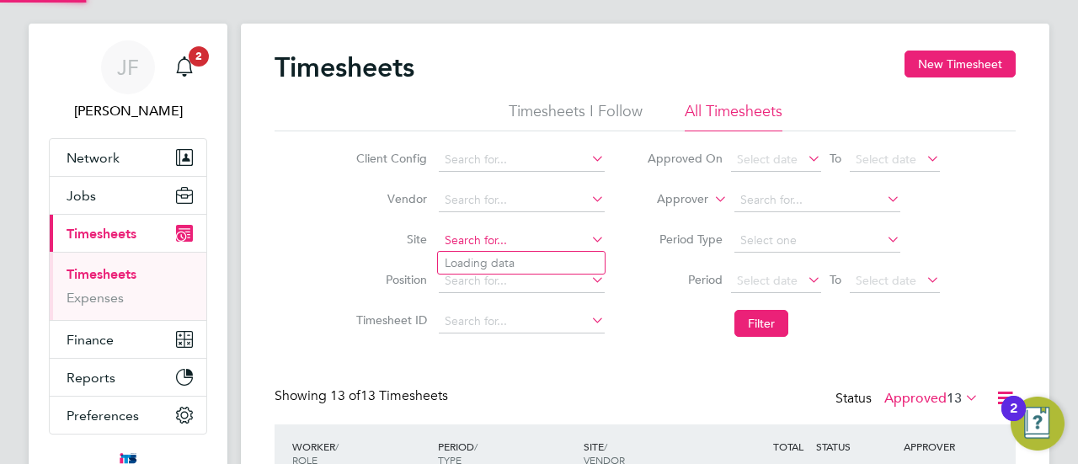
click at [517, 237] on input at bounding box center [522, 241] width 166 height 24
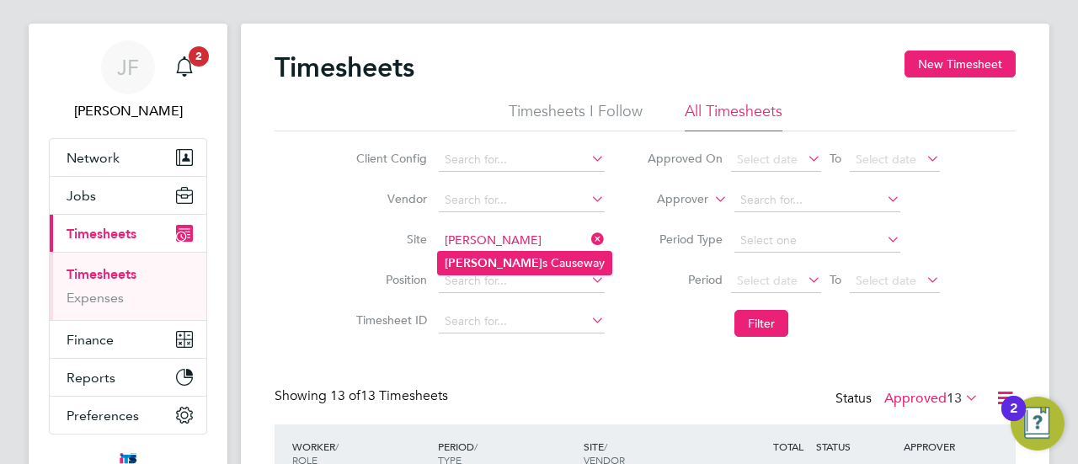
click at [505, 259] on li "[PERSON_NAME] s Causeway" at bounding box center [525, 263] width 174 height 23
type input "[PERSON_NAME] Causeway"
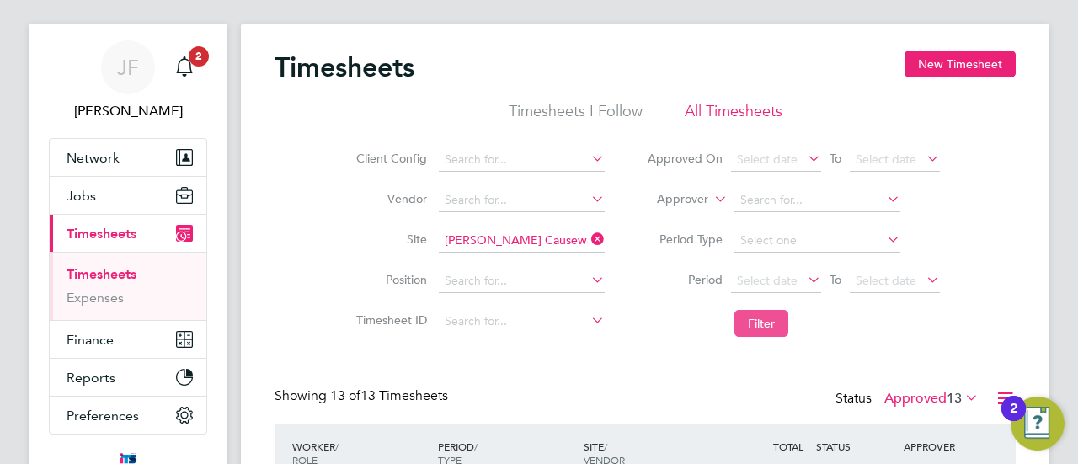
click at [771, 325] on button "Filter" at bounding box center [762, 323] width 54 height 27
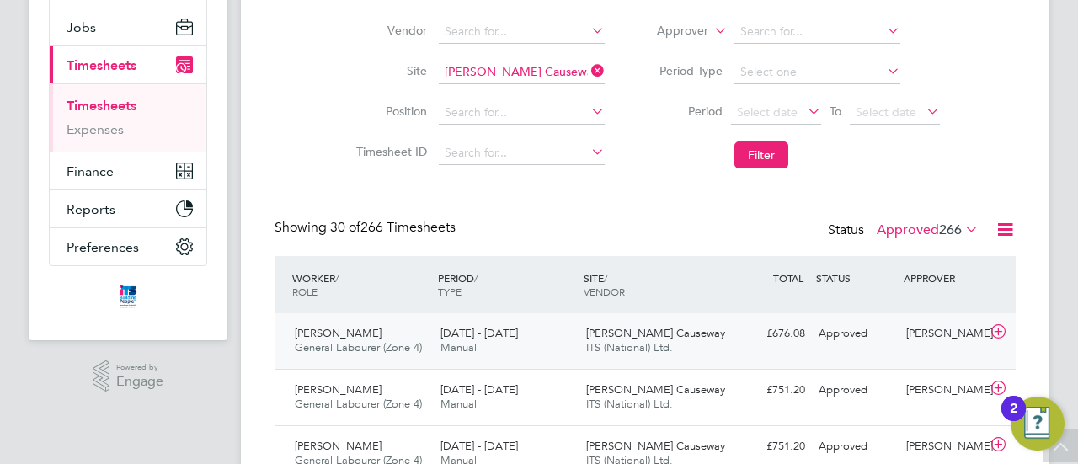
click at [368, 339] on div "[PERSON_NAME] General Labourer (Zone 4) [DATE] - [DATE]" at bounding box center [361, 341] width 146 height 42
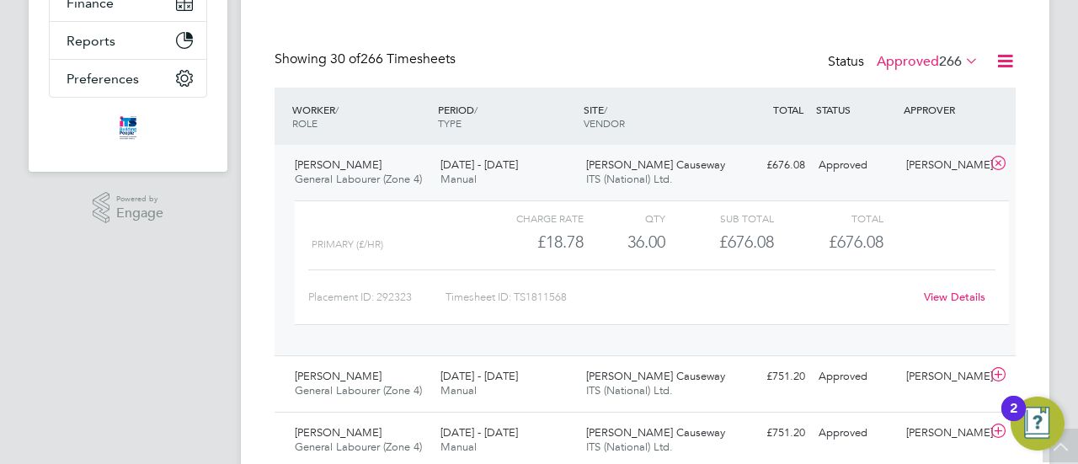
click at [542, 300] on div "Timesheet ID: TS1811568" at bounding box center [680, 297] width 468 height 27
drag, startPoint x: 518, startPoint y: 295, endPoint x: 549, endPoint y: 297, distance: 31.3
click at [579, 295] on div "Timesheet ID: TS1811568" at bounding box center [680, 297] width 468 height 27
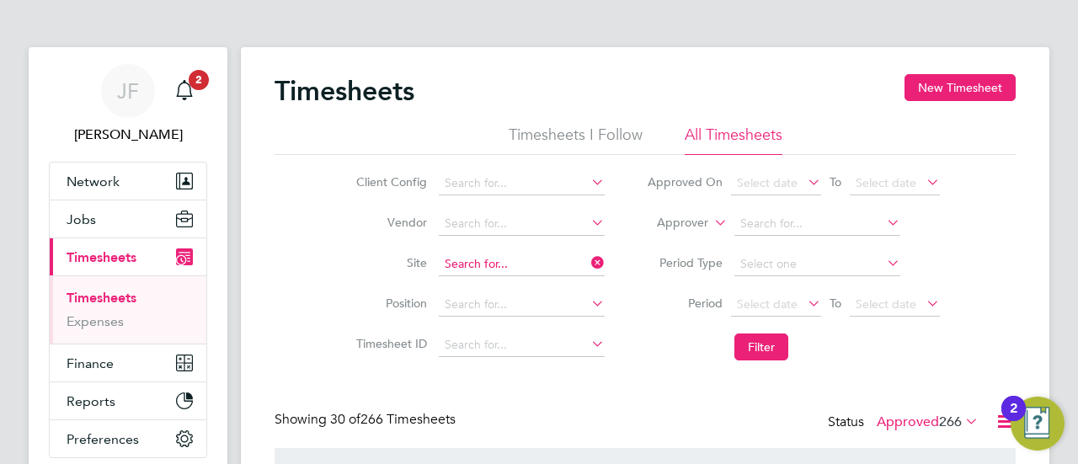
click at [532, 260] on input at bounding box center [522, 265] width 166 height 24
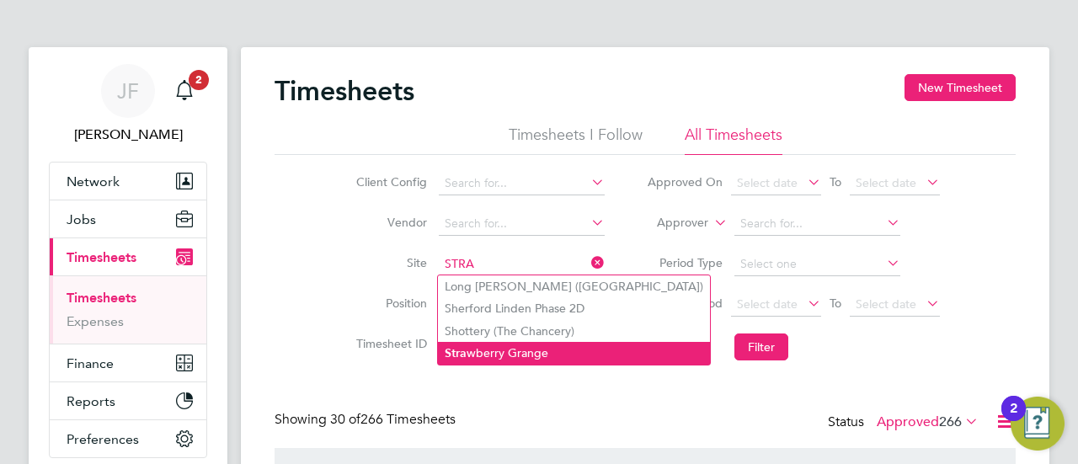
click at [508, 353] on li "Stra wberry Grange" at bounding box center [574, 353] width 272 height 23
type input "Strawberry Grange"
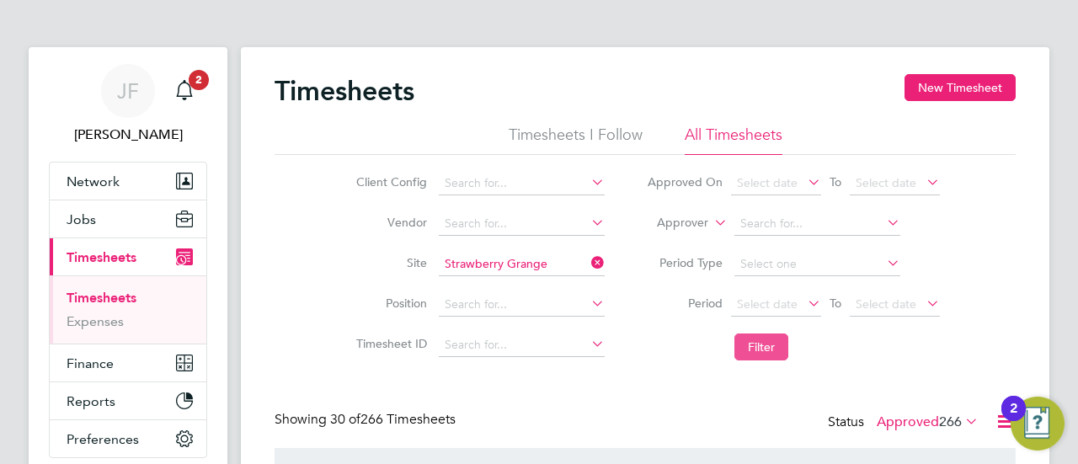
click at [747, 343] on button "Filter" at bounding box center [762, 347] width 54 height 27
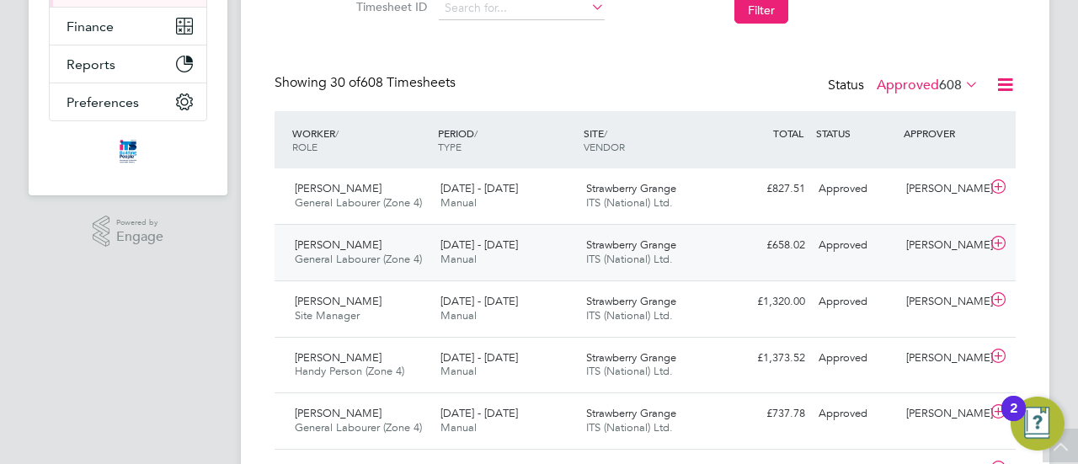
click at [349, 253] on span "General Labourer (Zone 4)" at bounding box center [358, 259] width 127 height 14
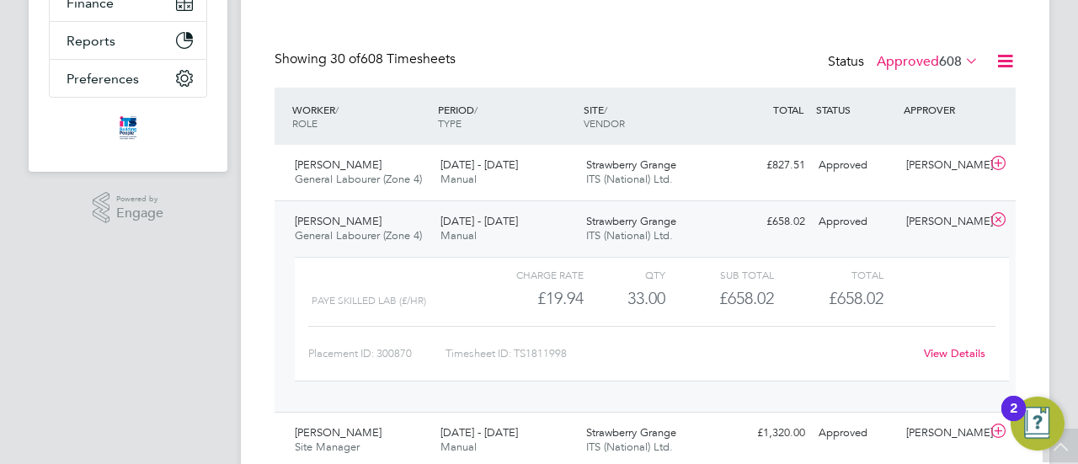
click at [535, 351] on div "Timesheet ID: TS1811998" at bounding box center [680, 353] width 468 height 27
drag, startPoint x: 518, startPoint y: 353, endPoint x: 570, endPoint y: 355, distance: 52.3
click at [570, 355] on div "Timesheet ID: TS1811998" at bounding box center [680, 353] width 468 height 27
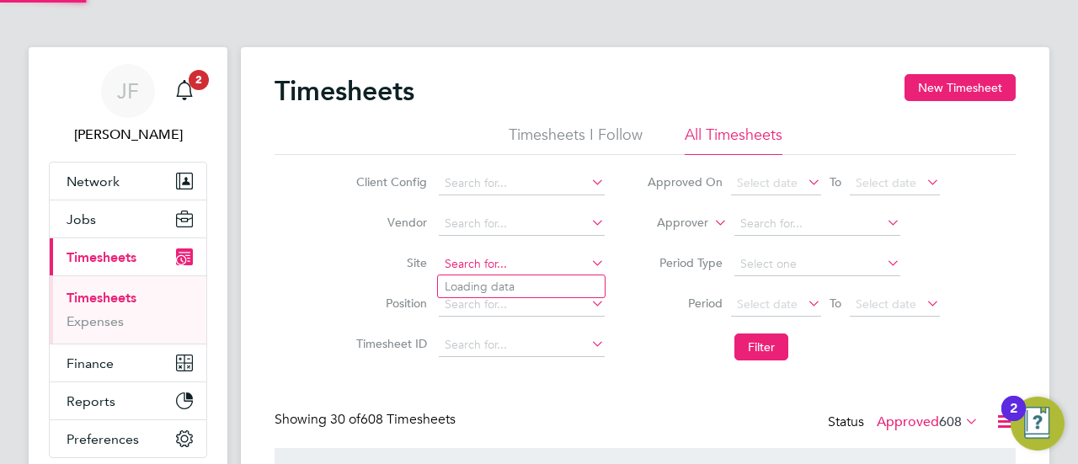
click at [542, 263] on input at bounding box center [522, 265] width 166 height 24
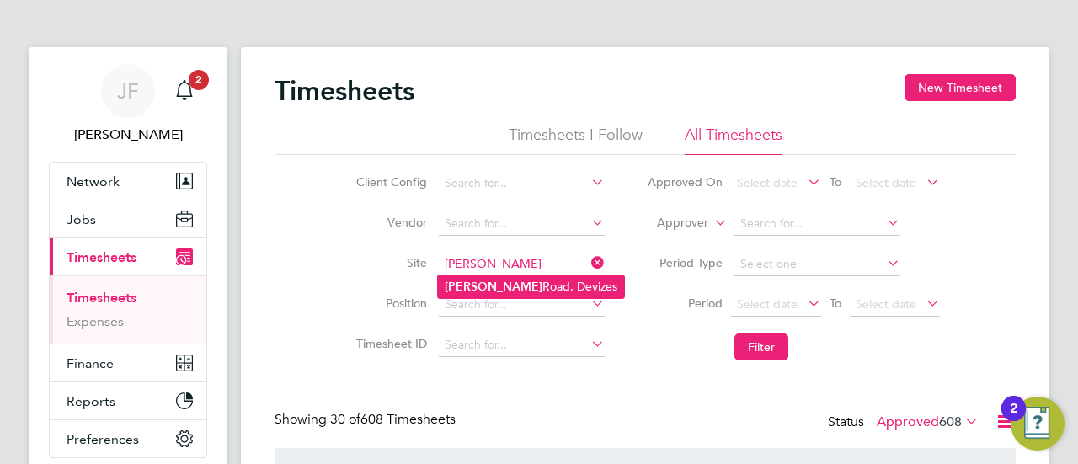
click at [505, 281] on li "[PERSON_NAME] Road, Devizes" at bounding box center [531, 286] width 186 height 23
type input "[PERSON_NAME] Road, Devizes"
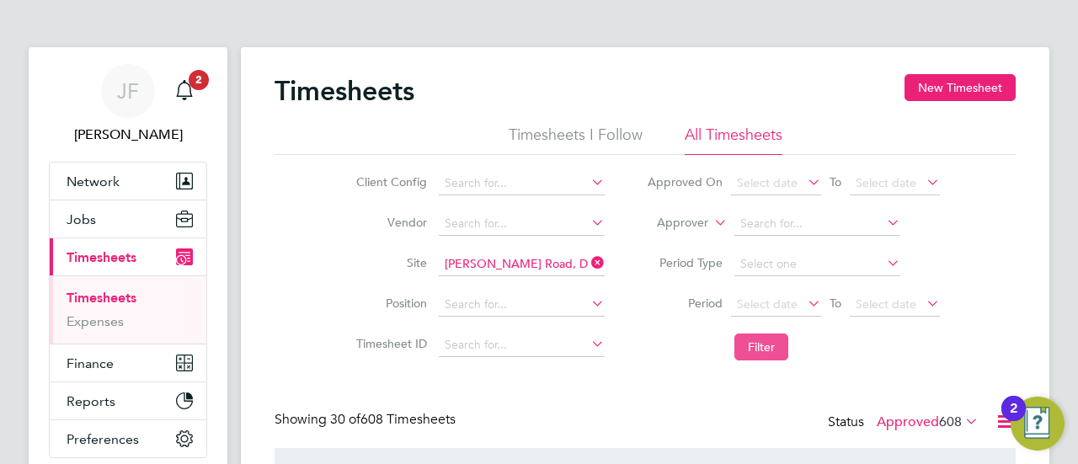
click at [767, 338] on button "Filter" at bounding box center [762, 347] width 54 height 27
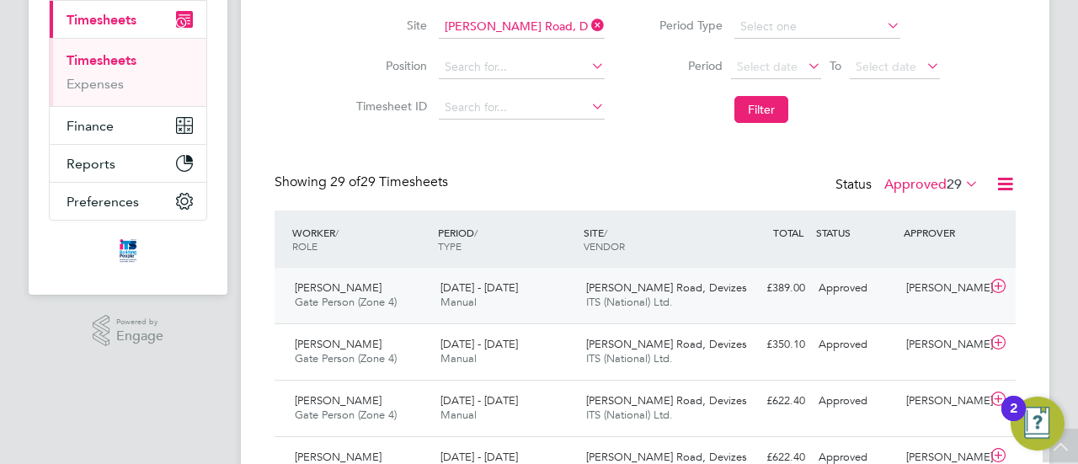
click at [372, 304] on span "Gate Person (Zone 4)" at bounding box center [346, 302] width 102 height 14
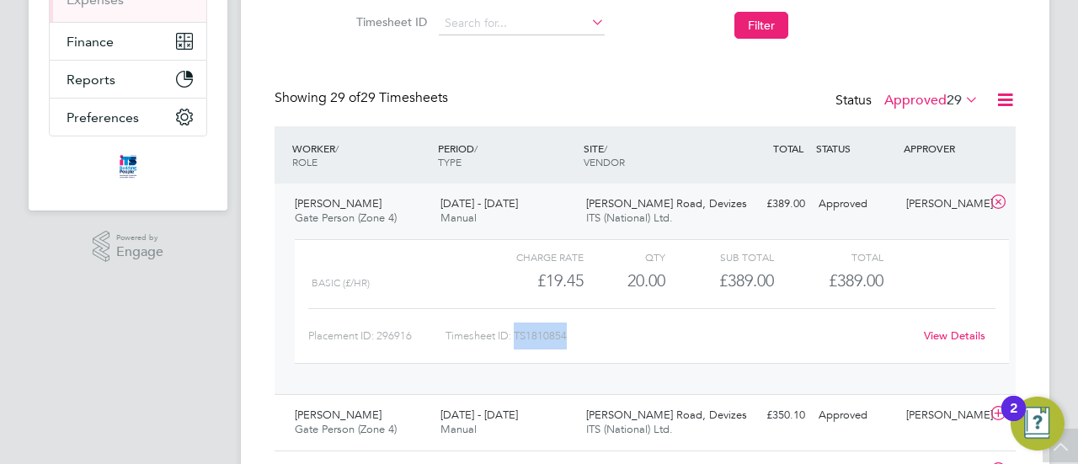
drag, startPoint x: 518, startPoint y: 335, endPoint x: 573, endPoint y: 338, distance: 54.8
click at [573, 338] on div "Timesheet ID: TS1810854" at bounding box center [680, 336] width 468 height 27
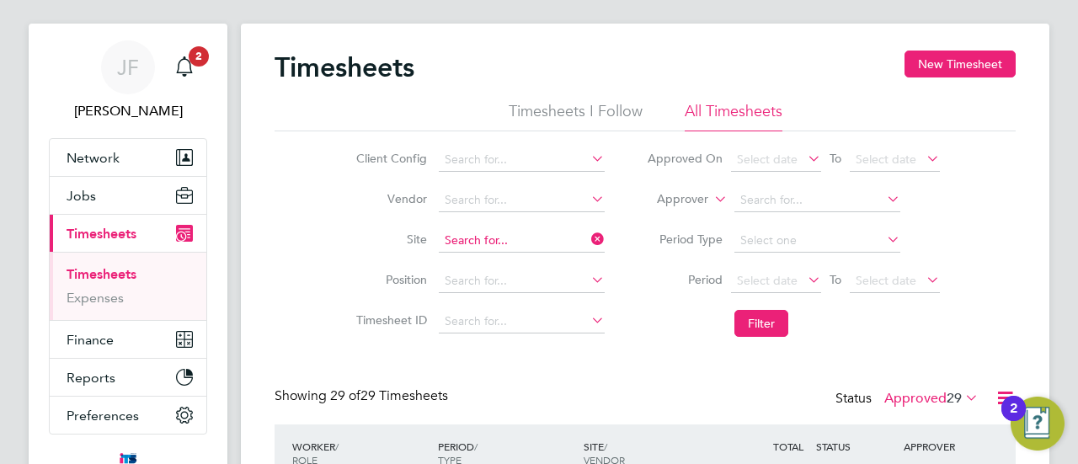
click at [522, 242] on input at bounding box center [522, 241] width 166 height 24
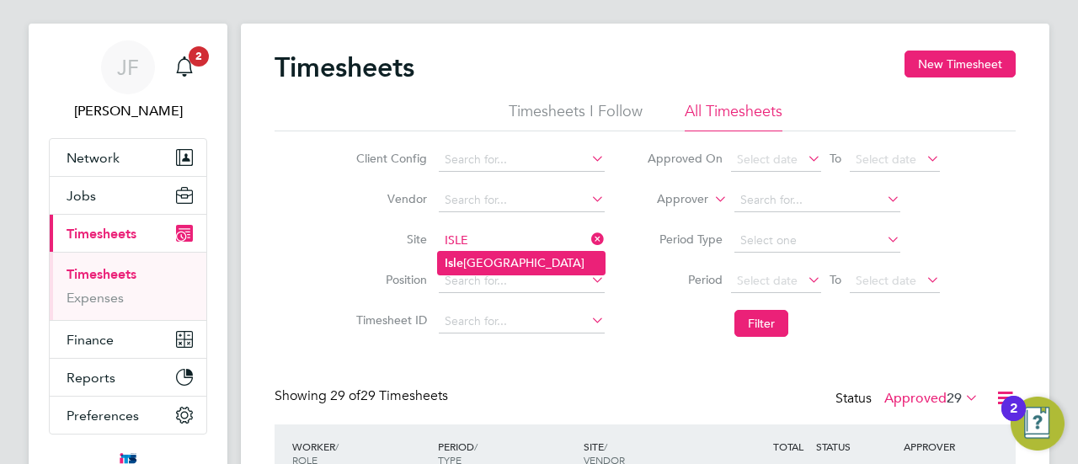
click at [496, 262] on li "[GEOGRAPHIC_DATA]" at bounding box center [521, 263] width 167 height 23
type input "[GEOGRAPHIC_DATA]"
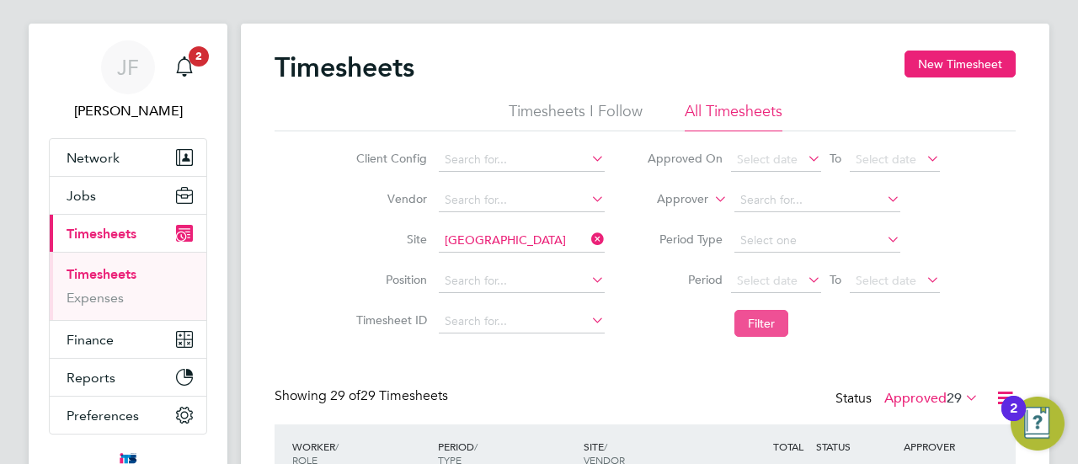
click at [756, 323] on button "Filter" at bounding box center [762, 323] width 54 height 27
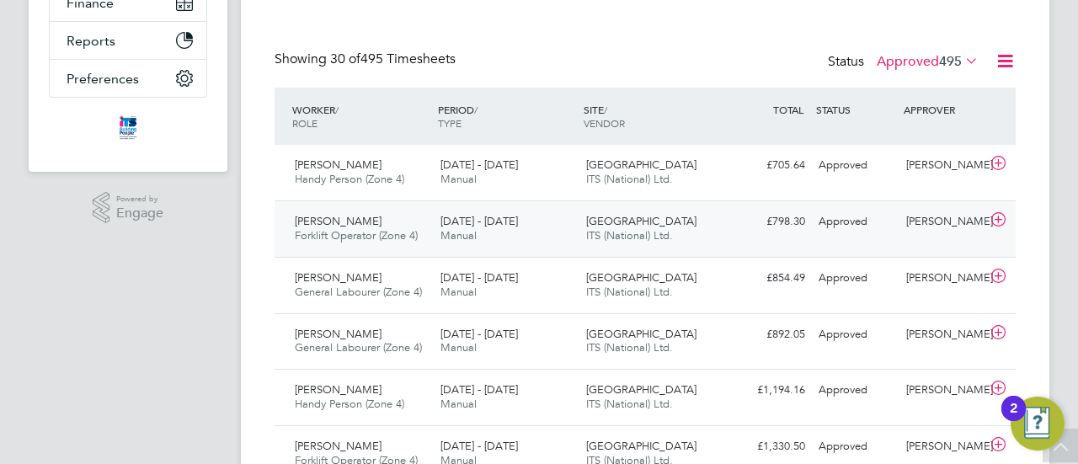
click at [355, 228] on span "Forklift Operator (Zone 4)" at bounding box center [356, 235] width 123 height 14
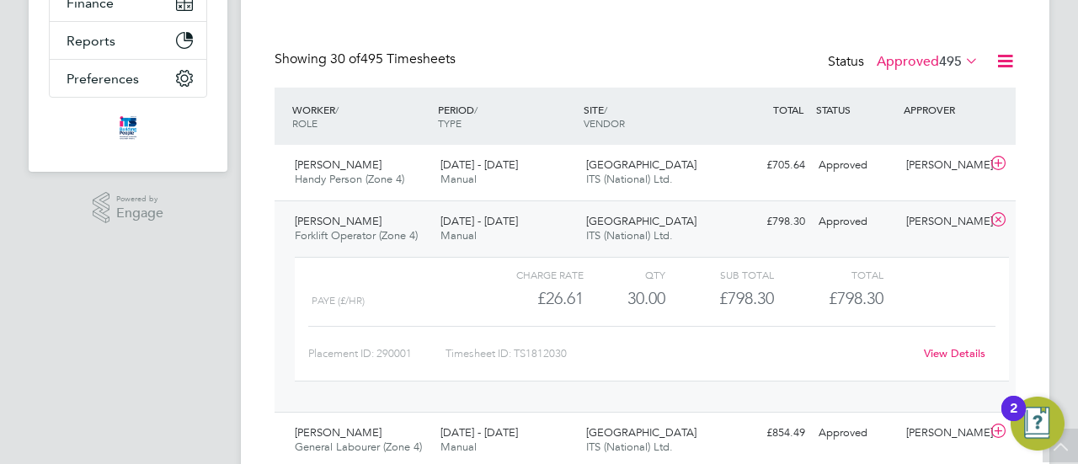
click at [566, 351] on div "Timesheet ID: TS1812030" at bounding box center [680, 353] width 468 height 27
drag, startPoint x: 521, startPoint y: 350, endPoint x: 593, endPoint y: 356, distance: 72.8
click at [593, 356] on div "Timesheet ID: TS1812030" at bounding box center [680, 353] width 468 height 27
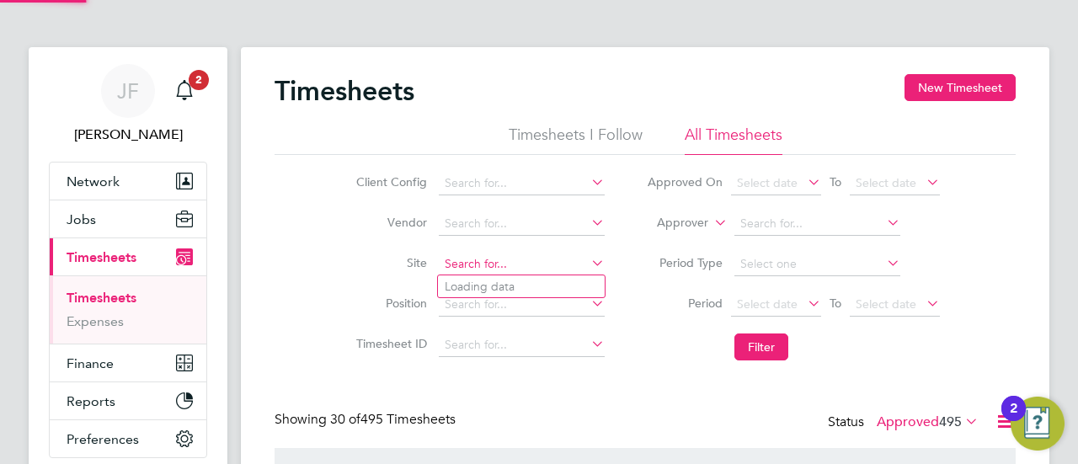
click at [535, 262] on input at bounding box center [522, 265] width 166 height 24
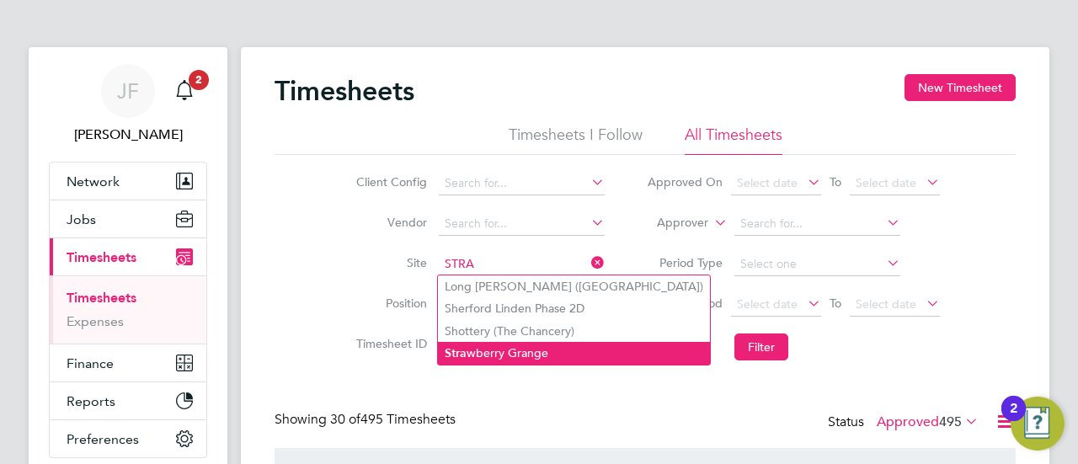
click at [502, 355] on li "Stra wberry Grange" at bounding box center [574, 353] width 272 height 23
type input "Strawberry Grange"
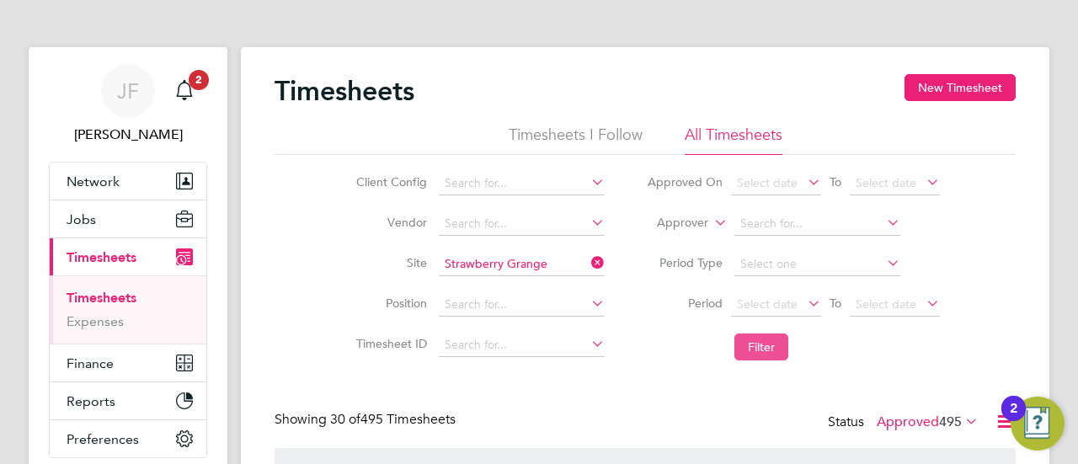
click at [767, 341] on button "Filter" at bounding box center [762, 347] width 54 height 27
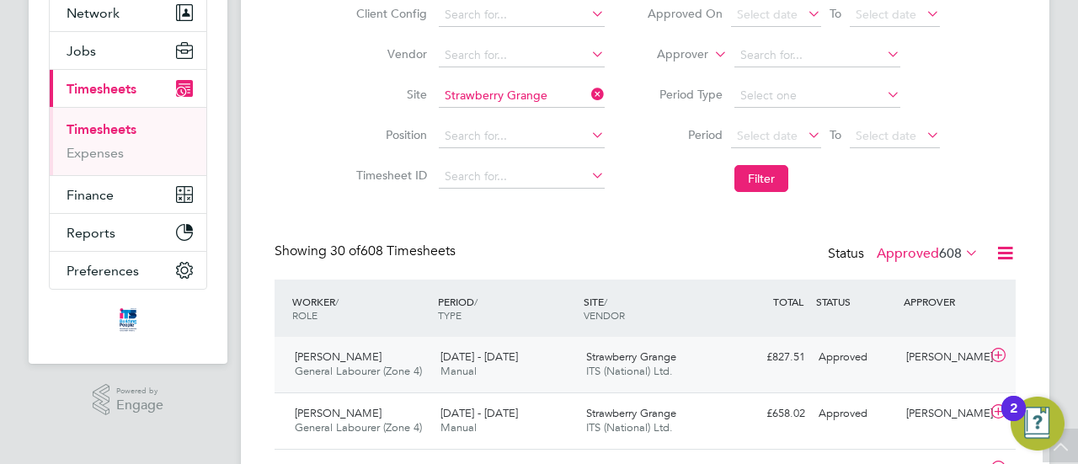
click at [376, 373] on span "General Labourer (Zone 4)" at bounding box center [358, 371] width 127 height 14
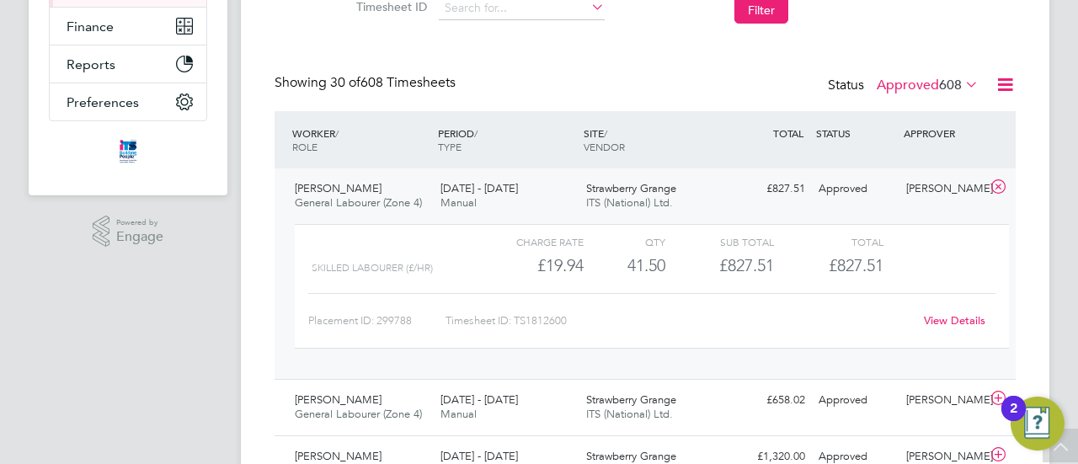
click at [542, 319] on div "Timesheet ID: TS1812600" at bounding box center [680, 320] width 468 height 27
drag, startPoint x: 517, startPoint y: 318, endPoint x: 576, endPoint y: 318, distance: 59.0
click at [576, 318] on div "Timesheet ID: TS1812600" at bounding box center [680, 320] width 468 height 27
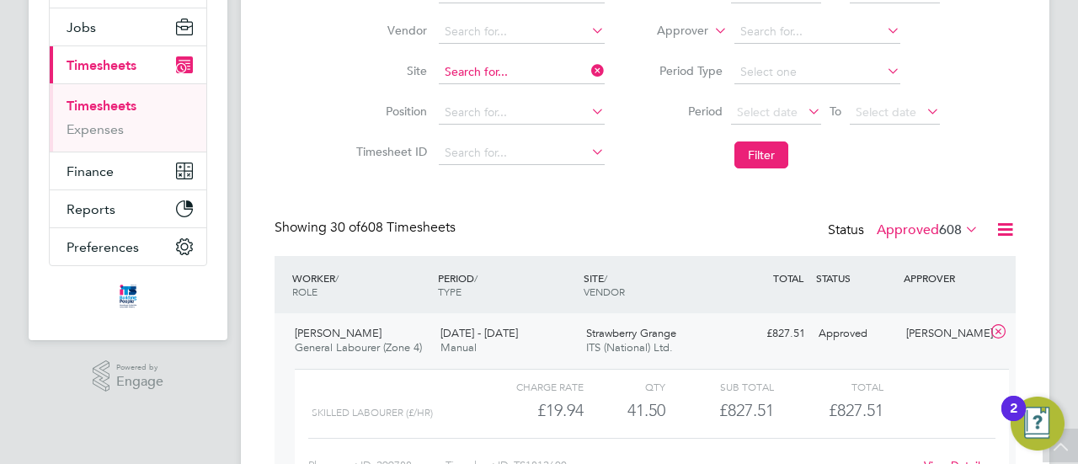
click at [545, 70] on input at bounding box center [522, 73] width 166 height 24
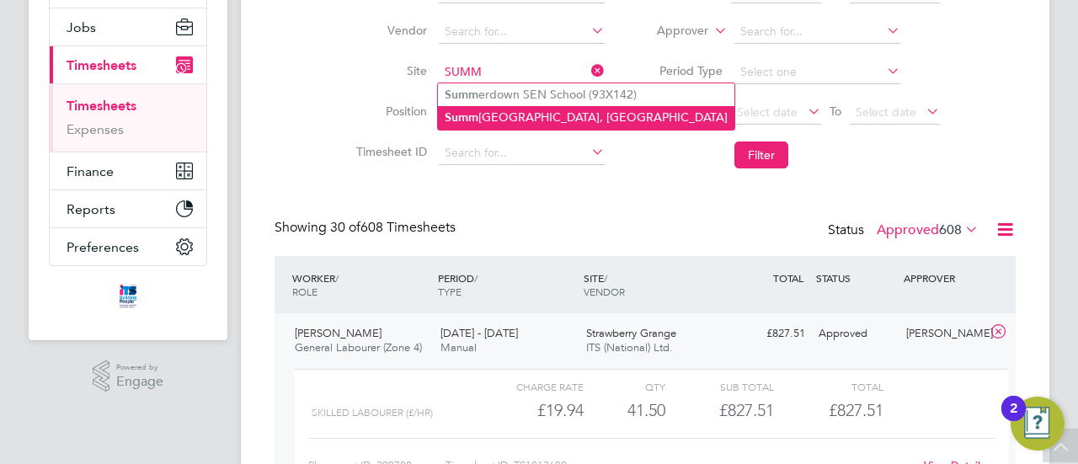
click at [523, 117] on li "Summ erhill Gardens, [GEOGRAPHIC_DATA]" at bounding box center [586, 117] width 297 height 23
type input "[GEOGRAPHIC_DATA], [GEOGRAPHIC_DATA]"
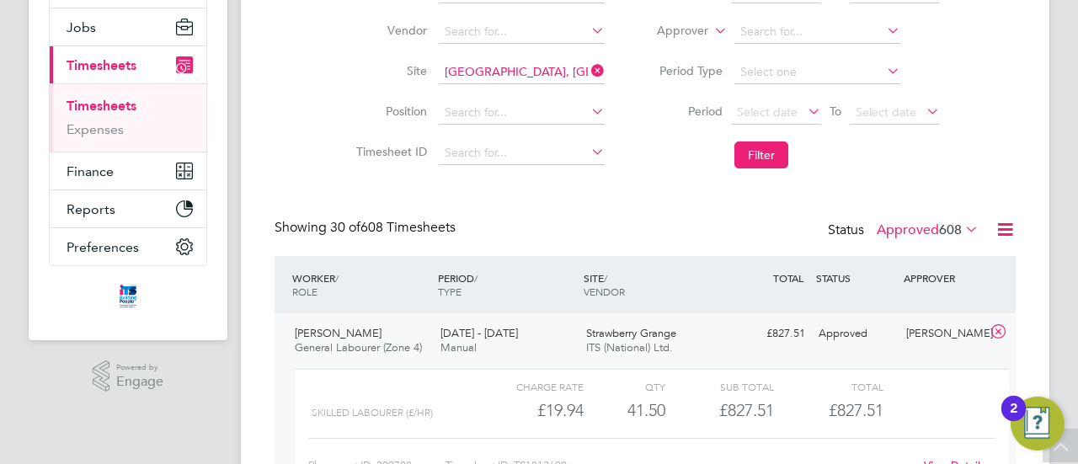
click at [772, 152] on button "Filter" at bounding box center [762, 155] width 54 height 27
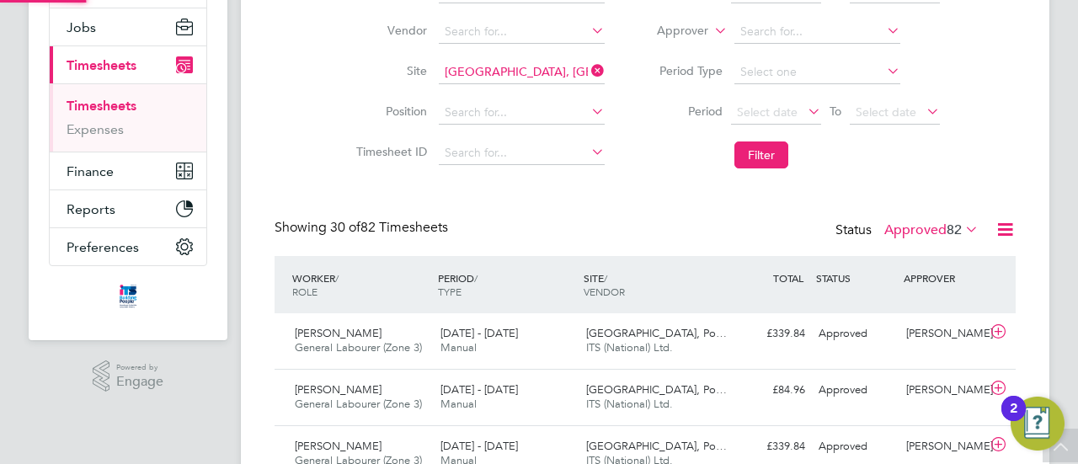
scroll to position [8, 8]
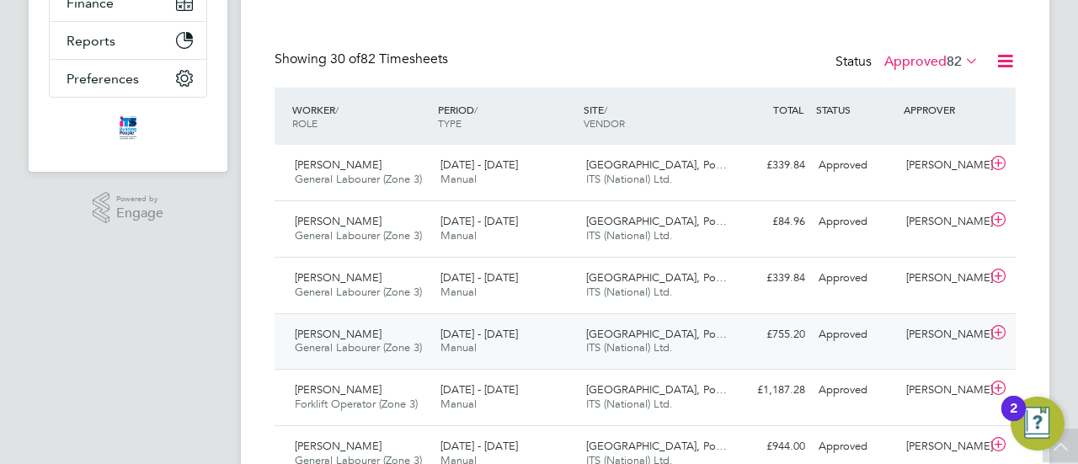
click at [358, 340] on span "General Labourer (Zone 3)" at bounding box center [358, 347] width 127 height 14
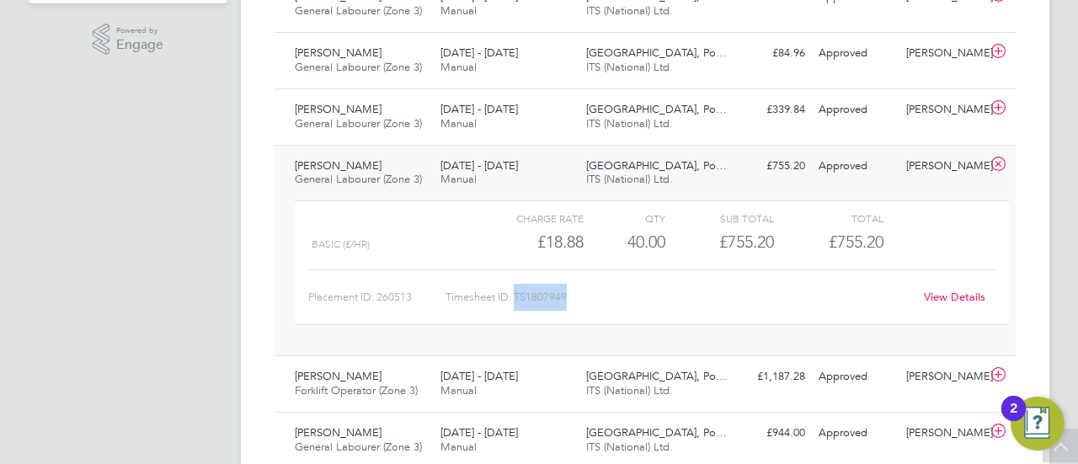
drag, startPoint x: 517, startPoint y: 294, endPoint x: 561, endPoint y: 294, distance: 43.8
click at [571, 296] on div "Timesheet ID: TS1807949" at bounding box center [680, 297] width 468 height 27
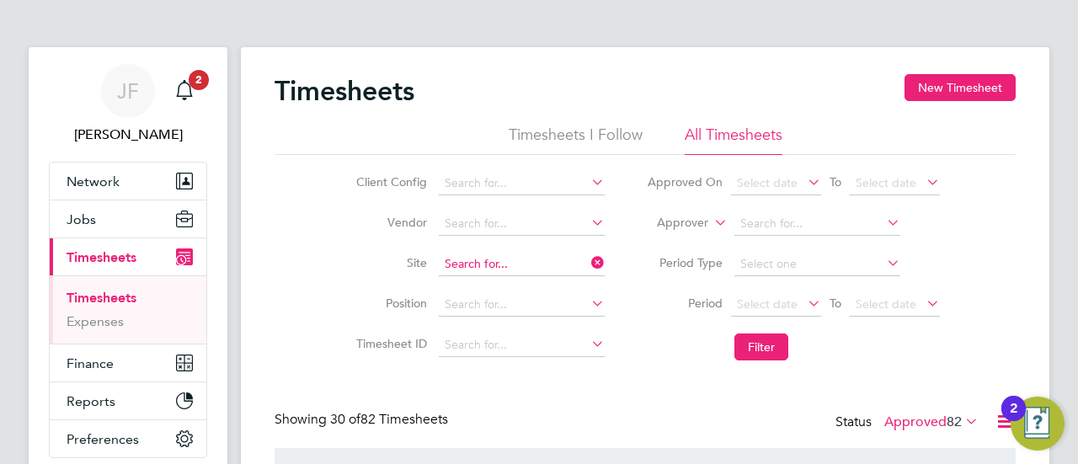
click at [516, 264] on input at bounding box center [522, 265] width 166 height 24
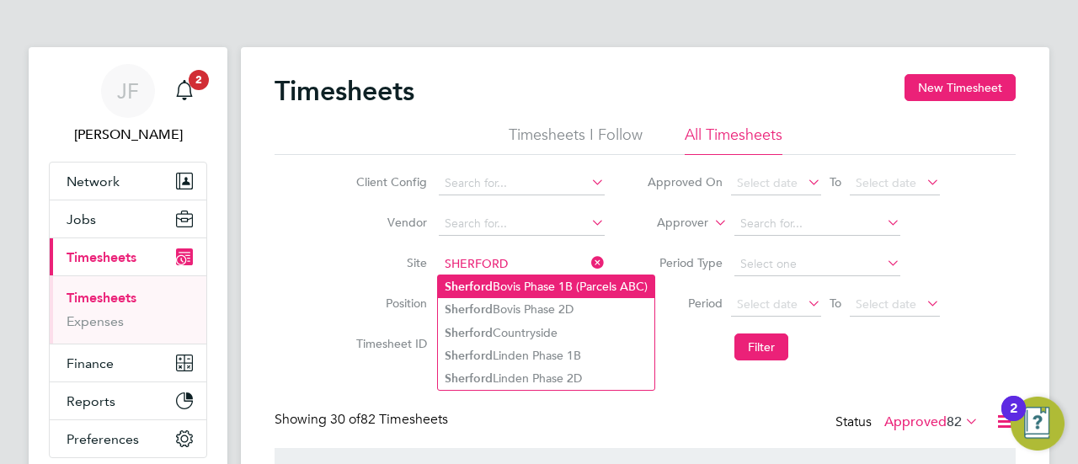
click at [516, 283] on li "Sherford Bovis Phase 1B (Parcels ABC)" at bounding box center [546, 286] width 216 height 23
type input "Sherford Bovis Phase 1B (Parcels ABC)"
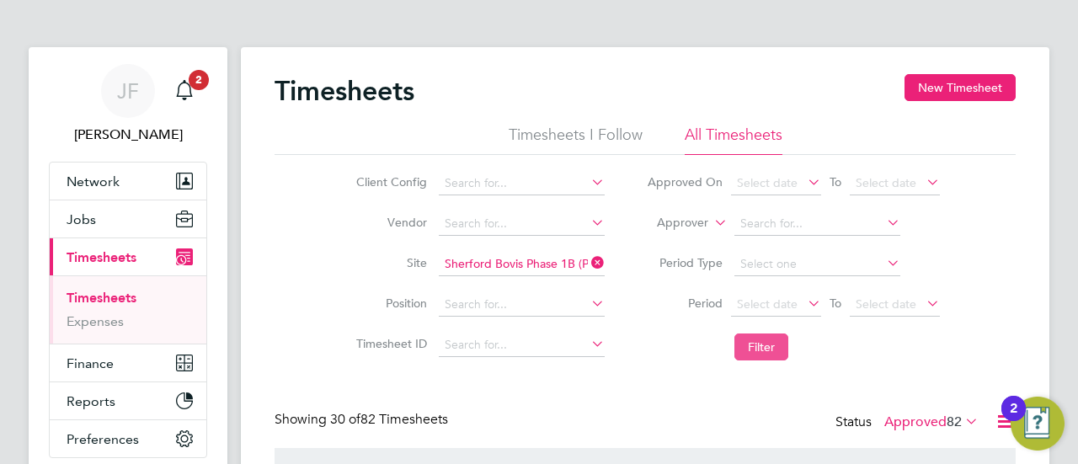
click at [760, 346] on button "Filter" at bounding box center [762, 347] width 54 height 27
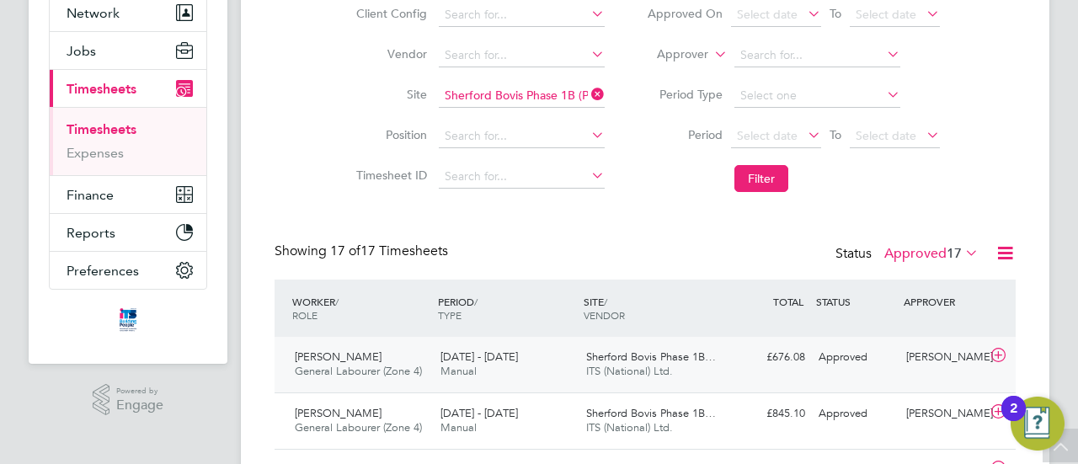
click at [460, 364] on span "Manual" at bounding box center [459, 371] width 36 height 14
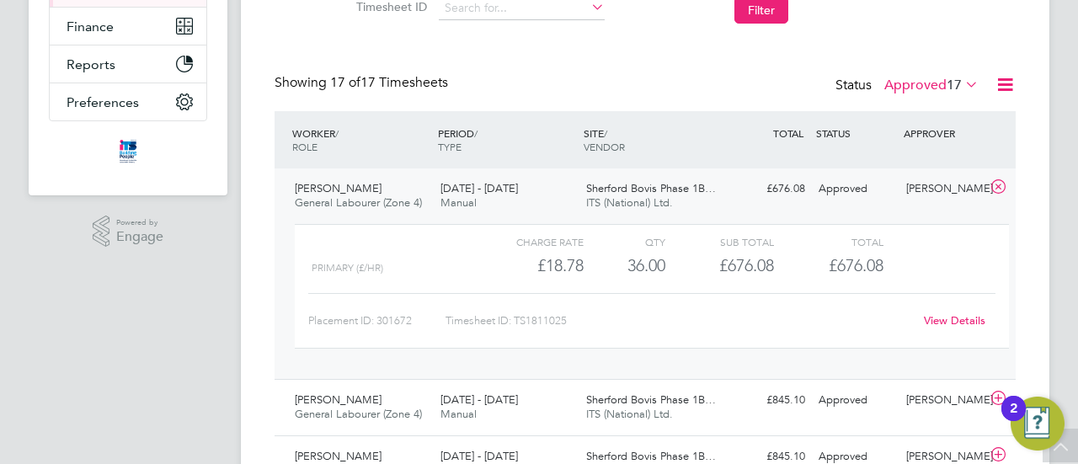
click at [596, 318] on div "Timesheet ID: TS1811025" at bounding box center [680, 320] width 468 height 27
drag, startPoint x: 517, startPoint y: 317, endPoint x: 566, endPoint y: 319, distance: 48.9
click at [580, 319] on div "Timesheet ID: TS1811025" at bounding box center [680, 320] width 468 height 27
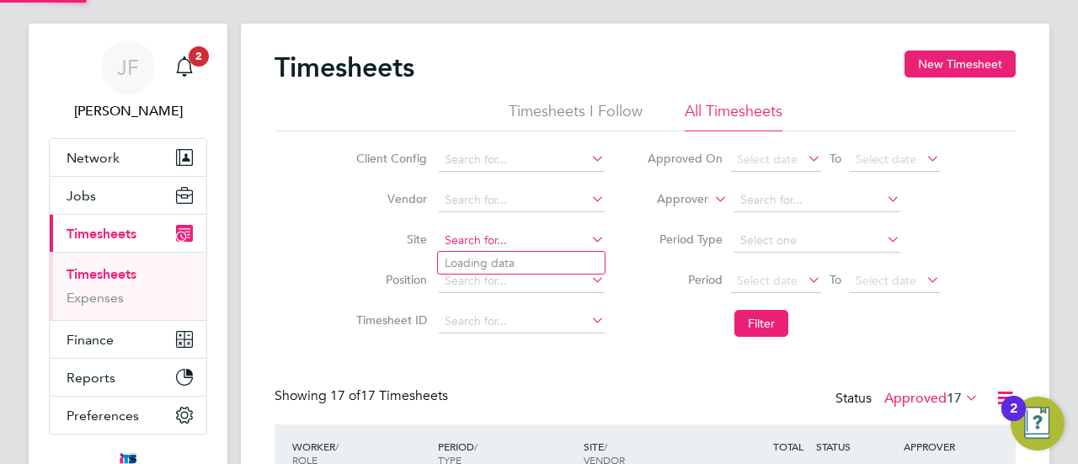
click at [508, 241] on input at bounding box center [522, 241] width 166 height 24
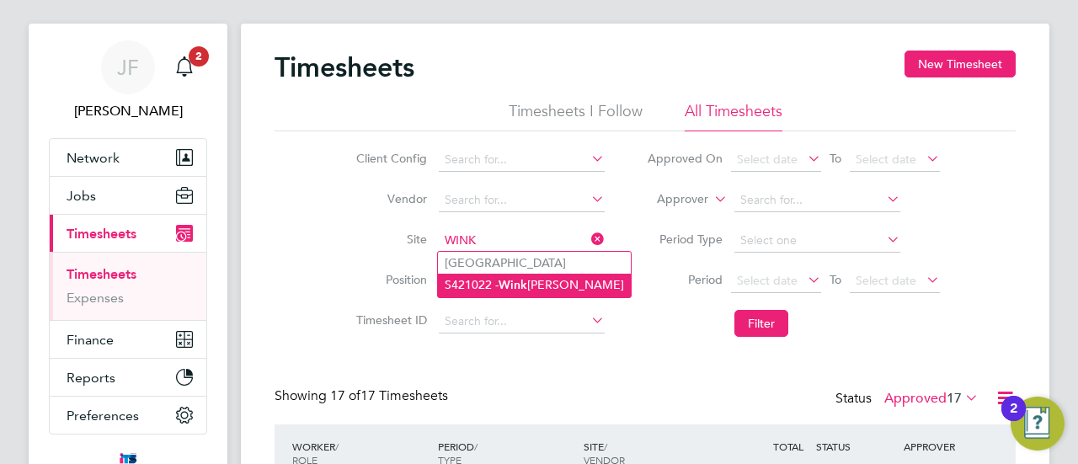
click at [532, 286] on li "S421022 - [PERSON_NAME]" at bounding box center [534, 285] width 193 height 23
type input "S421022 - Winkleigh"
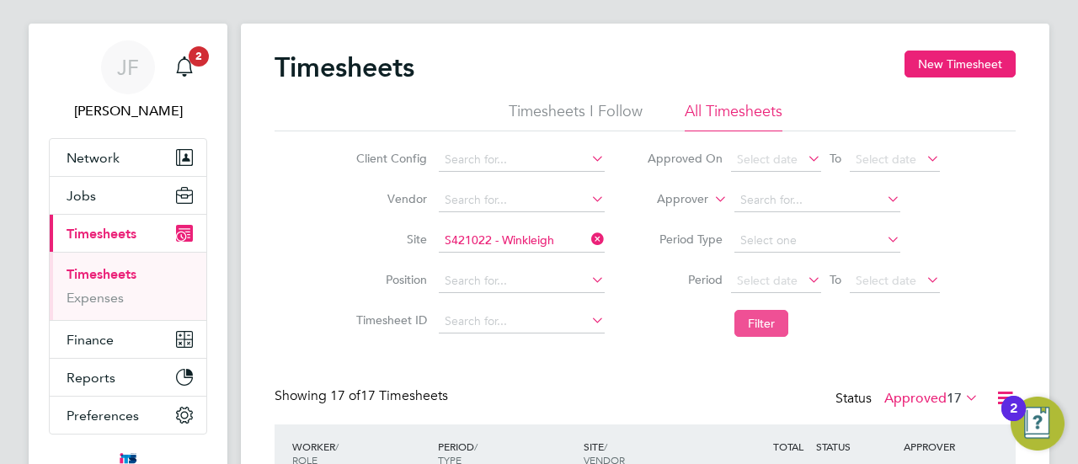
click at [775, 328] on button "Filter" at bounding box center [762, 323] width 54 height 27
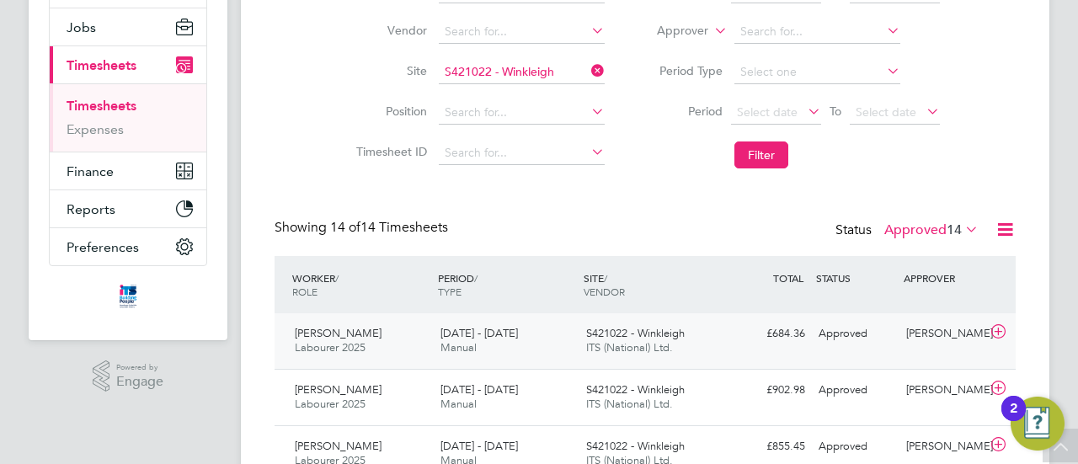
click at [480, 342] on div "[DATE] - [DATE] Manual" at bounding box center [507, 341] width 146 height 42
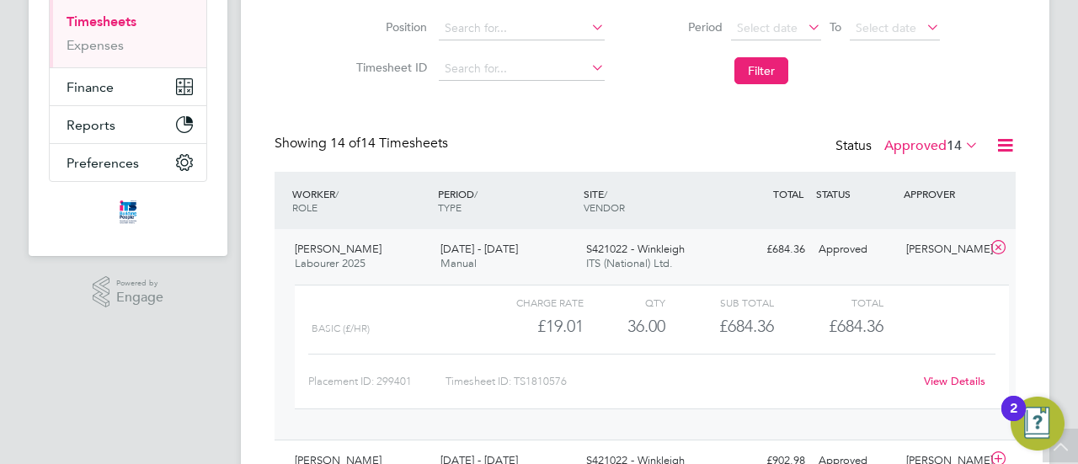
click at [553, 383] on div "Timesheet ID: TS1810576" at bounding box center [680, 381] width 468 height 27
drag, startPoint x: 516, startPoint y: 378, endPoint x: 562, endPoint y: 379, distance: 45.5
click at [571, 379] on div "Timesheet ID: TS1810576" at bounding box center [680, 381] width 468 height 27
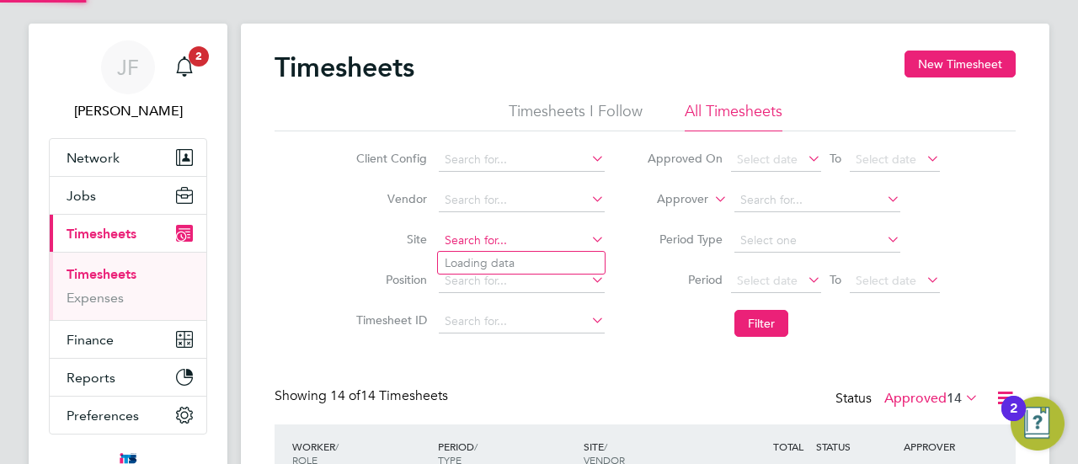
click at [540, 235] on input at bounding box center [522, 241] width 166 height 24
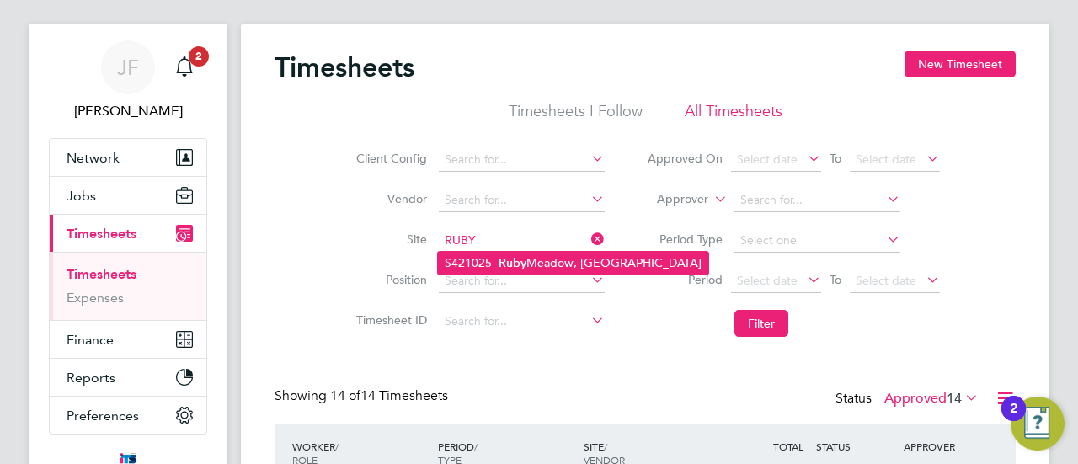
click at [512, 256] on b "Ruby" at bounding box center [513, 263] width 28 height 14
type input "S421025 - [GEOGRAPHIC_DATA]"
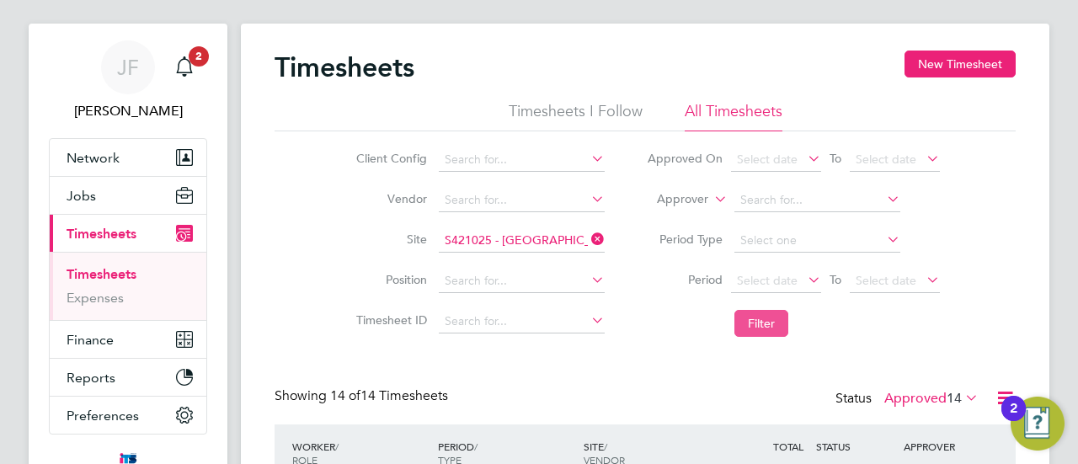
click at [758, 326] on button "Filter" at bounding box center [762, 323] width 54 height 27
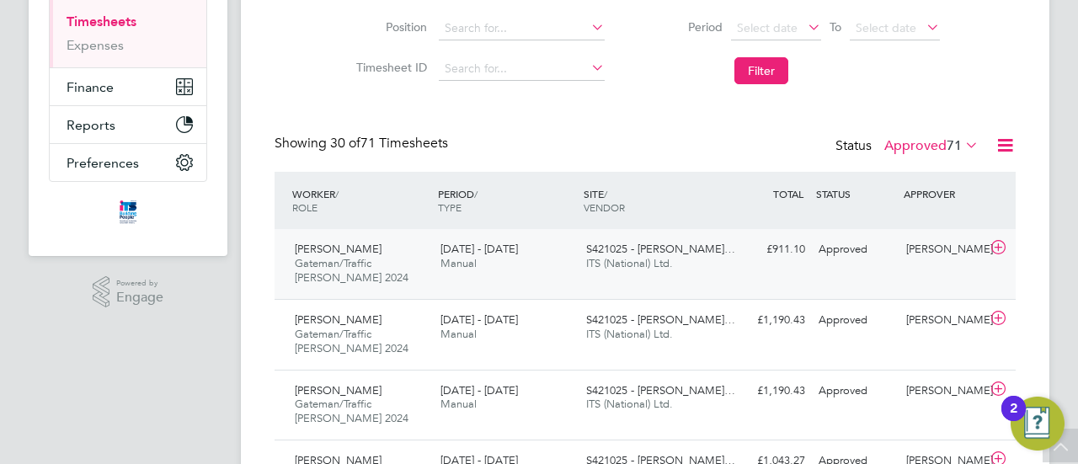
click at [420, 265] on div "[PERSON_NAME] [PERSON_NAME]/Traffic [PERSON_NAME] 2024 [DATE] - [DATE]" at bounding box center [361, 264] width 146 height 56
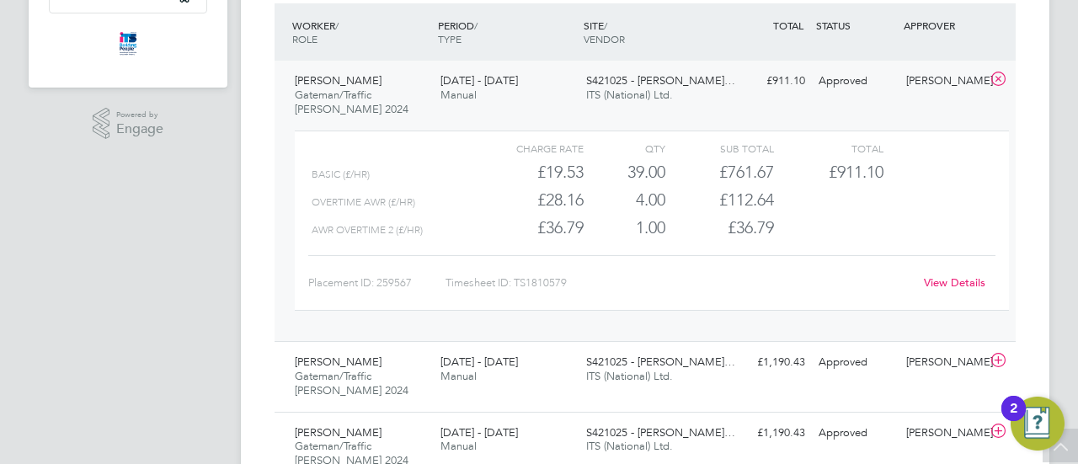
click at [548, 279] on div "Timesheet ID: TS1810579" at bounding box center [680, 283] width 468 height 27
drag, startPoint x: 516, startPoint y: 282, endPoint x: 573, endPoint y: 281, distance: 56.5
click at [573, 281] on div "Timesheet ID: TS1810579" at bounding box center [680, 283] width 468 height 27
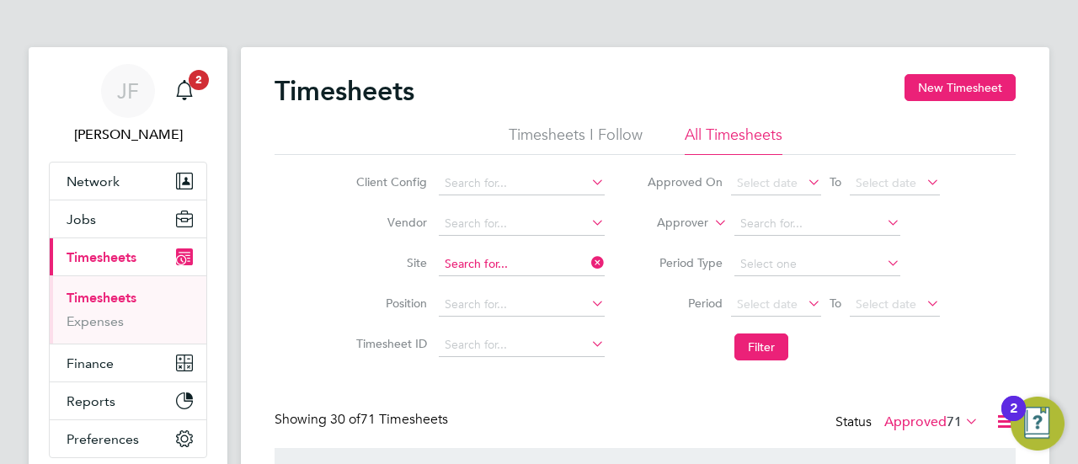
click at [542, 259] on input at bounding box center [522, 265] width 166 height 24
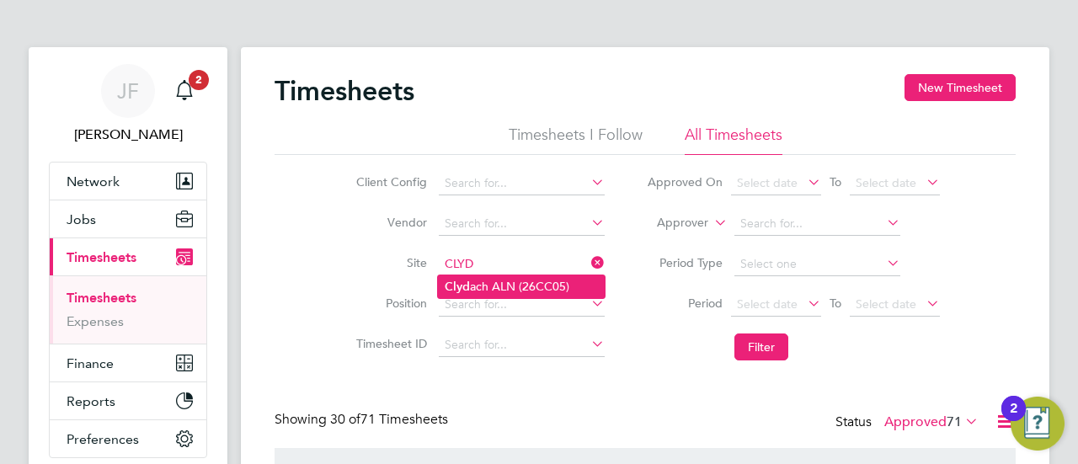
click at [482, 281] on li "Clyd ach ALN (26CC05)" at bounding box center [521, 286] width 167 height 23
type input "Clydach ALN (26CC05)"
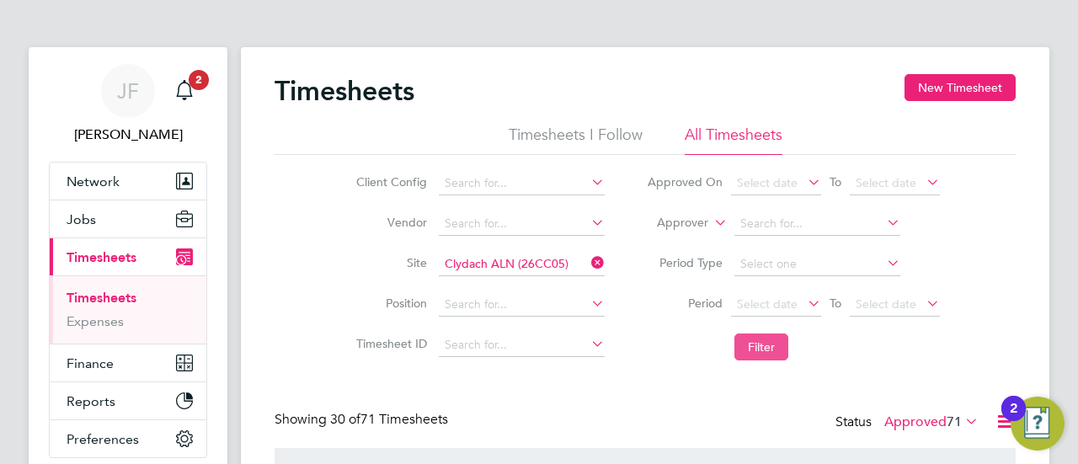
click at [763, 345] on button "Filter" at bounding box center [762, 347] width 54 height 27
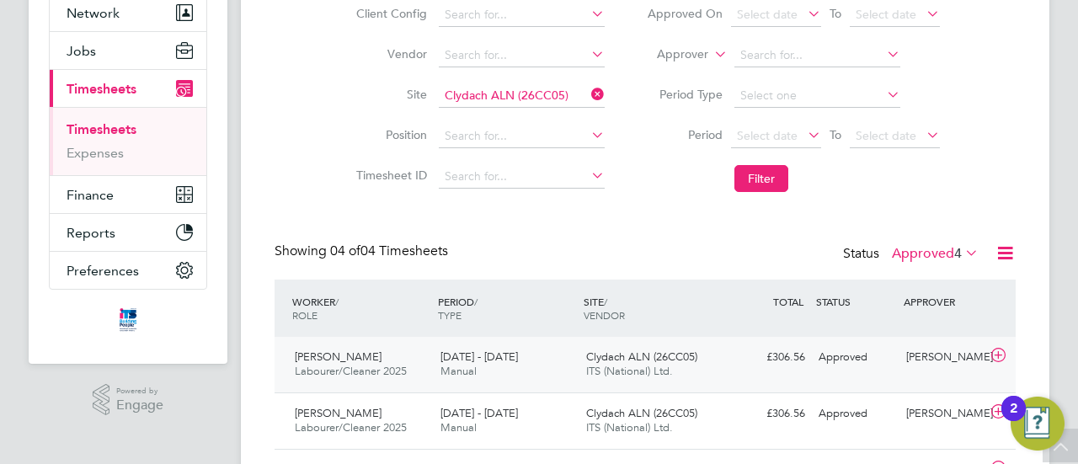
click at [529, 363] on div "[DATE] - [DATE] Manual" at bounding box center [507, 365] width 146 height 42
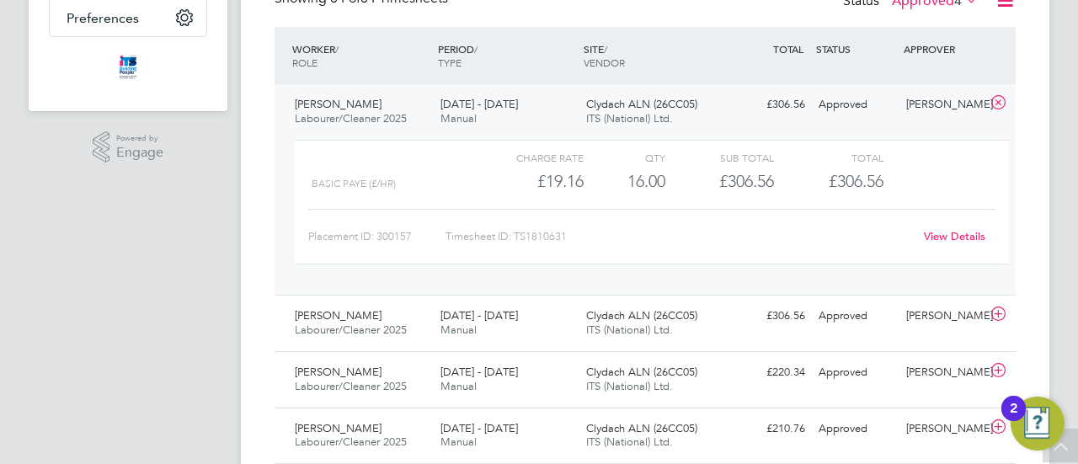
click at [529, 235] on div "Timesheet ID: TS1810631" at bounding box center [680, 236] width 468 height 27
drag, startPoint x: 516, startPoint y: 235, endPoint x: 571, endPoint y: 235, distance: 54.8
click at [571, 235] on div "Timesheet ID: TS1810631" at bounding box center [680, 236] width 468 height 27
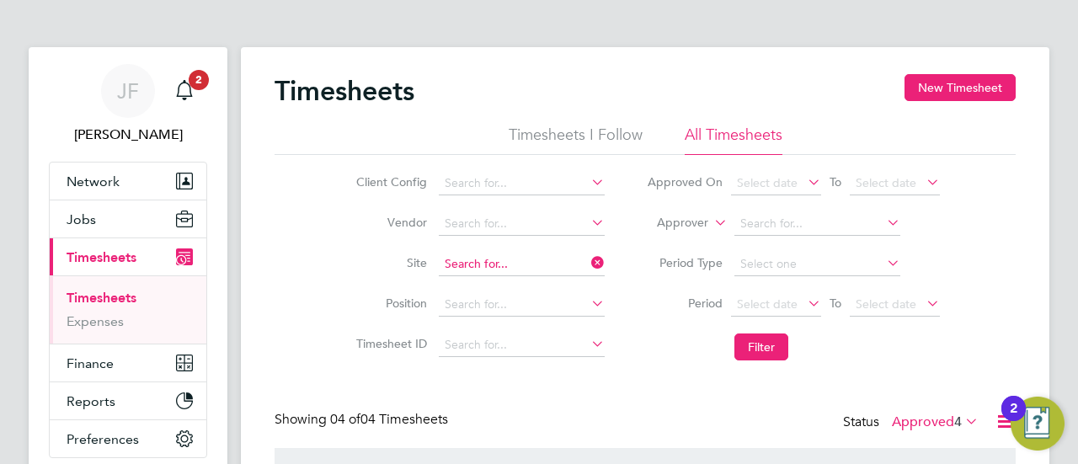
click at [544, 259] on input at bounding box center [522, 265] width 166 height 24
type input "O"
type input "CATTLE"
click at [475, 264] on input at bounding box center [522, 265] width 166 height 24
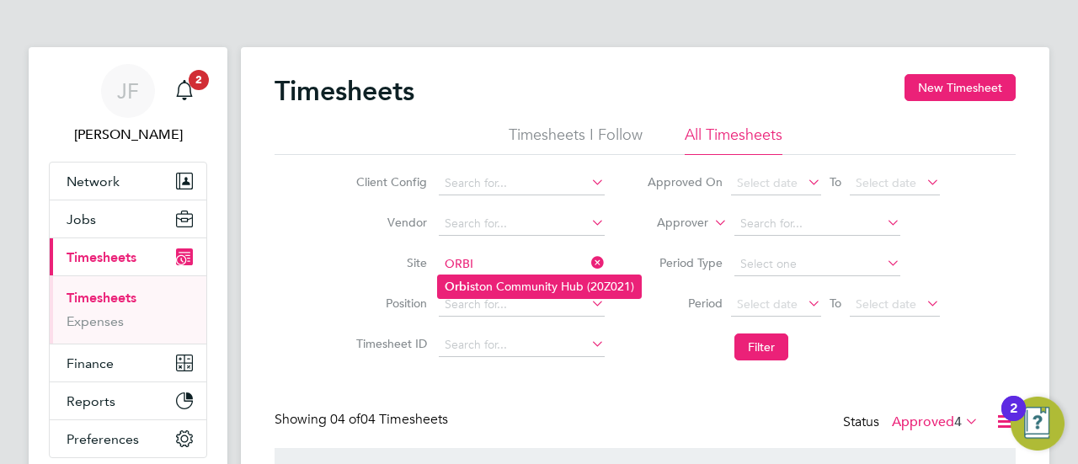
click at [506, 284] on li "Orbi ston Community Hub (20Z021)" at bounding box center [539, 286] width 203 height 23
type input "Orbiston Community Hub (20Z021)"
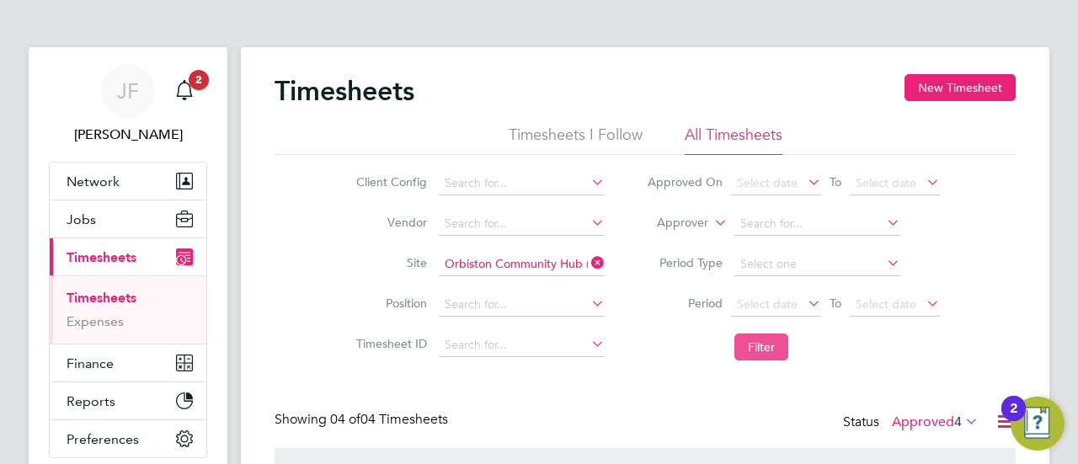
click at [767, 347] on button "Filter" at bounding box center [762, 347] width 54 height 27
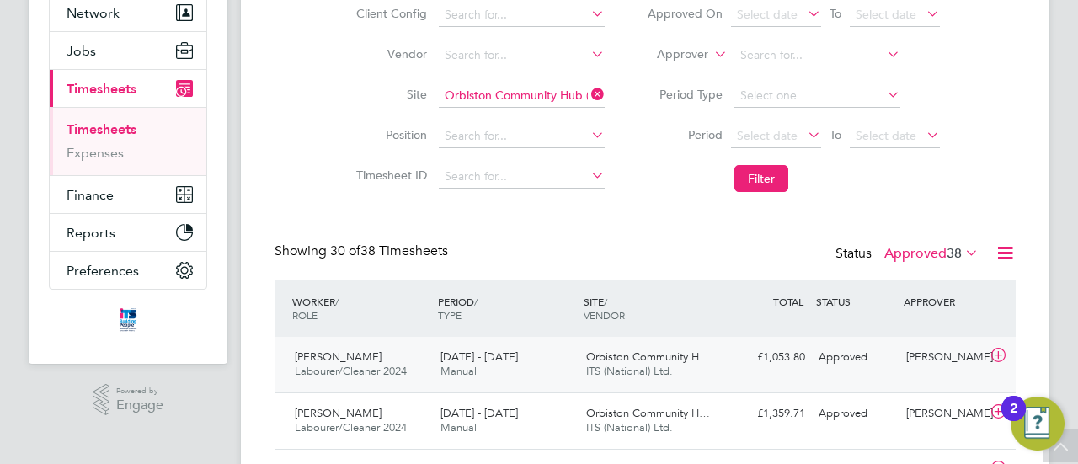
click at [455, 362] on span "[DATE] - [DATE]" at bounding box center [479, 357] width 77 height 14
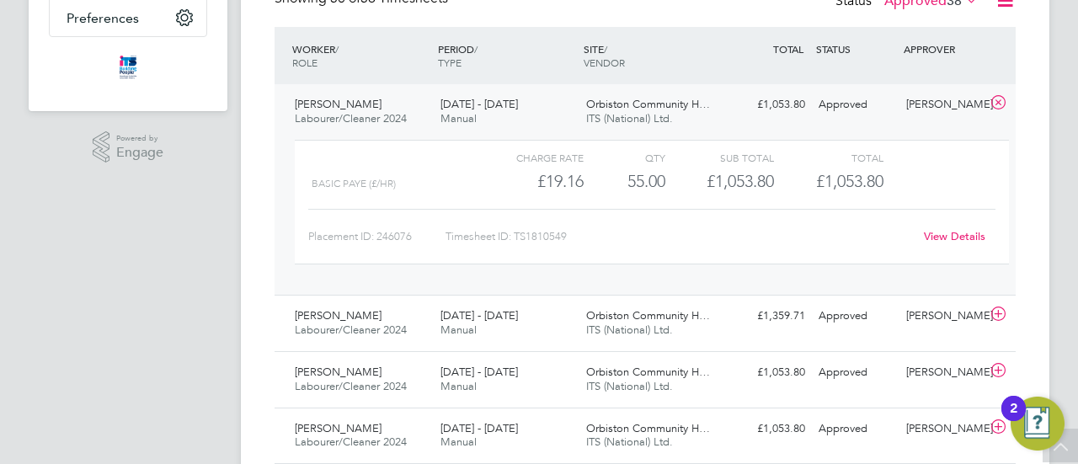
click at [529, 242] on div "Timesheet ID: TS1810549" at bounding box center [680, 236] width 468 height 27
drag, startPoint x: 518, startPoint y: 235, endPoint x: 571, endPoint y: 236, distance: 53.1
click at [571, 236] on div "Timesheet ID: TS1810549" at bounding box center [680, 236] width 468 height 27
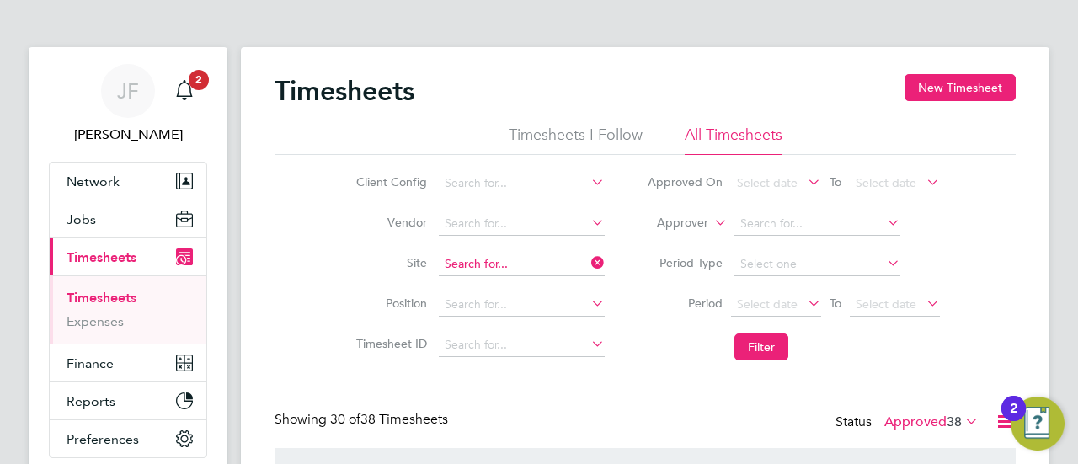
click at [537, 257] on input at bounding box center [522, 265] width 166 height 24
click at [497, 254] on input at bounding box center [522, 265] width 166 height 24
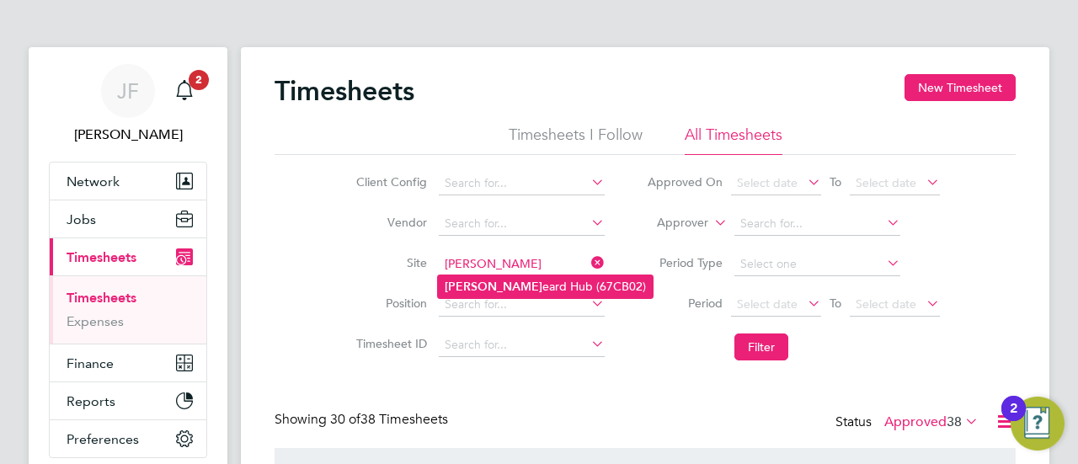
click at [493, 283] on li "[PERSON_NAME] Hub (67CB02)" at bounding box center [545, 286] width 215 height 23
type input "Liskeard Hub (67CB02)"
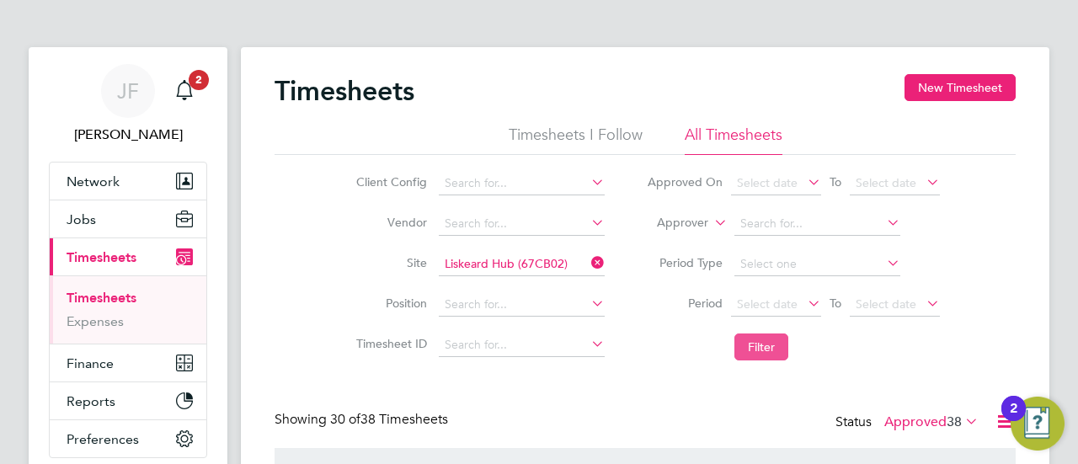
click at [765, 350] on button "Filter" at bounding box center [762, 347] width 54 height 27
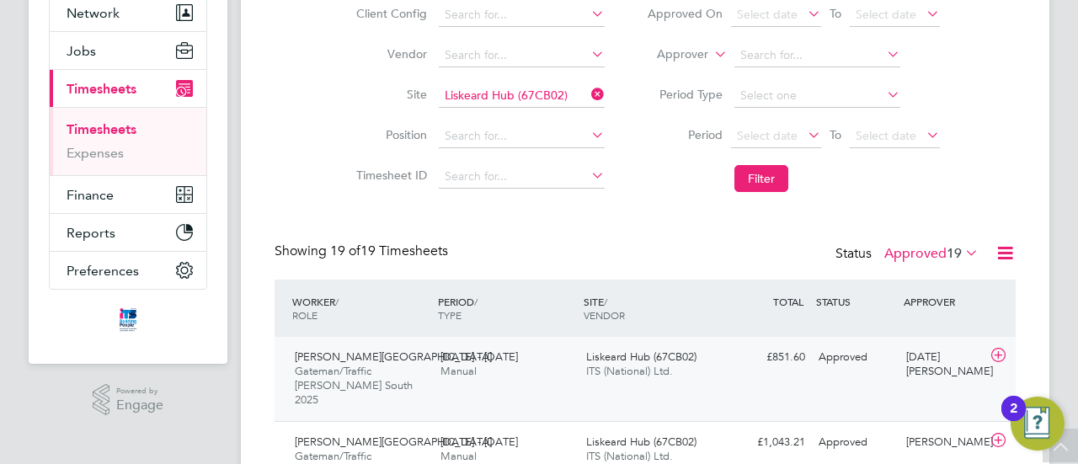
click at [426, 370] on div "Hsin-[PERSON_NAME][GEOGRAPHIC_DATA][PERSON_NAME]/Traffic [PERSON_NAME] South 20…" at bounding box center [361, 379] width 146 height 71
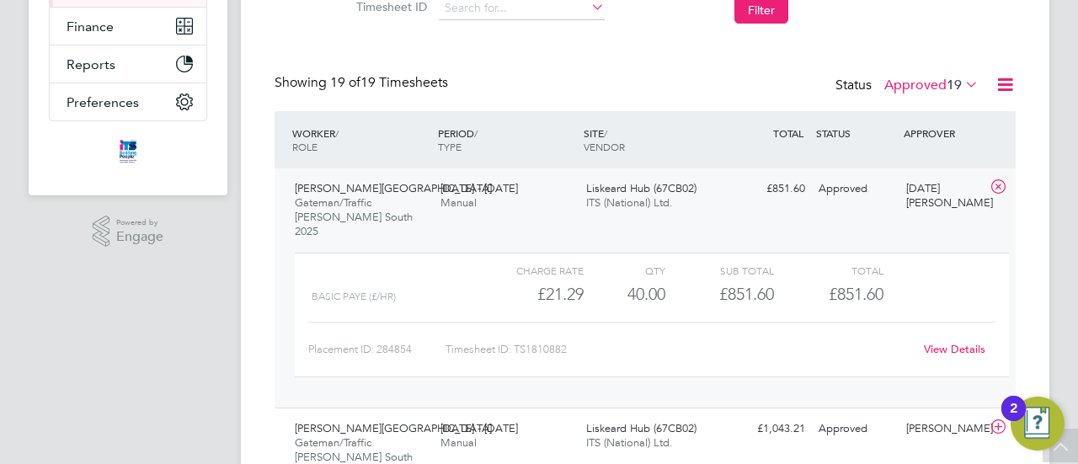
click at [536, 337] on div "Timesheet ID: TS1810882" at bounding box center [680, 349] width 468 height 27
drag, startPoint x: 518, startPoint y: 333, endPoint x: 571, endPoint y: 336, distance: 53.2
click at [571, 336] on div "Timesheet ID: TS1810882" at bounding box center [680, 349] width 468 height 27
